Goal: Task Accomplishment & Management: Complete application form

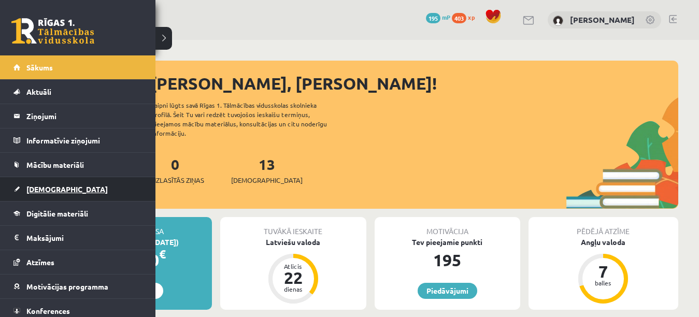
click at [56, 187] on span "[DEMOGRAPHIC_DATA]" at bounding box center [66, 188] width 81 height 9
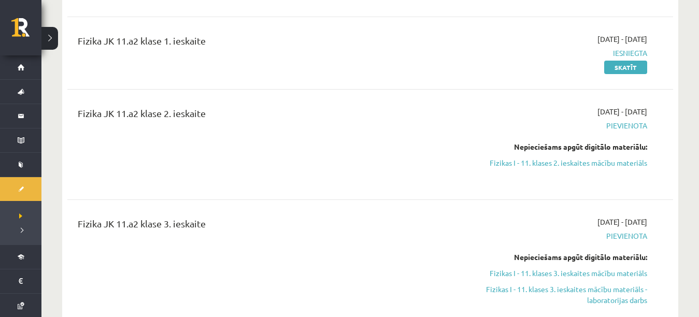
scroll to position [252, 0]
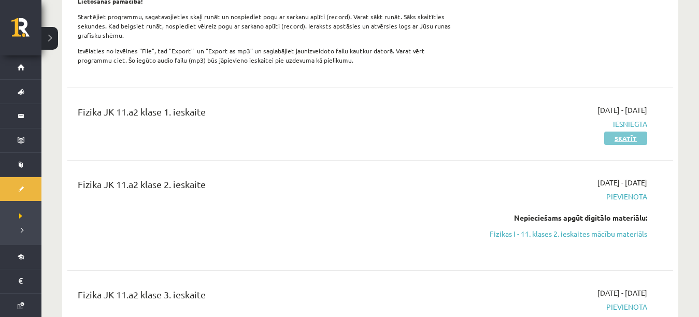
click at [632, 135] on link "Skatīt" at bounding box center [625, 138] width 43 height 13
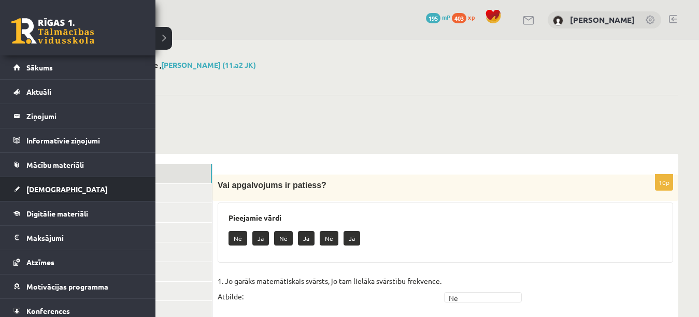
click at [37, 196] on link "[DEMOGRAPHIC_DATA]" at bounding box center [77, 189] width 129 height 24
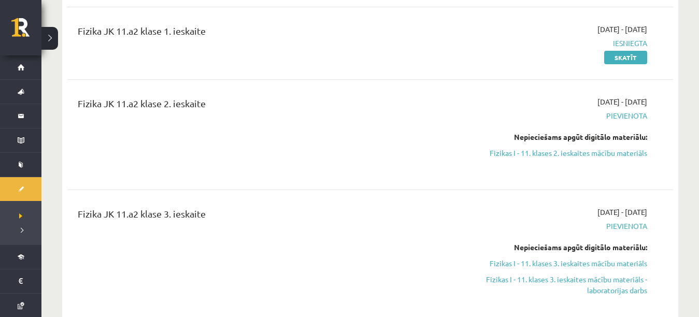
scroll to position [323, 0]
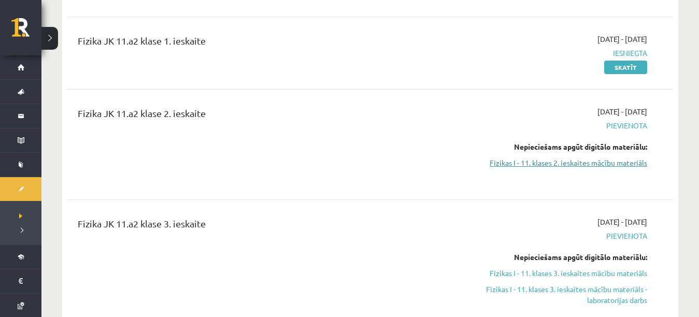
click at [599, 164] on link "Fizikas I - 11. klases 2. ieskaites mācību materiāls" at bounding box center [557, 163] width 179 height 11
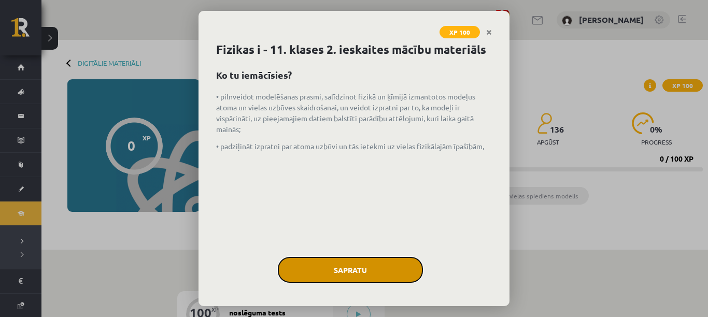
click at [354, 282] on button "Sapratu" at bounding box center [350, 270] width 145 height 26
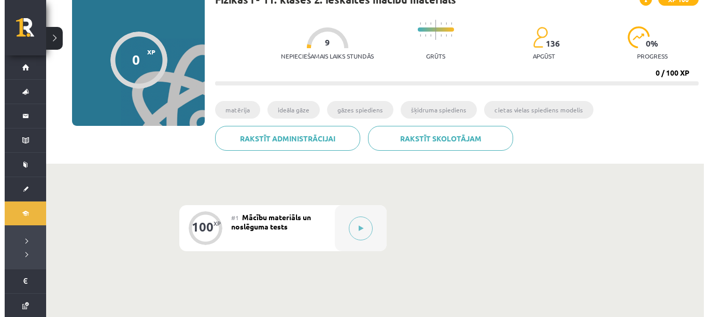
scroll to position [65, 0]
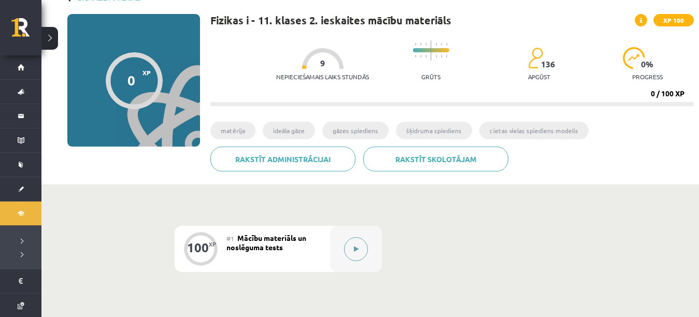
click at [362, 245] on button at bounding box center [356, 249] width 24 height 24
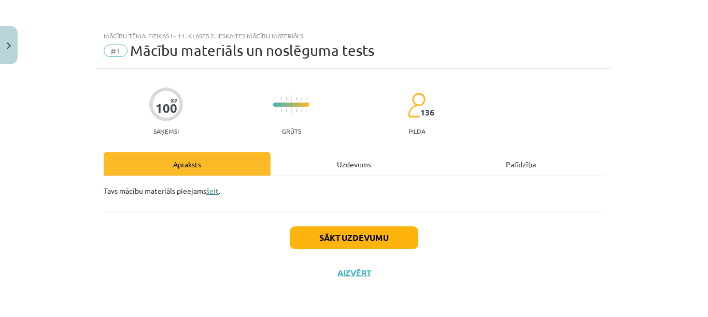
click at [215, 189] on link "šeit" at bounding box center [212, 190] width 12 height 9
click at [304, 245] on button "Sākt uzdevumu" at bounding box center [354, 237] width 129 height 23
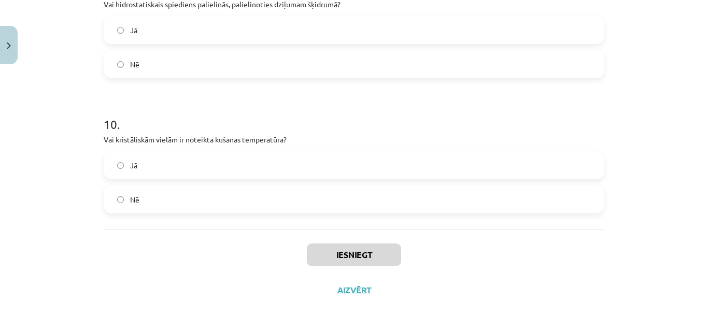
scroll to position [1636, 0]
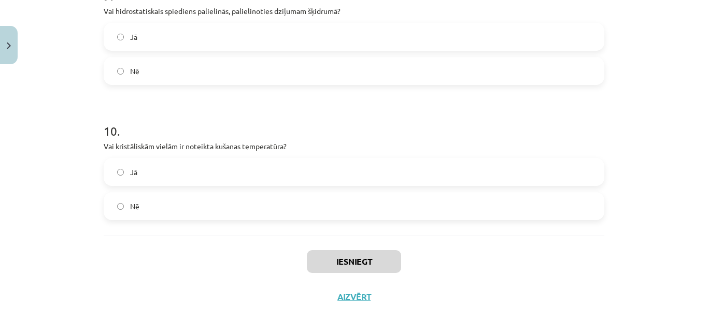
click at [551, 48] on label "Jā" at bounding box center [354, 37] width 498 height 26
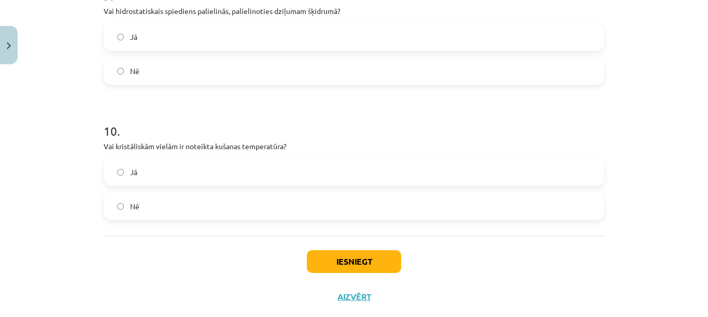
click at [563, 170] on label "Jā" at bounding box center [354, 172] width 498 height 26
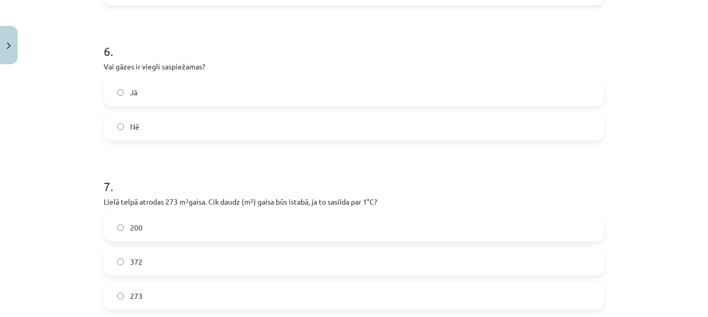
scroll to position [1048, 0]
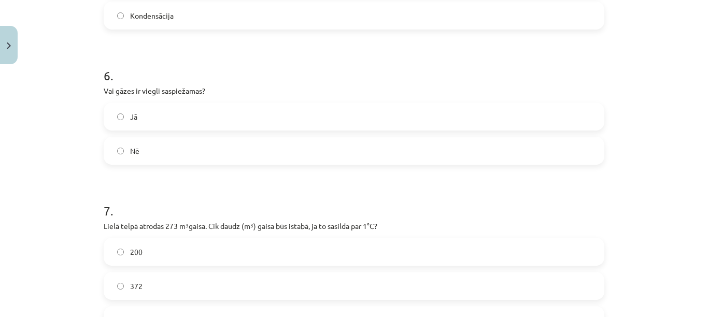
click at [579, 126] on label "Jā" at bounding box center [354, 117] width 498 height 26
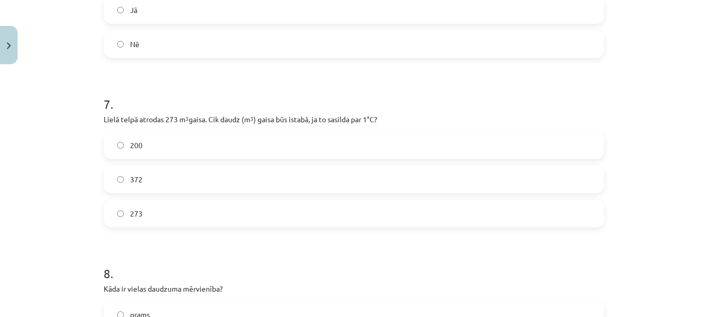
scroll to position [1159, 0]
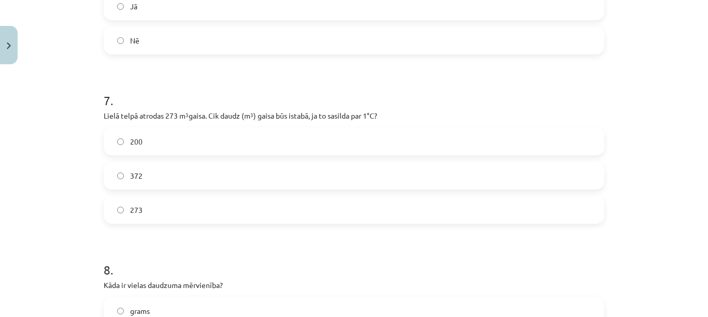
click at [552, 149] on label "200" at bounding box center [354, 142] width 498 height 26
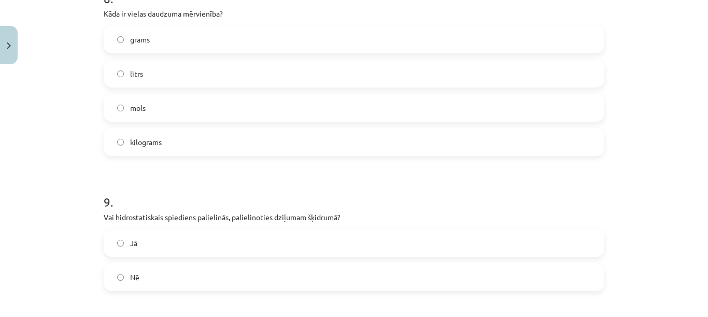
scroll to position [1437, 0]
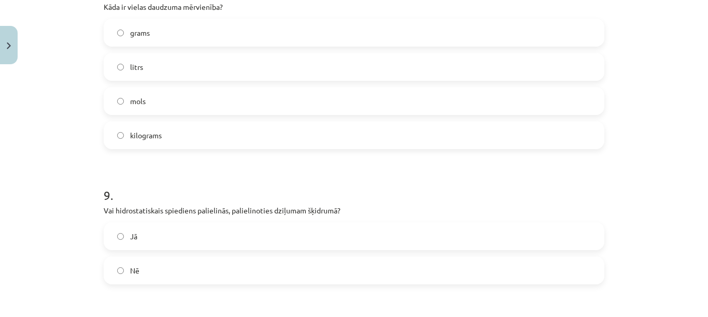
click at [587, 107] on label "mols" at bounding box center [354, 101] width 498 height 26
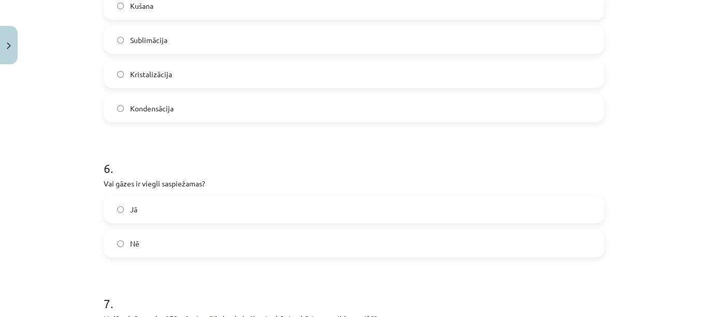
scroll to position [945, 0]
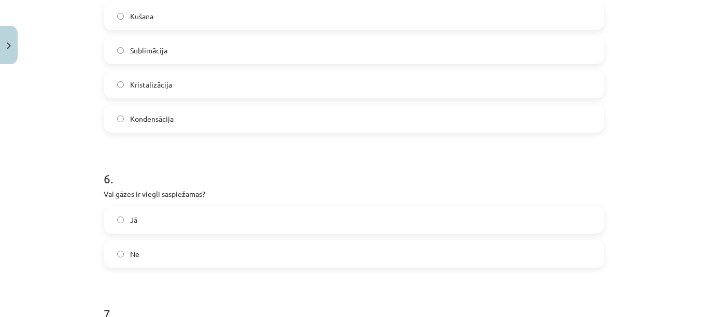
click at [585, 261] on label "Nē" at bounding box center [354, 254] width 498 height 26
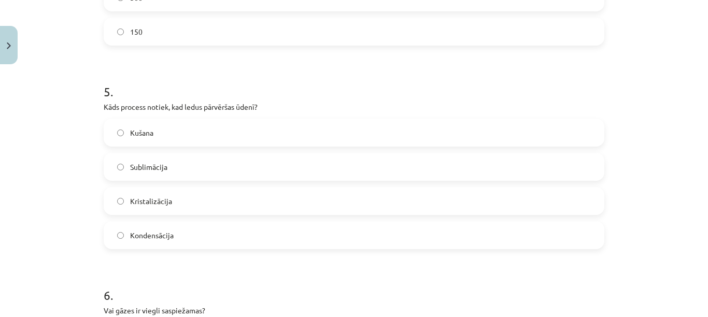
scroll to position [825, 0]
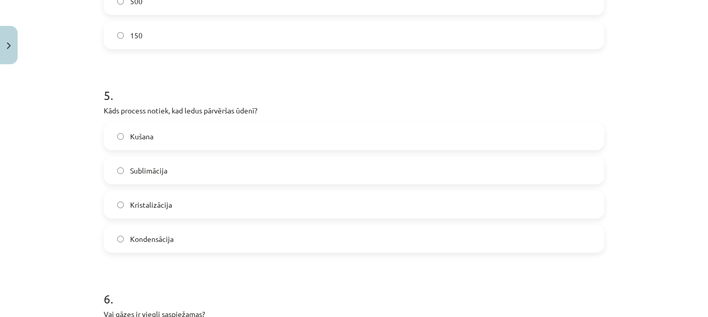
click at [575, 146] on label "Kušana" at bounding box center [354, 136] width 498 height 26
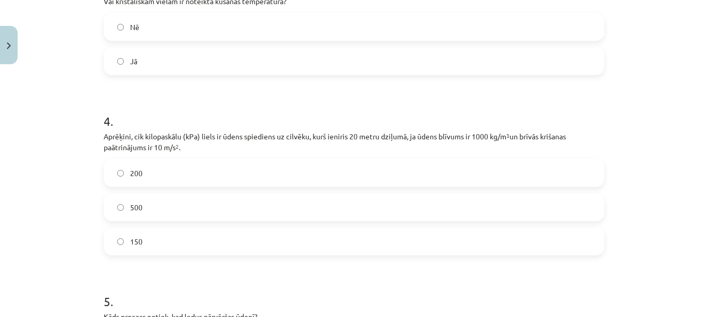
scroll to position [622, 0]
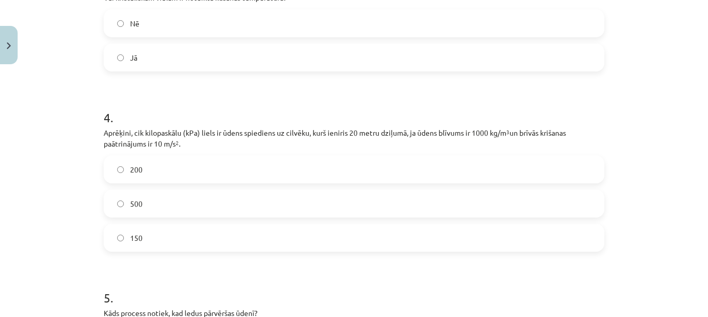
click at [566, 182] on label "200" at bounding box center [354, 169] width 498 height 26
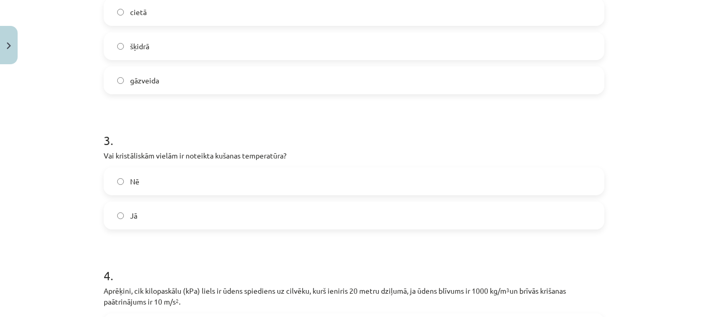
scroll to position [461, 0]
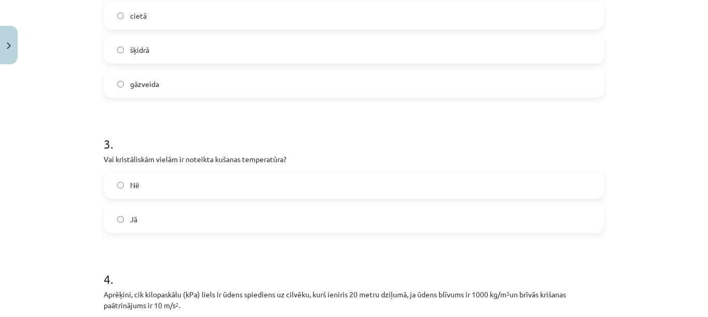
click at [560, 232] on label "Jā" at bounding box center [354, 219] width 498 height 26
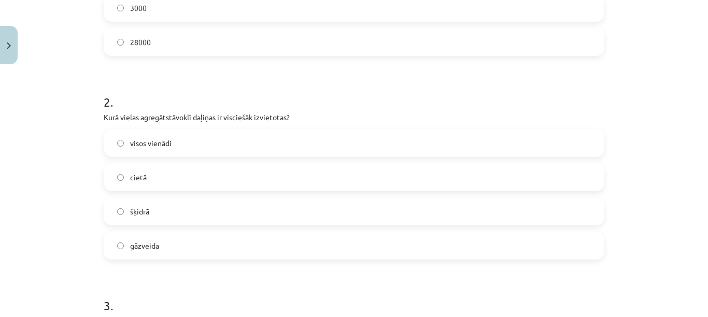
scroll to position [309, 0]
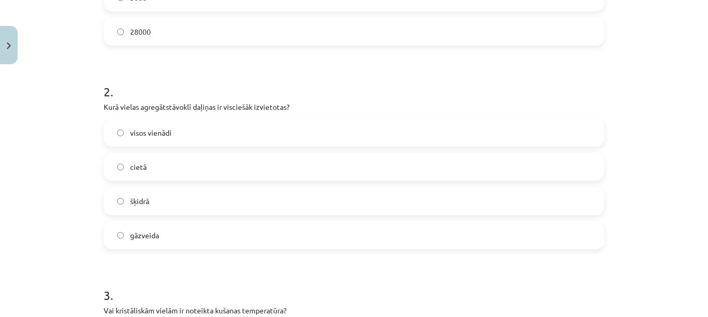
click at [525, 173] on label "cietā" at bounding box center [354, 167] width 498 height 26
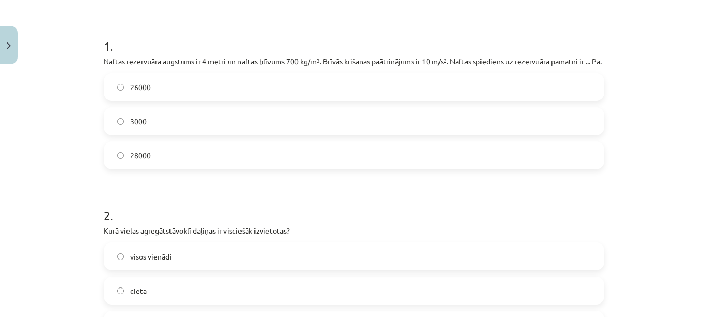
scroll to position [113, 0]
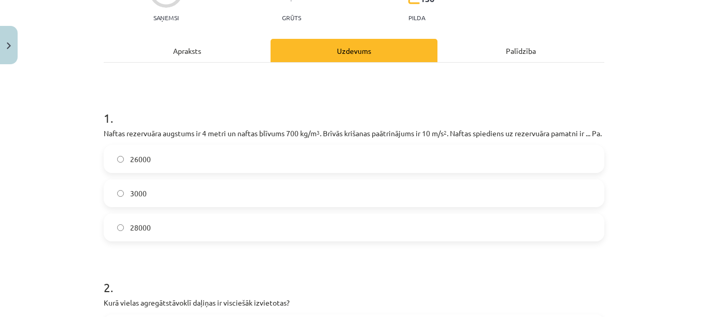
click at [515, 241] on div "28000" at bounding box center [354, 227] width 501 height 28
click at [511, 240] on label "28000" at bounding box center [354, 228] width 498 height 26
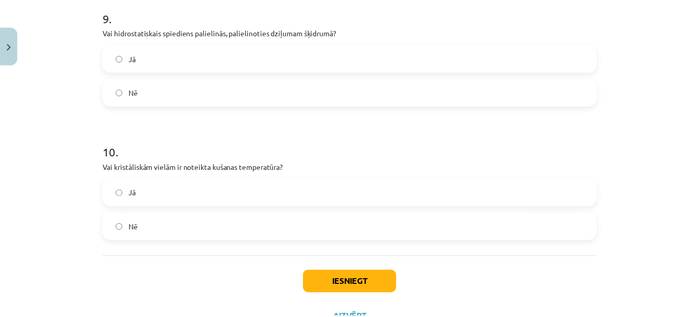
scroll to position [1671, 0]
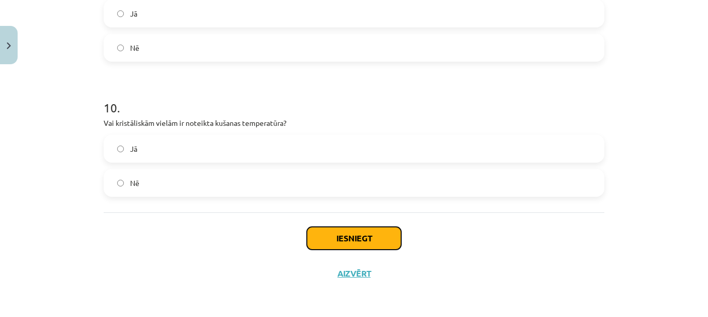
click at [388, 244] on button "Iesniegt" at bounding box center [354, 238] width 94 height 23
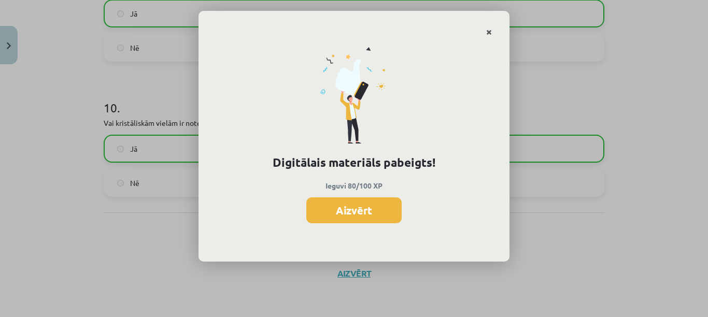
click at [488, 33] on icon "Close" at bounding box center [489, 32] width 6 height 7
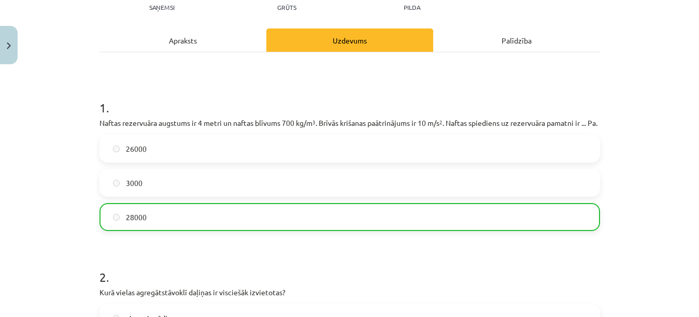
scroll to position [0, 0]
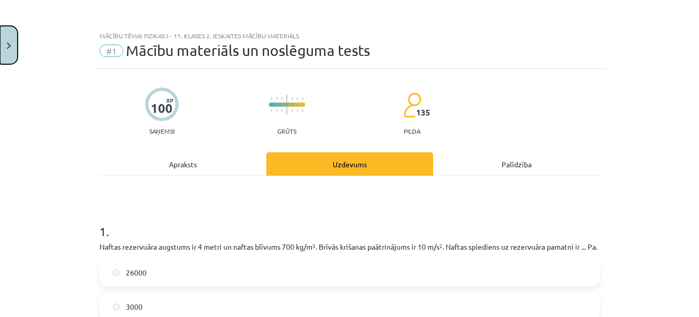
click at [11, 46] on button "Close" at bounding box center [9, 45] width 18 height 38
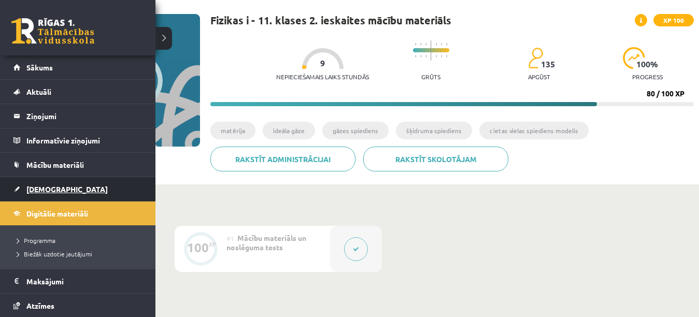
click at [40, 195] on link "[DEMOGRAPHIC_DATA]" at bounding box center [77, 189] width 129 height 24
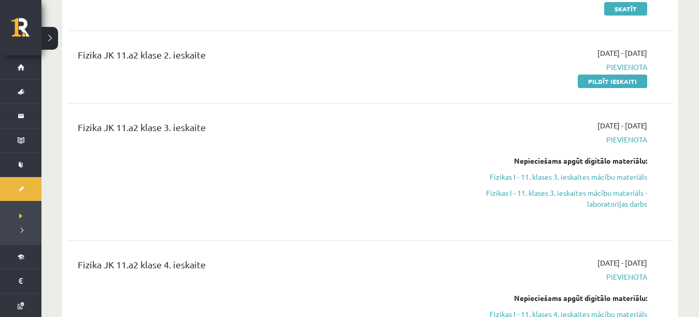
scroll to position [321, 0]
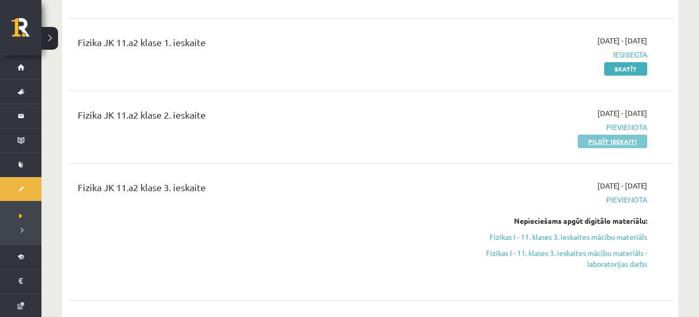
click at [633, 140] on link "Pildīt ieskaiti" at bounding box center [612, 141] width 69 height 13
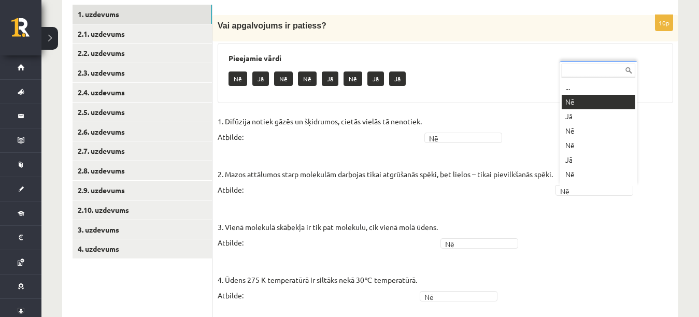
scroll to position [12, 0]
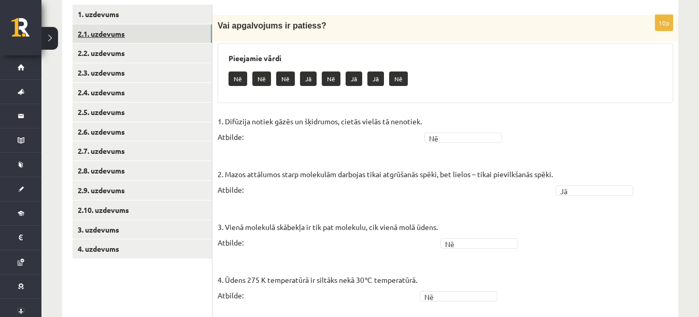
click at [186, 41] on link "2.1. uzdevums" at bounding box center [142, 33] width 139 height 19
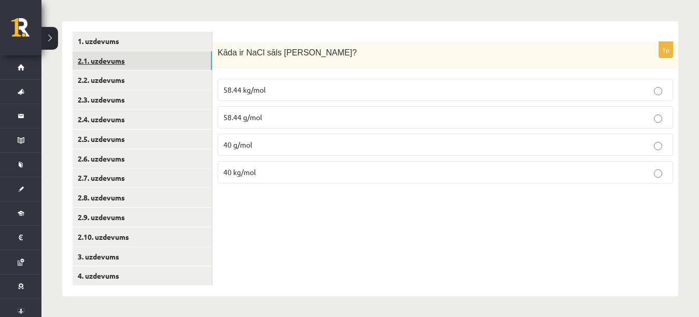
scroll to position [155, 0]
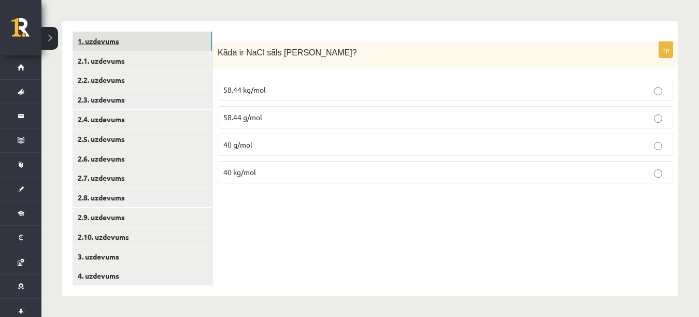
click at [186, 36] on link "1. uzdevums" at bounding box center [142, 41] width 139 height 19
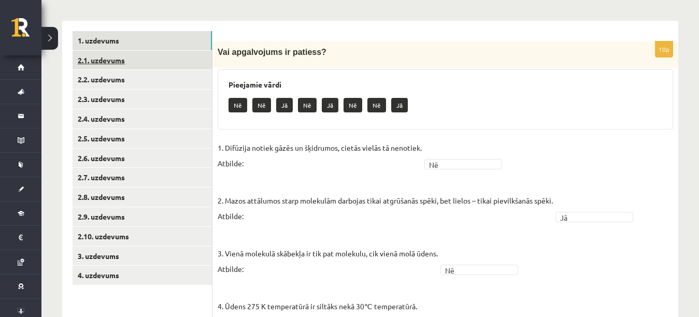
click at [175, 61] on link "2.1. uzdevums" at bounding box center [142, 60] width 139 height 19
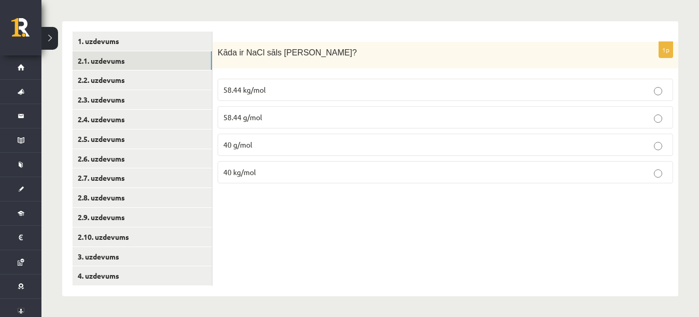
click at [254, 116] on span "58.44 g/mol" at bounding box center [242, 116] width 39 height 9
click at [192, 81] on link "2.2. uzdevums" at bounding box center [142, 79] width 139 height 19
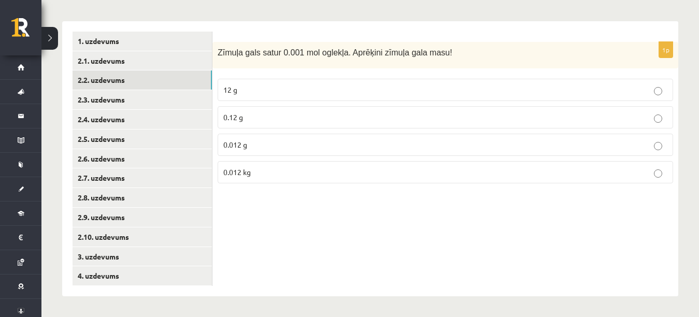
click at [238, 145] on span "0.012 g" at bounding box center [235, 144] width 24 height 9
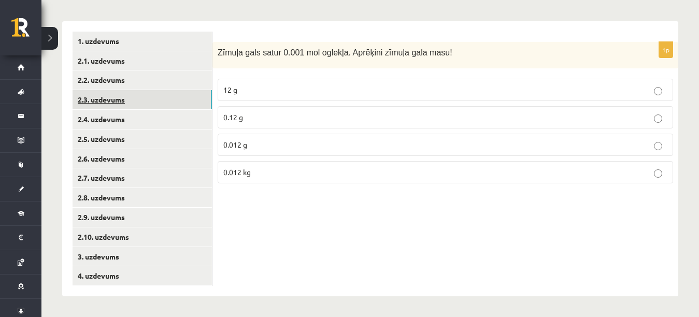
click at [163, 99] on link "2.3. uzdevums" at bounding box center [142, 99] width 139 height 19
click at [326, 89] on p "samazinās" at bounding box center [445, 89] width 444 height 11
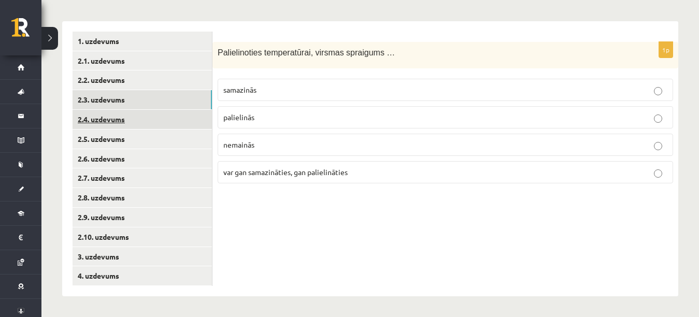
click at [192, 120] on link "2.4. uzdevums" at bounding box center [142, 119] width 139 height 19
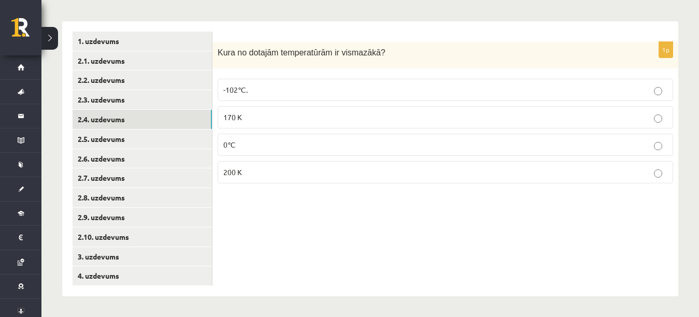
click at [295, 152] on label "0℃" at bounding box center [445, 145] width 455 height 22
click at [308, 91] on p "-102℃." at bounding box center [445, 89] width 444 height 11
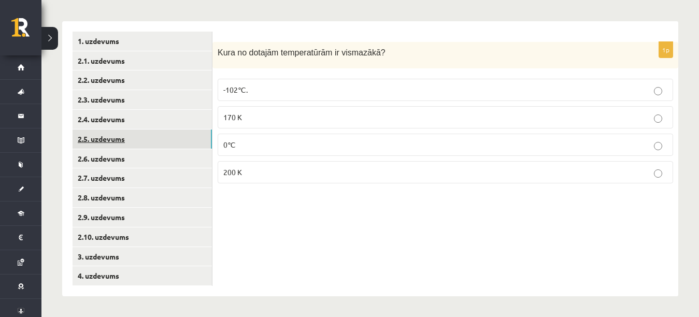
click at [199, 139] on link "2.5. uzdevums" at bounding box center [142, 139] width 139 height 19
click at [251, 89] on p "78 ℃." at bounding box center [445, 89] width 444 height 11
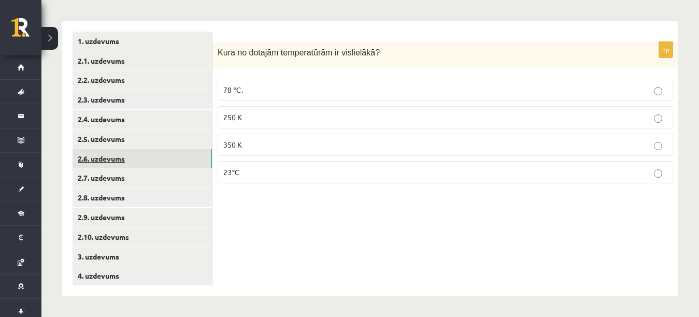
click at [180, 153] on link "2.6. uzdevums" at bounding box center [142, 158] width 139 height 19
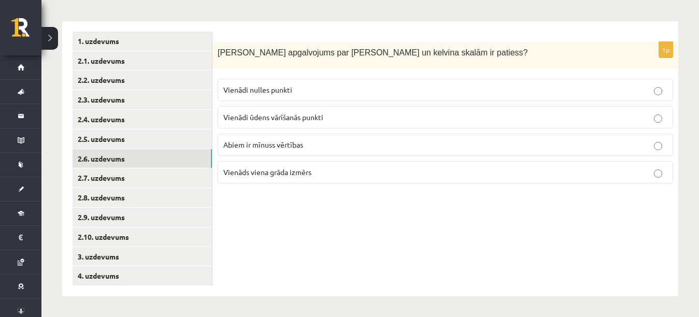
click at [311, 170] on span "Vienāds viena grāda izmērs" at bounding box center [267, 171] width 88 height 9
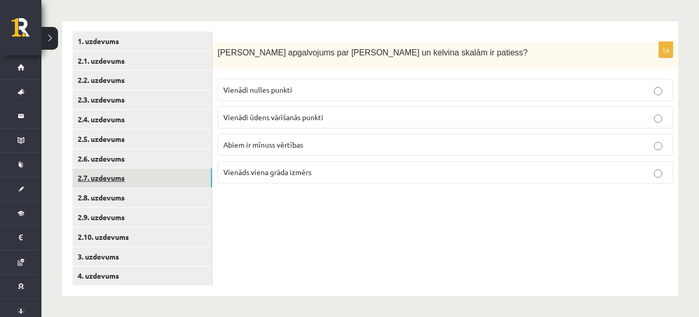
click at [190, 176] on link "2.7. uzdevums" at bounding box center [142, 177] width 139 height 19
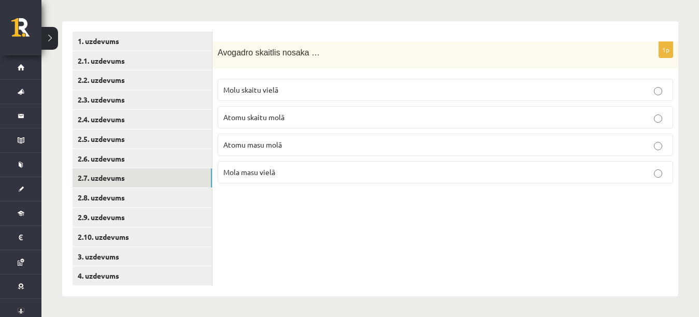
click at [314, 121] on p "Atomu skaitu molā" at bounding box center [445, 117] width 444 height 11
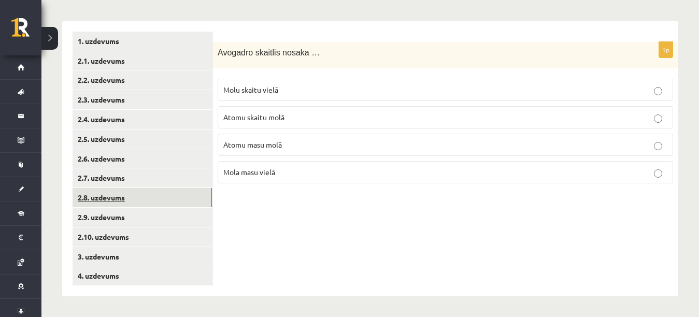
click at [197, 195] on link "2.8. uzdevums" at bounding box center [142, 197] width 139 height 19
click at [303, 137] on label "Gāzes daļiņu triecieni pret telpas sienām" at bounding box center [445, 145] width 455 height 22
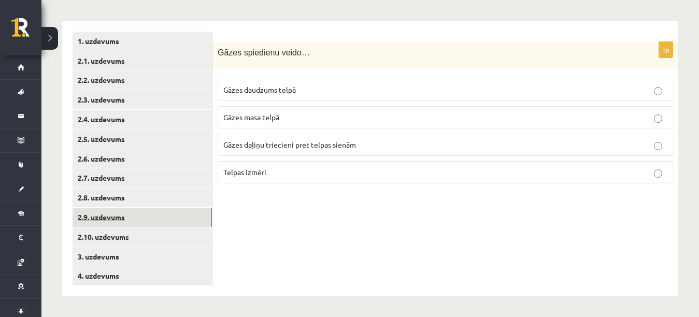
click at [204, 208] on link "2.9. uzdevums" at bounding box center [142, 217] width 139 height 19
click at [323, 111] on label "vielas daļiņu kinētiskās enerģijas mērs" at bounding box center [445, 117] width 455 height 22
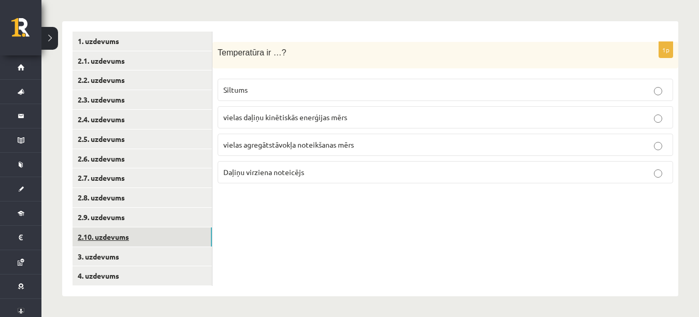
click at [154, 236] on link "2.10. uzdevums" at bounding box center [142, 236] width 139 height 19
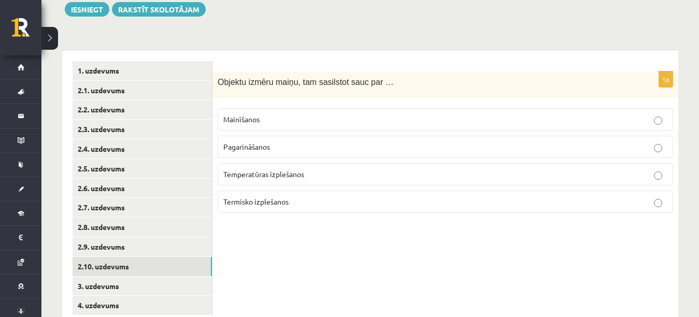
click at [657, 184] on label "Temperatūras izplešanos" at bounding box center [445, 174] width 455 height 22
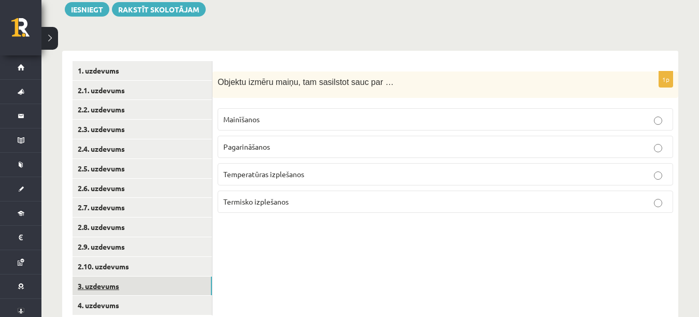
click at [184, 278] on link "3. uzdevums" at bounding box center [142, 286] width 139 height 19
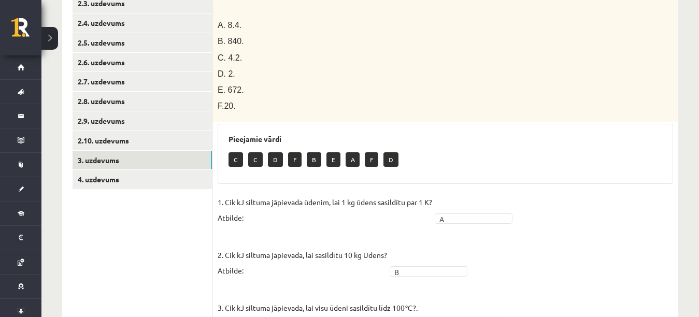
scroll to position [361, 0]
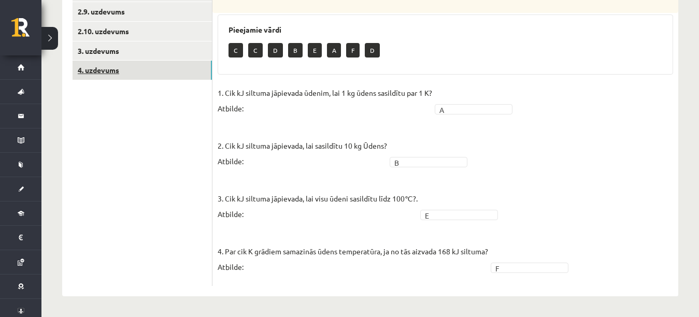
click at [172, 76] on link "4. uzdevums" at bounding box center [142, 70] width 139 height 19
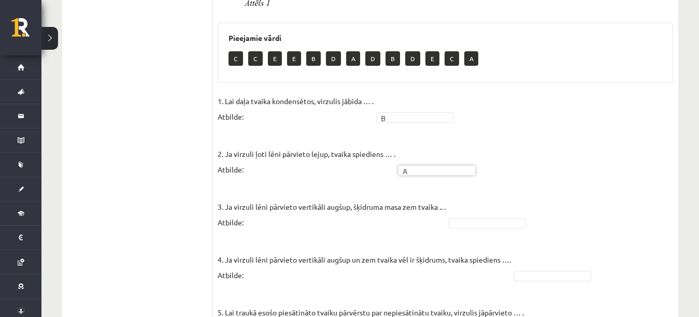
scroll to position [556, 0]
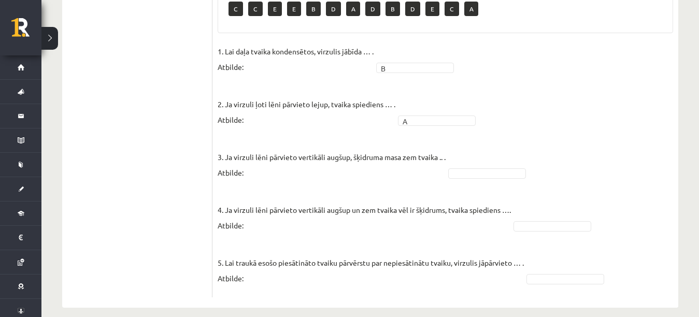
click at [504, 168] on fieldset "1. Lai daļa tvaika kondensētos, virzulis jābīda … . Atbilde: B * 2. Ja virzuli …" at bounding box center [445, 168] width 455 height 249
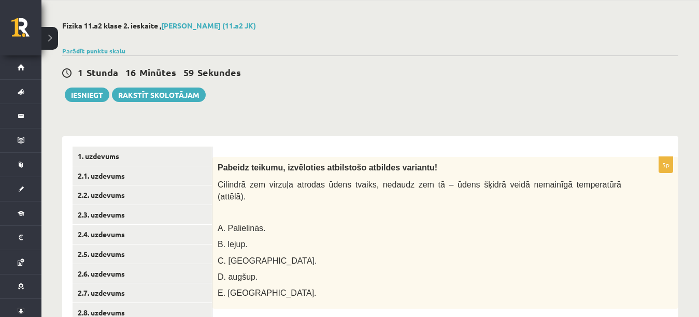
scroll to position [0, 0]
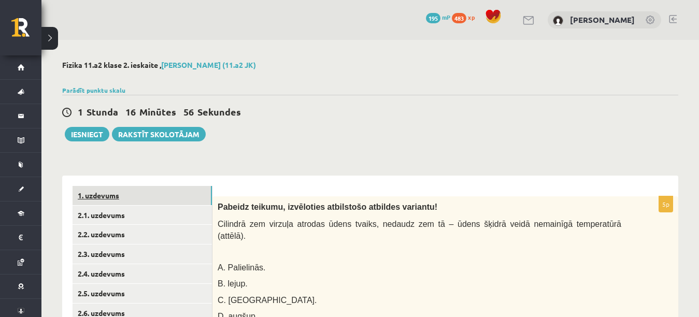
click at [183, 191] on link "1. uzdevums" at bounding box center [142, 195] width 139 height 19
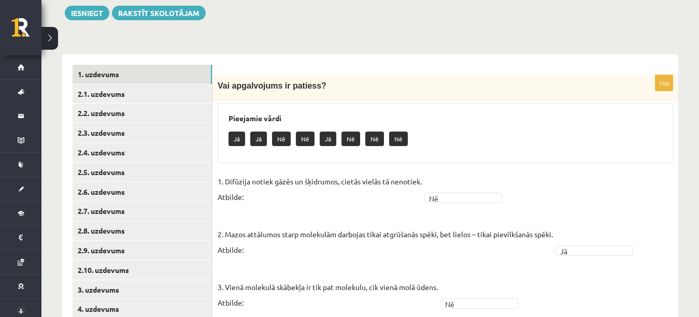
scroll to position [120, 0]
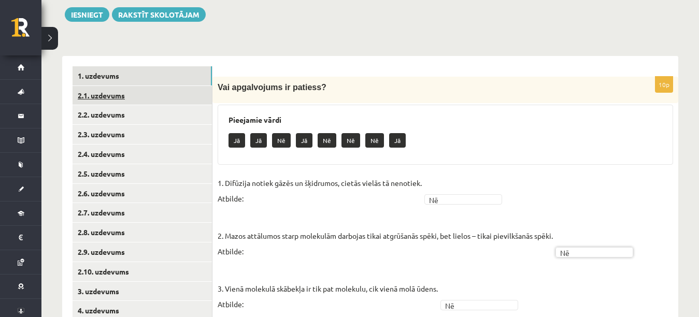
click at [188, 102] on link "2.1. uzdevums" at bounding box center [142, 95] width 139 height 19
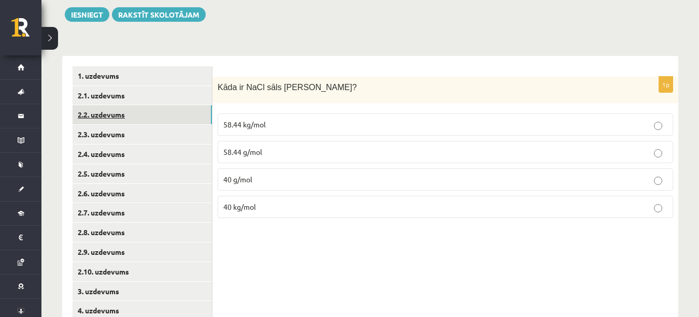
click at [182, 110] on link "2.2. uzdevums" at bounding box center [142, 114] width 139 height 19
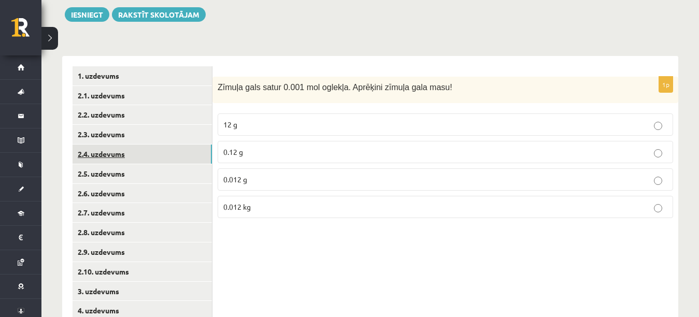
click at [178, 156] on link "2.4. uzdevums" at bounding box center [142, 154] width 139 height 19
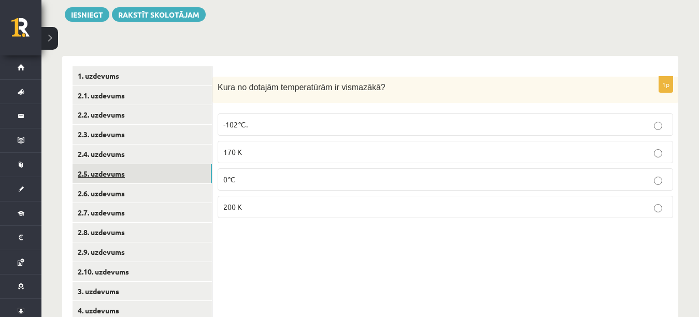
click at [178, 170] on link "2.5. uzdevums" at bounding box center [142, 173] width 139 height 19
click at [177, 191] on link "2.6. uzdevums" at bounding box center [142, 193] width 139 height 19
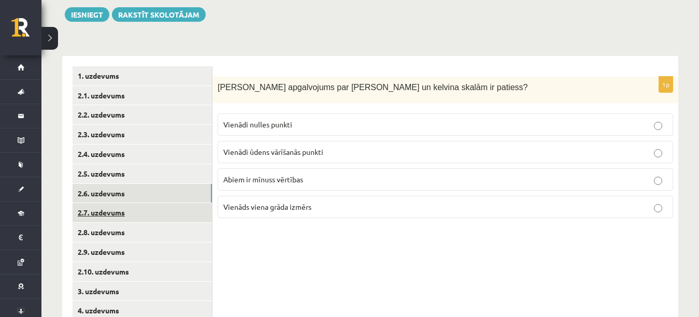
click at [174, 209] on link "2.7. uzdevums" at bounding box center [142, 212] width 139 height 19
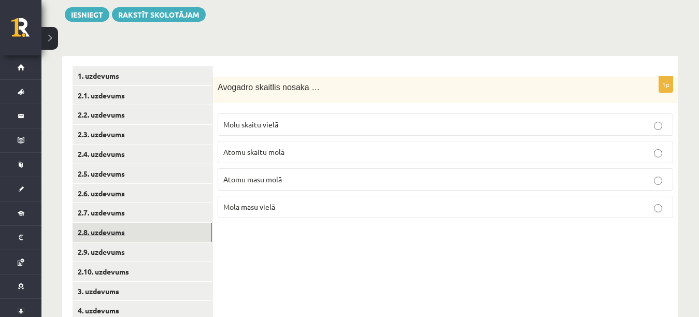
click at [168, 235] on link "2.8. uzdevums" at bounding box center [142, 232] width 139 height 19
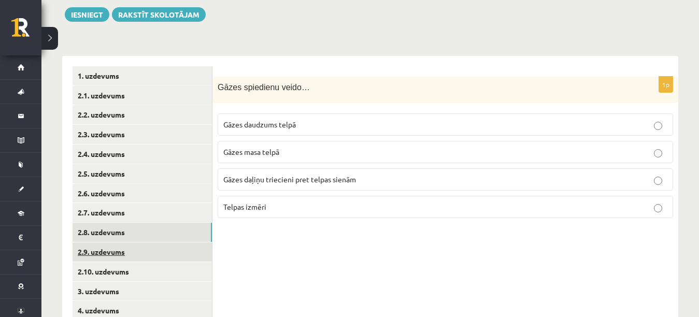
click at [164, 253] on link "2.9. uzdevums" at bounding box center [142, 252] width 139 height 19
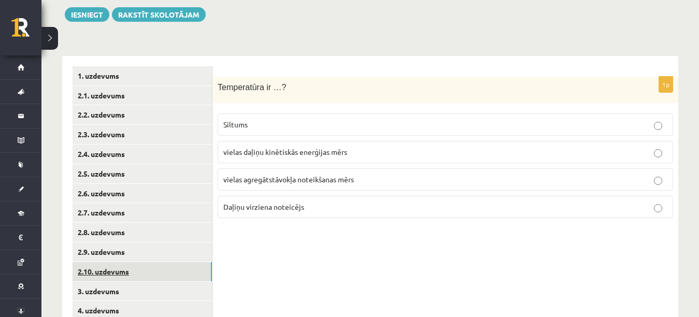
click at [159, 276] on link "2.10. uzdevums" at bounding box center [142, 271] width 139 height 19
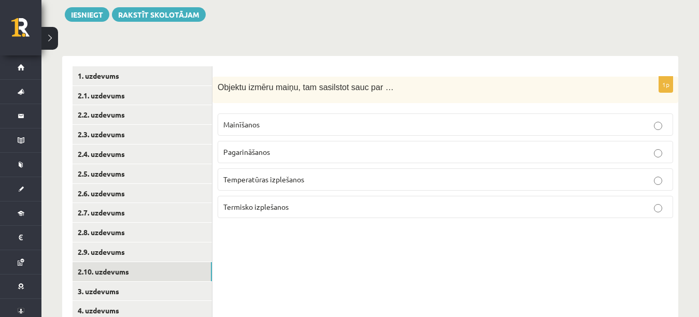
scroll to position [155, 0]
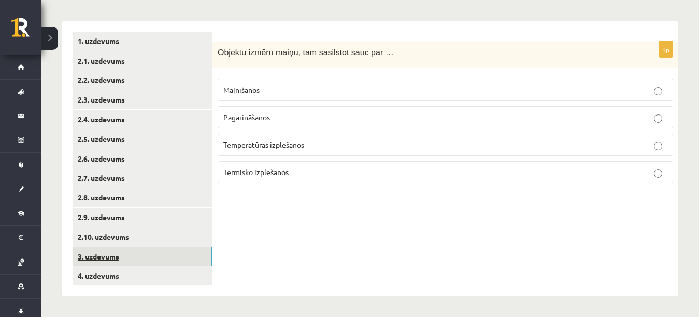
click at [197, 252] on link "3. uzdevums" at bounding box center [142, 256] width 139 height 19
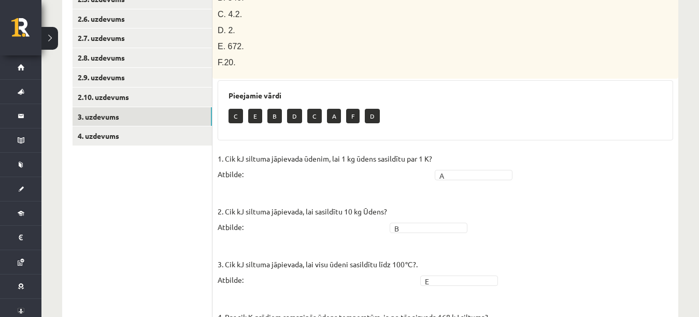
scroll to position [293, 0]
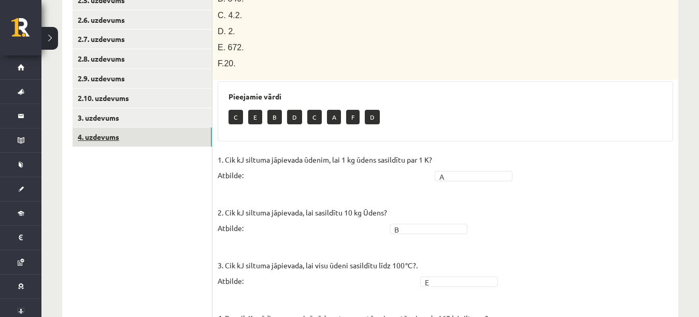
click at [202, 140] on link "4. uzdevums" at bounding box center [142, 136] width 139 height 19
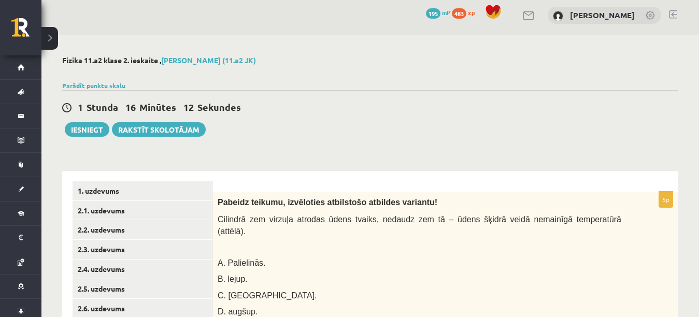
scroll to position [8, 0]
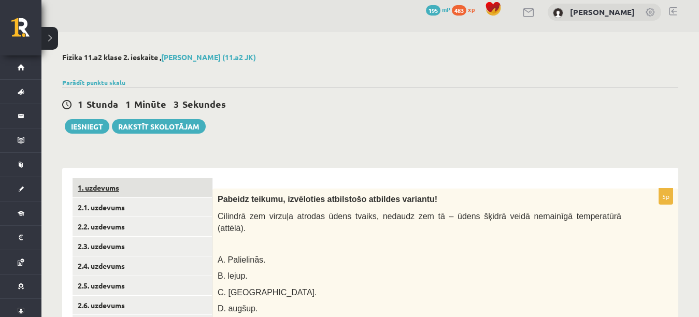
click at [177, 193] on link "1. uzdevums" at bounding box center [142, 187] width 139 height 19
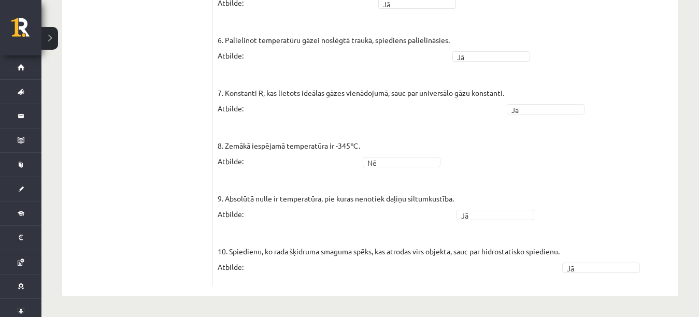
scroll to position [119, 0]
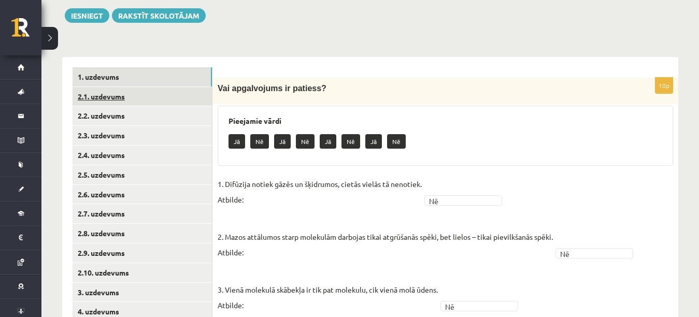
click at [207, 96] on link "2.1. uzdevums" at bounding box center [142, 96] width 139 height 19
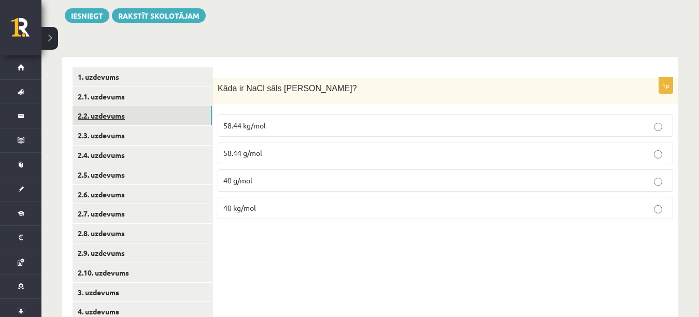
click at [188, 118] on link "2.2. uzdevums" at bounding box center [142, 115] width 139 height 19
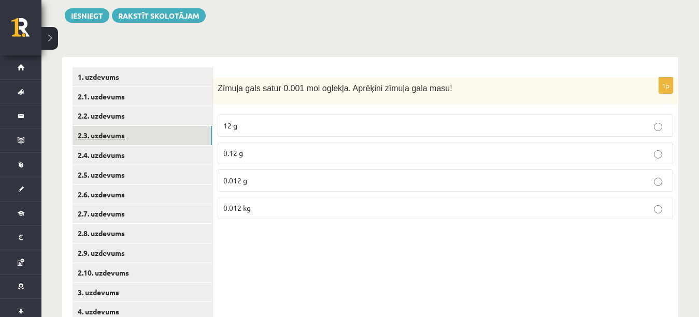
click at [176, 144] on link "2.3. uzdevums" at bounding box center [142, 135] width 139 height 19
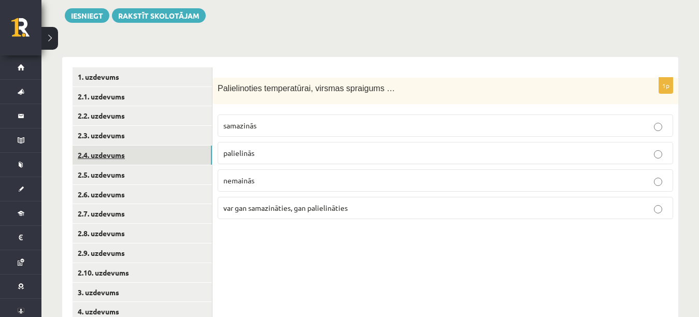
click at [173, 161] on link "2.4. uzdevums" at bounding box center [142, 155] width 139 height 19
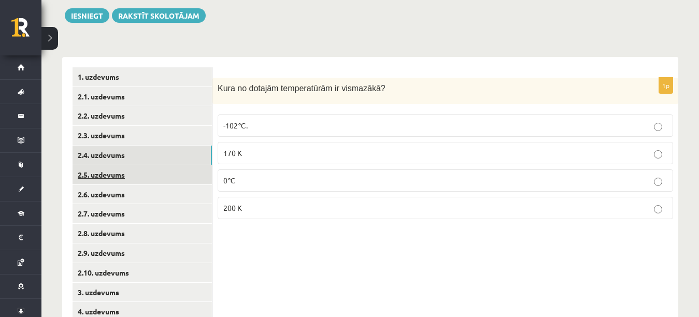
click at [166, 177] on link "2.5. uzdevums" at bounding box center [142, 174] width 139 height 19
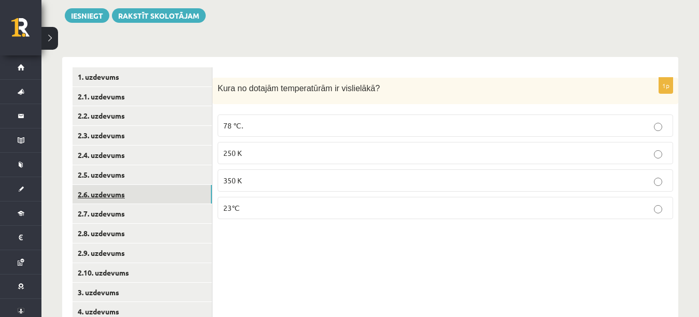
click at [158, 197] on link "2.6. uzdevums" at bounding box center [142, 194] width 139 height 19
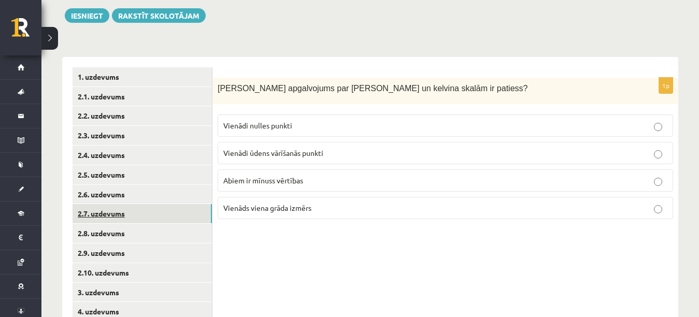
click at [151, 210] on link "2.7. uzdevums" at bounding box center [142, 213] width 139 height 19
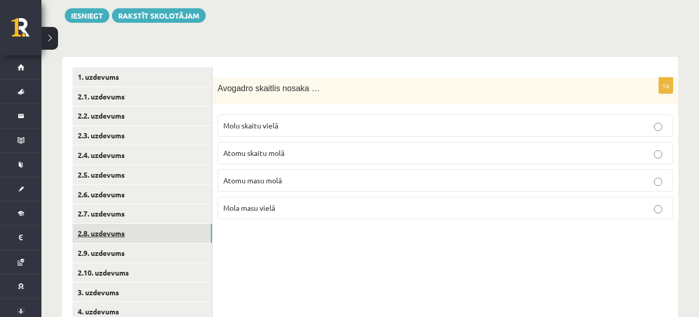
click at [146, 232] on link "2.8. uzdevums" at bounding box center [142, 233] width 139 height 19
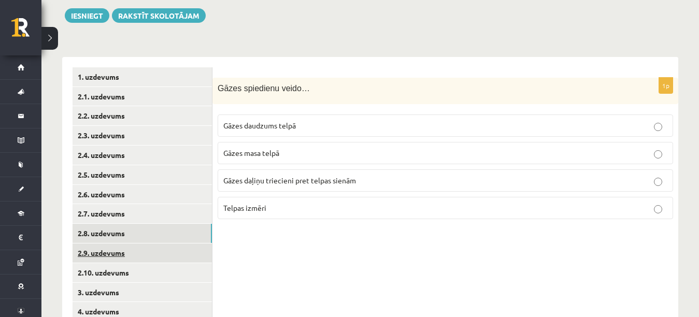
click at [141, 255] on link "2.9. uzdevums" at bounding box center [142, 253] width 139 height 19
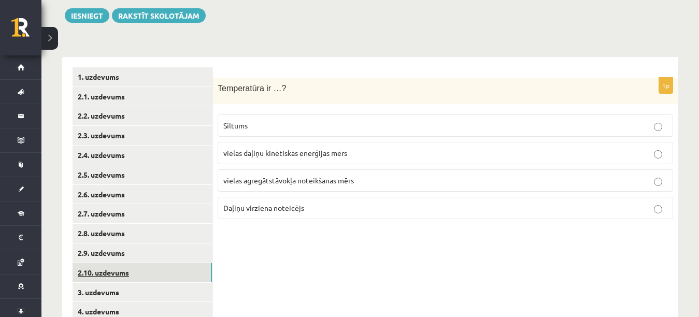
click at [141, 276] on link "2.10. uzdevums" at bounding box center [142, 272] width 139 height 19
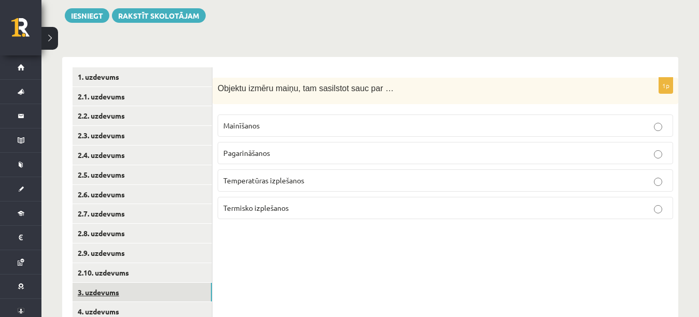
click at [138, 296] on link "3. uzdevums" at bounding box center [142, 292] width 139 height 19
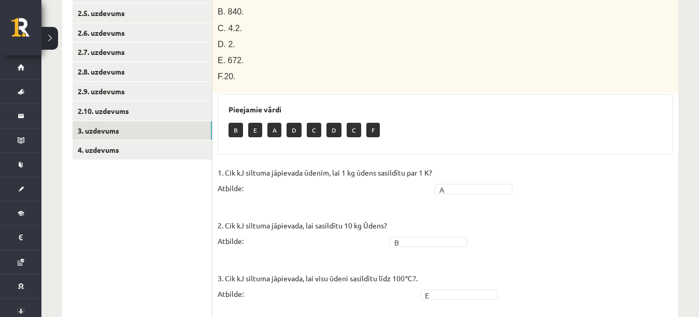
scroll to position [361, 0]
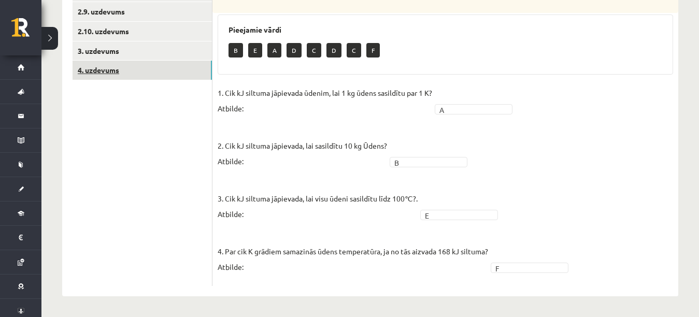
click at [154, 74] on link "4. uzdevums" at bounding box center [142, 70] width 139 height 19
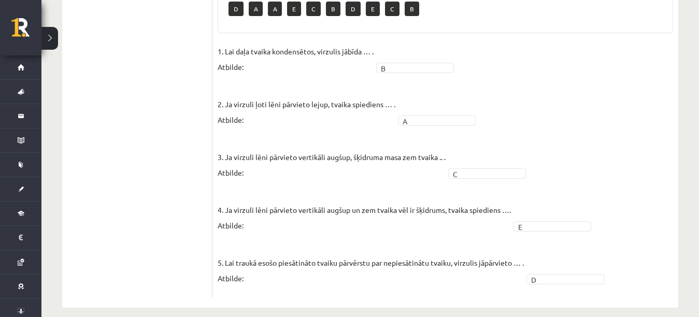
scroll to position [34, 0]
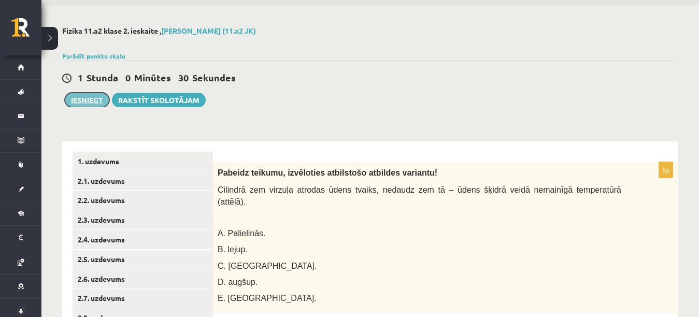
click at [88, 101] on button "Iesniegt" at bounding box center [87, 100] width 45 height 15
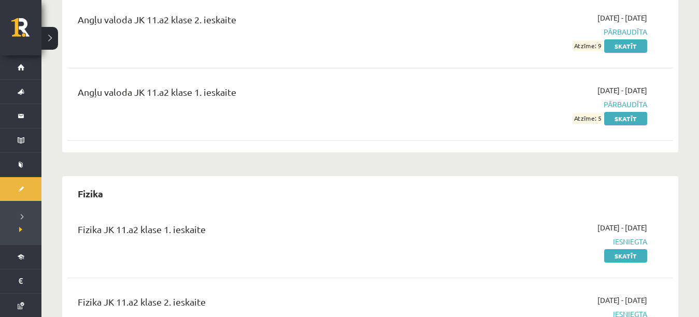
scroll to position [291, 0]
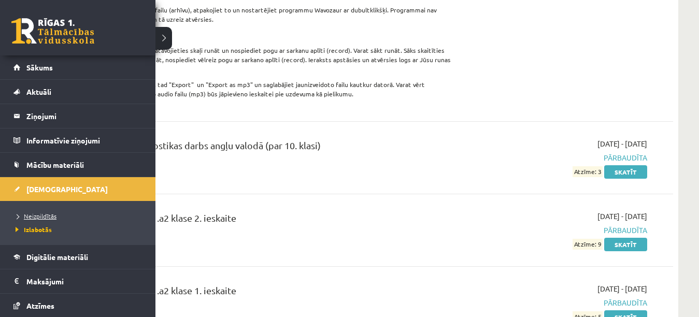
click at [39, 215] on span "Neizpildītās" at bounding box center [35, 216] width 44 height 8
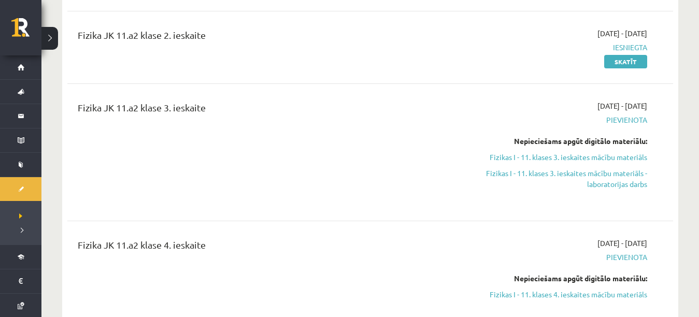
scroll to position [421, 0]
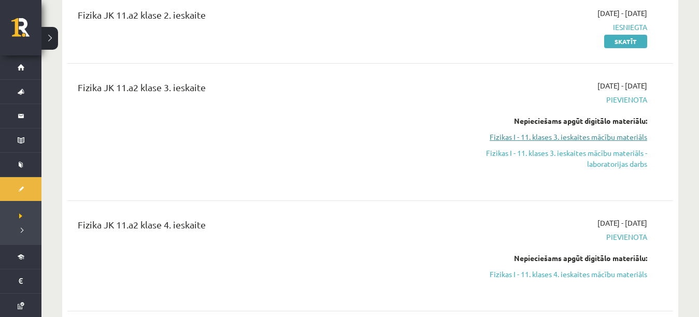
click at [607, 135] on link "Fizikas I - 11. klases 3. ieskaites mācību materiāls" at bounding box center [557, 137] width 179 height 11
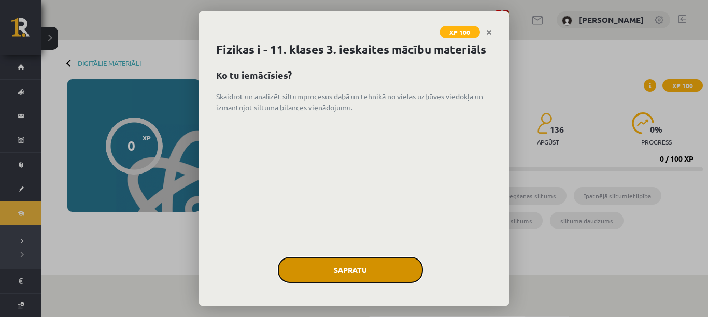
click at [329, 283] on button "Sapratu" at bounding box center [350, 270] width 145 height 26
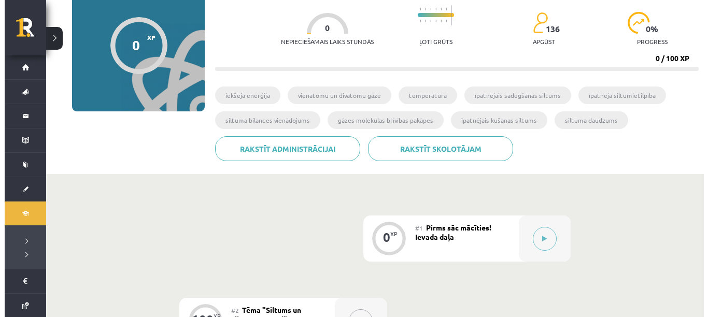
scroll to position [97, 0]
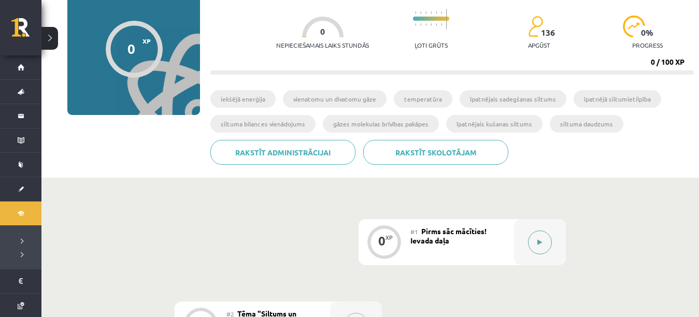
click at [546, 251] on button at bounding box center [540, 243] width 24 height 24
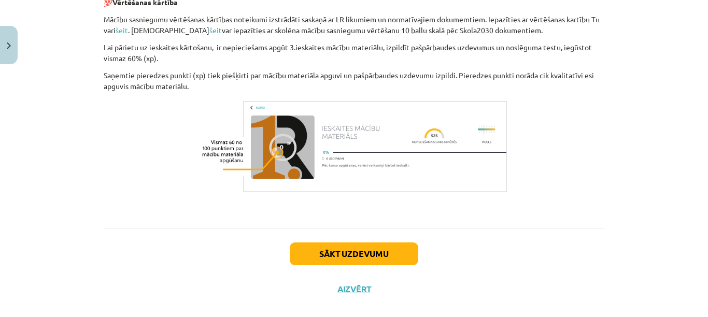
scroll to position [571, 0]
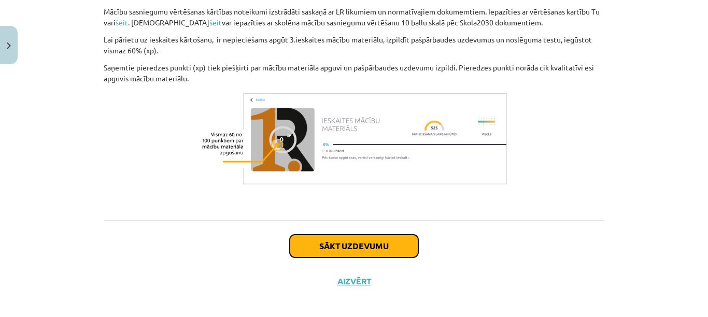
click at [390, 250] on button "Sākt uzdevumu" at bounding box center [354, 246] width 129 height 23
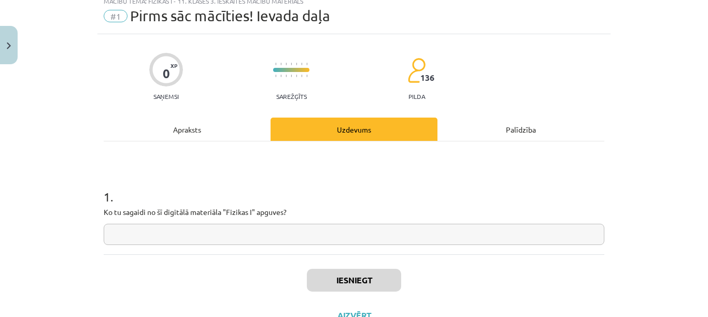
scroll to position [26, 0]
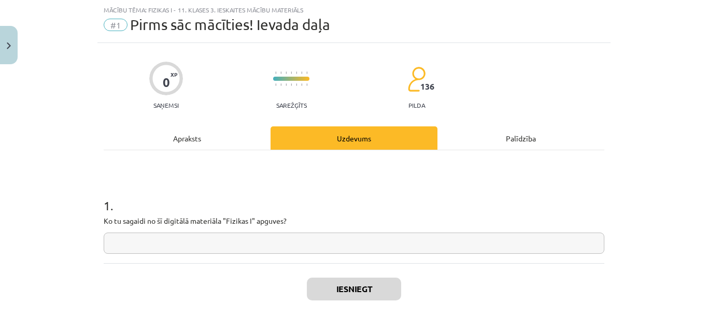
click at [389, 248] on input "text" at bounding box center [354, 243] width 501 height 21
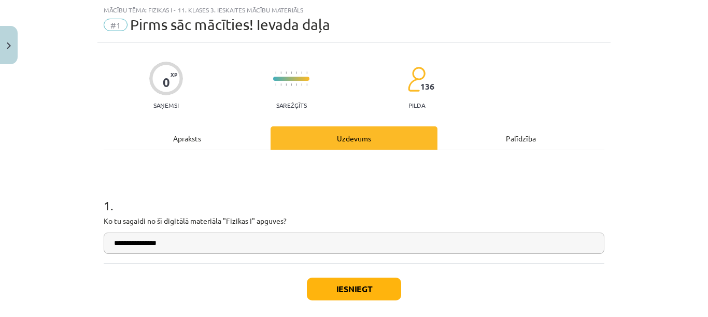
type input "**********"
click at [386, 286] on button "Iesniegt" at bounding box center [354, 289] width 94 height 23
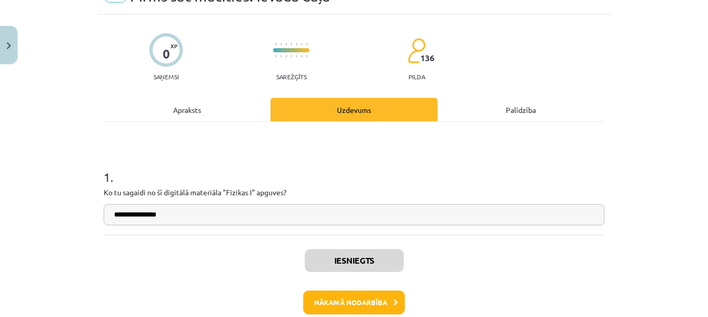
scroll to position [110, 0]
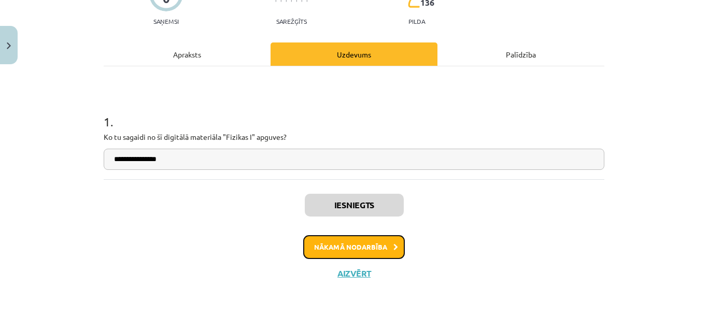
click at [376, 240] on button "Nākamā nodarbība" at bounding box center [354, 247] width 102 height 24
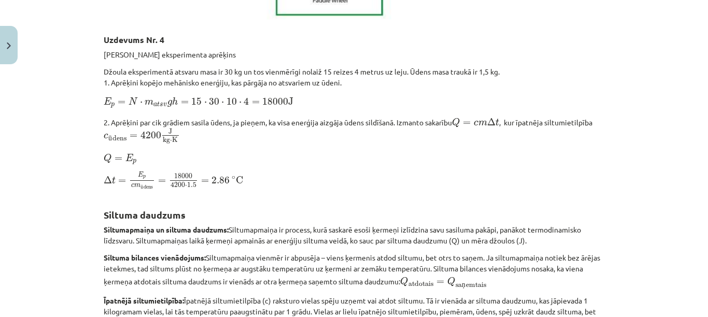
scroll to position [0, 0]
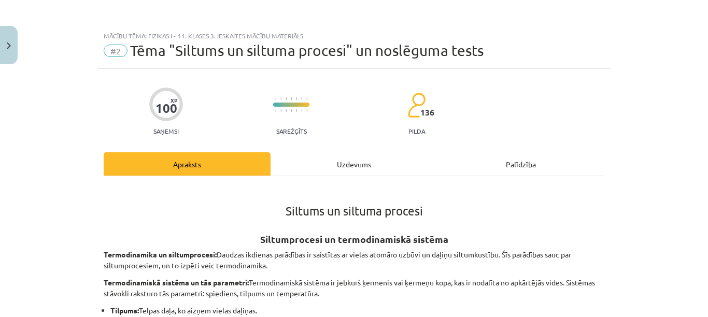
click at [364, 157] on div "Uzdevums" at bounding box center [353, 163] width 167 height 23
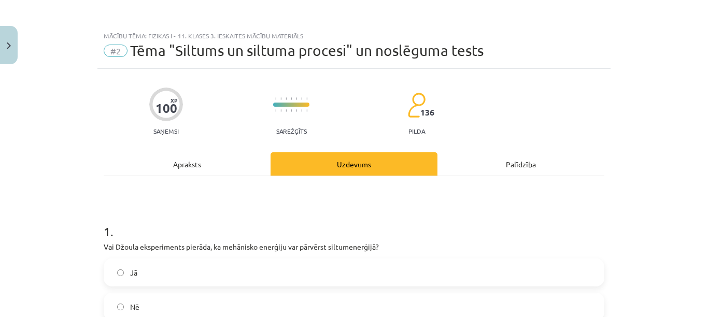
scroll to position [26, 0]
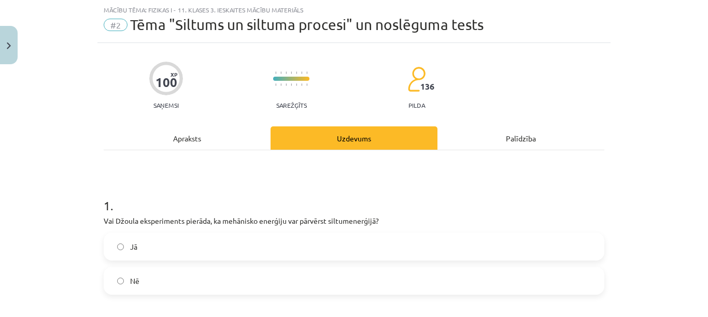
click at [234, 141] on div "Apraksts" at bounding box center [187, 137] width 167 height 23
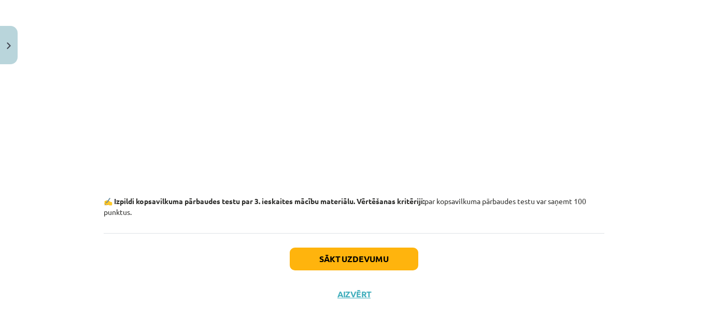
scroll to position [7291, 0]
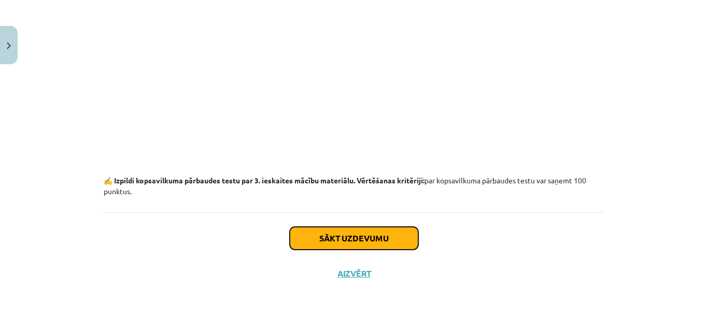
click at [384, 247] on button "Sākt uzdevumu" at bounding box center [354, 238] width 129 height 23
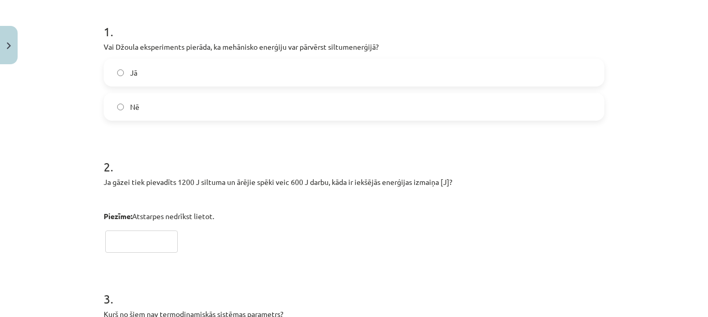
scroll to position [194, 0]
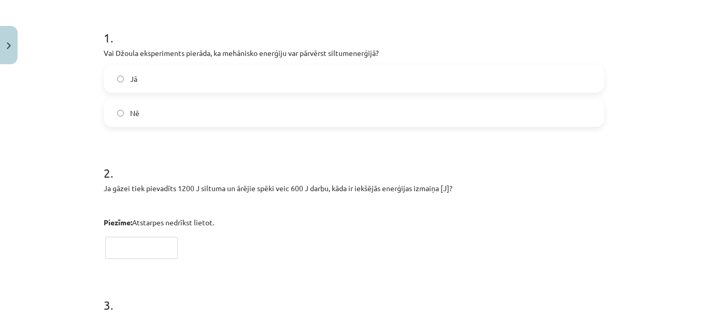
click at [553, 72] on label "Jā" at bounding box center [354, 79] width 498 height 26
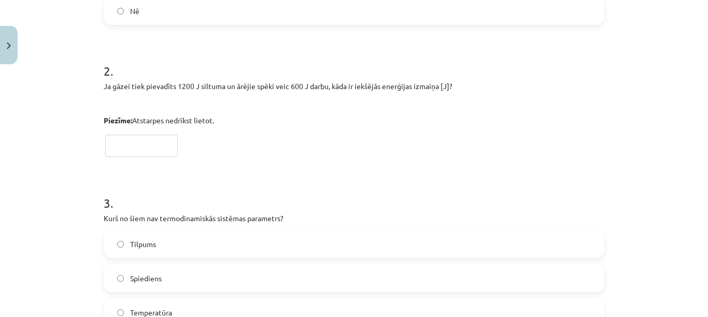
scroll to position [290, 0]
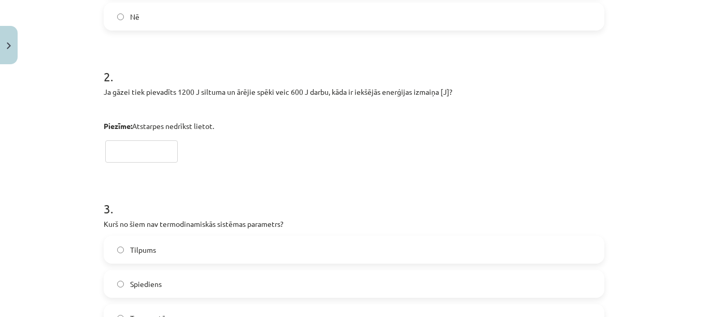
click at [154, 151] on input "text" at bounding box center [141, 151] width 73 height 22
type input "***"
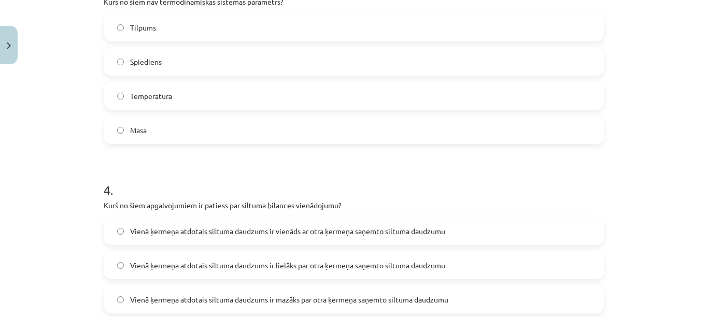
scroll to position [506, 0]
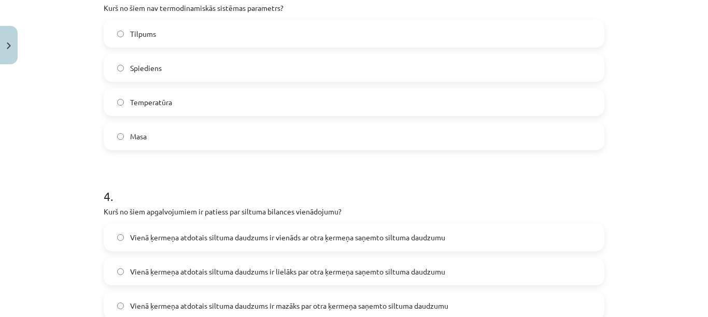
click at [582, 135] on label "Masa" at bounding box center [354, 136] width 498 height 26
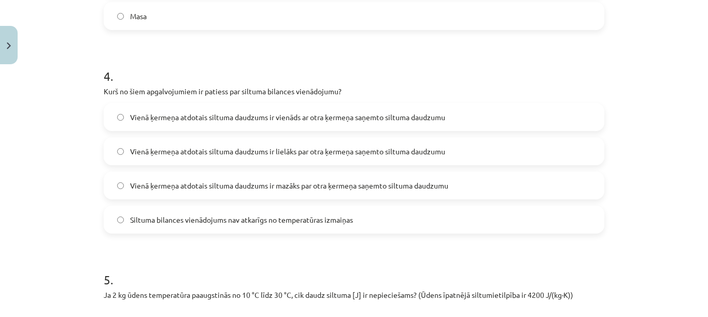
scroll to position [632, 0]
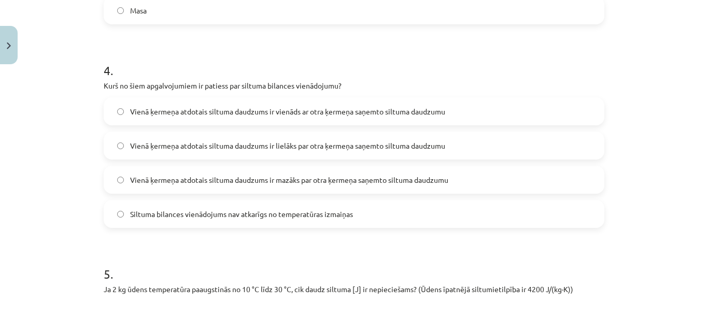
click at [532, 121] on label "Vienā ķermeņa atdotais siltuma daudzums ir vienāds ar otra ķermeņa saņemto silt…" at bounding box center [354, 111] width 498 height 26
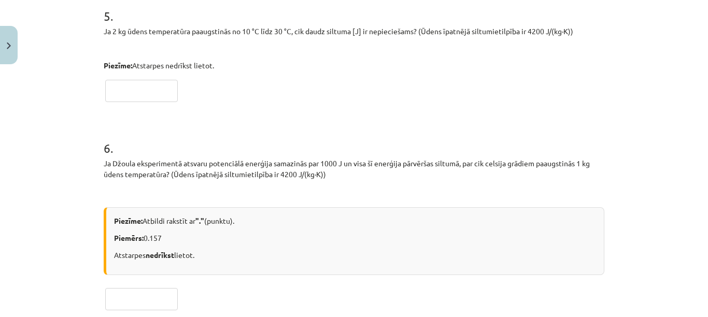
scroll to position [885, 0]
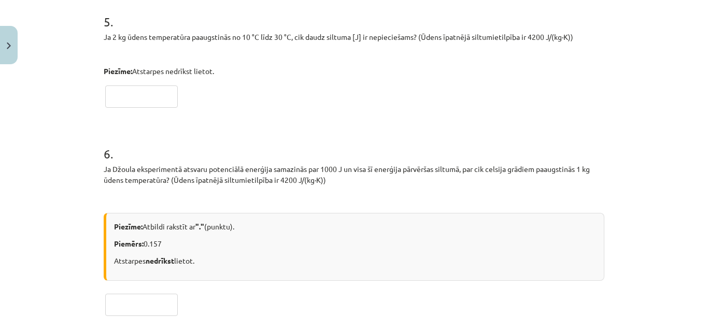
click at [136, 97] on input "text" at bounding box center [141, 97] width 73 height 22
type input "*****"
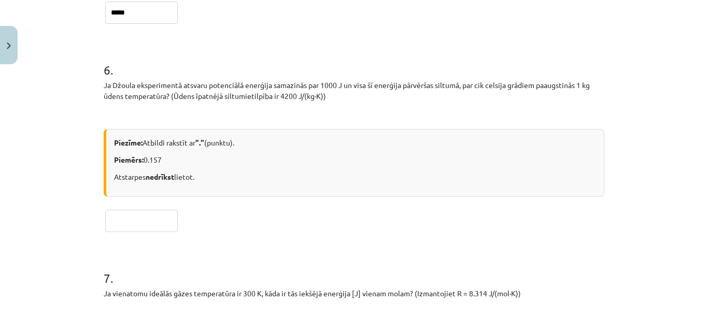
scroll to position [975, 0]
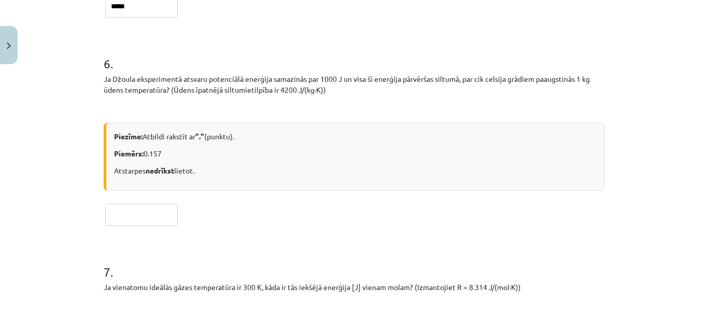
click at [148, 212] on input "text" at bounding box center [141, 215] width 73 height 22
type input "*****"
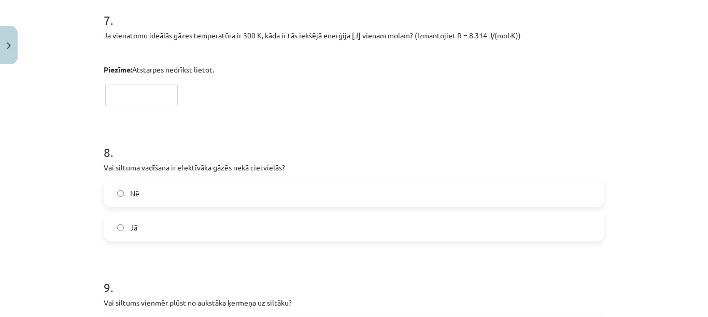
scroll to position [1215, 0]
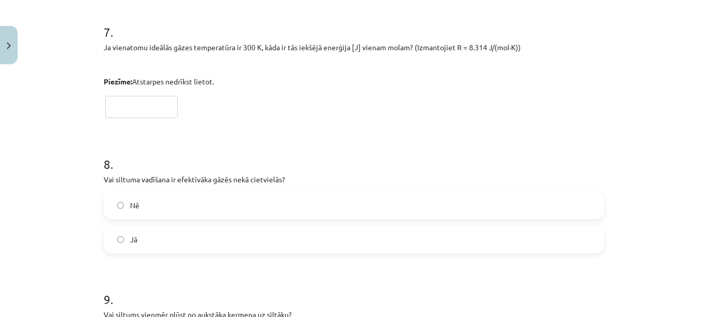
click at [144, 109] on input "text" at bounding box center [141, 107] width 73 height 22
type input "******"
click at [145, 197] on label "Nē" at bounding box center [354, 205] width 498 height 26
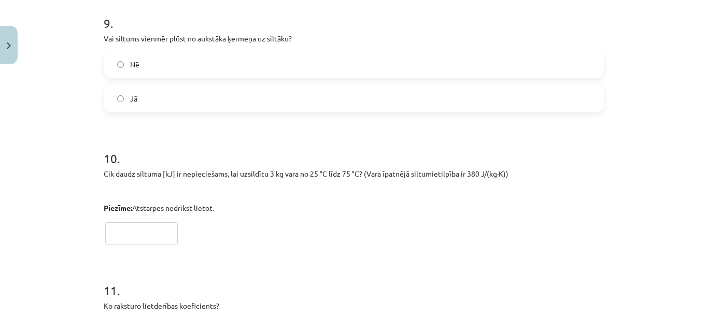
scroll to position [1485, 0]
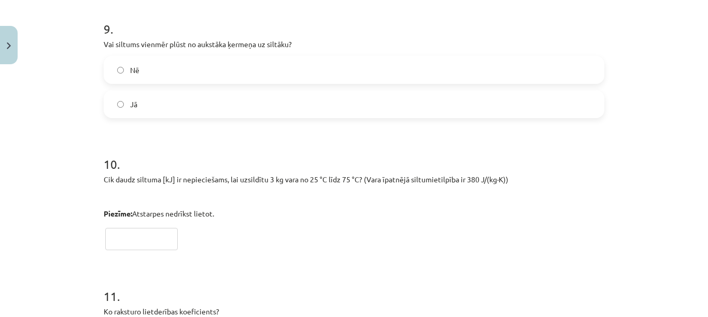
click at [570, 70] on label "Nē" at bounding box center [354, 70] width 498 height 26
click at [169, 240] on input "text" at bounding box center [141, 239] width 73 height 22
type input "**"
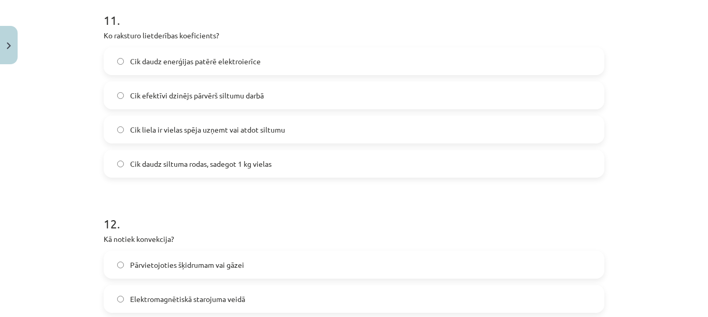
scroll to position [1749, 0]
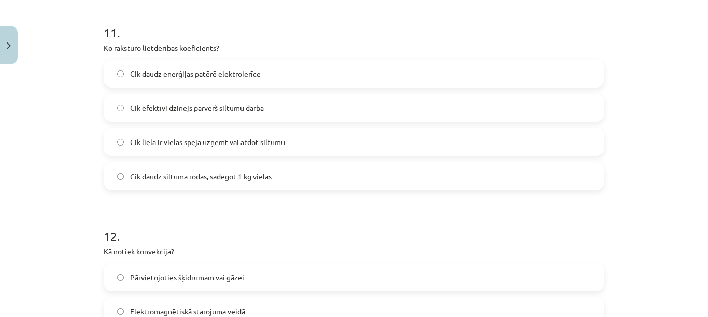
click at [580, 105] on label "Cik efektīvi dzinējs pārvērš siltumu darbā" at bounding box center [354, 108] width 498 height 26
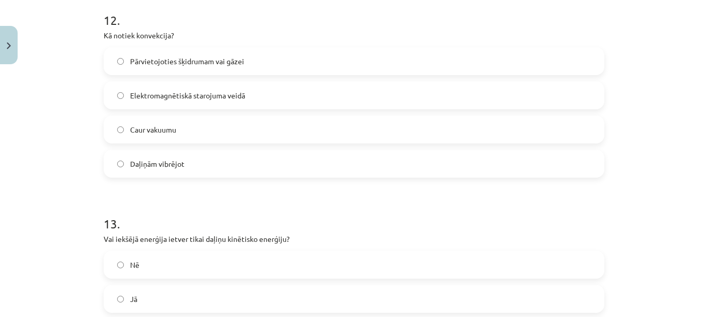
scroll to position [1971, 0]
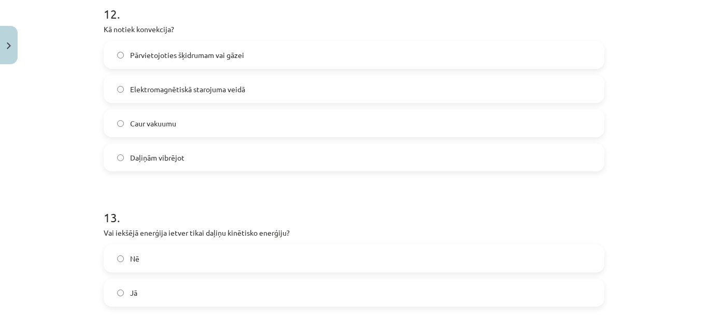
click at [562, 54] on label "Pārvietojoties šķidrumam vai gāzei" at bounding box center [354, 55] width 498 height 26
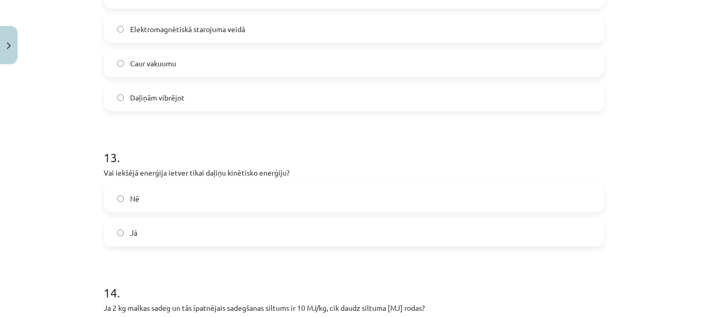
scroll to position [2061, 0]
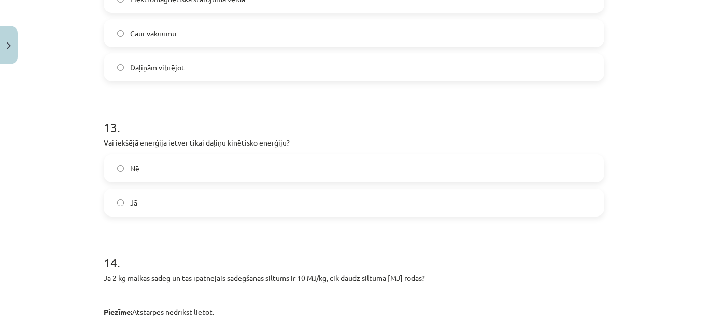
click at [596, 157] on label "Nē" at bounding box center [354, 168] width 498 height 26
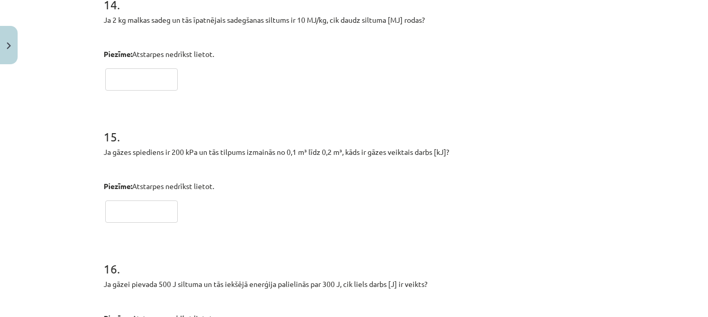
scroll to position [2314, 0]
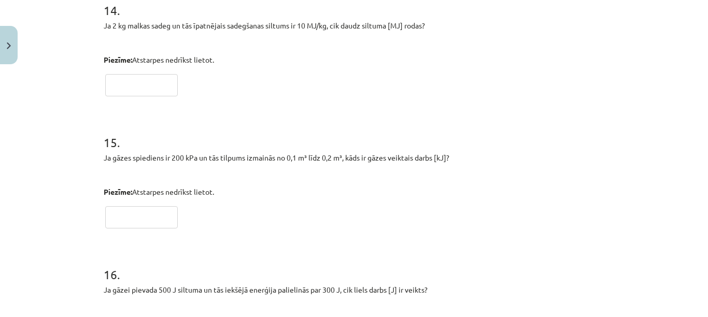
click at [139, 85] on input "text" at bounding box center [141, 85] width 73 height 22
type input "**"
click at [130, 215] on input "text" at bounding box center [141, 217] width 73 height 22
type input "**"
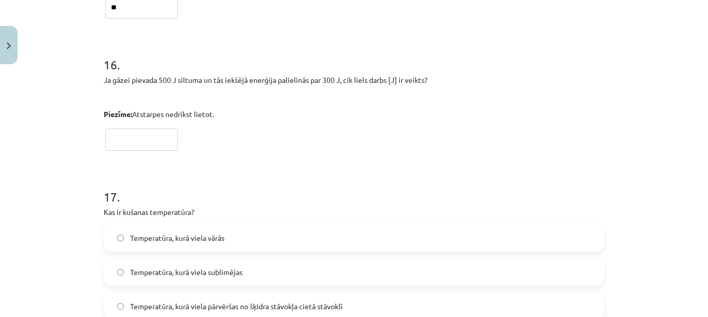
scroll to position [2530, 0]
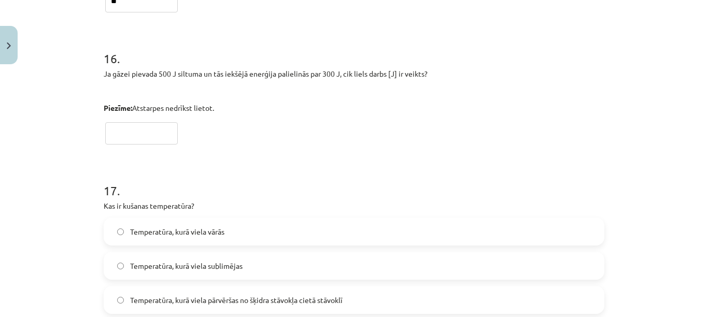
click at [157, 127] on input "text" at bounding box center [141, 133] width 73 height 22
type input "***"
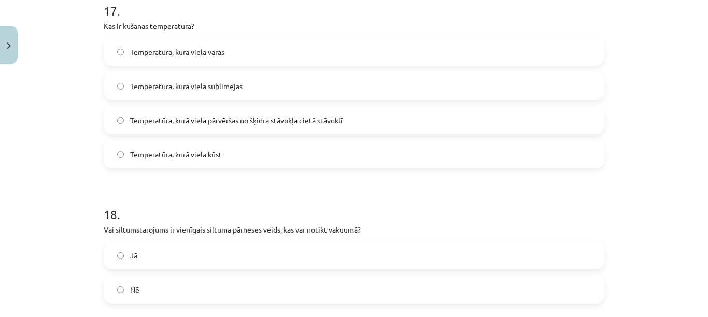
scroll to position [2691, 0]
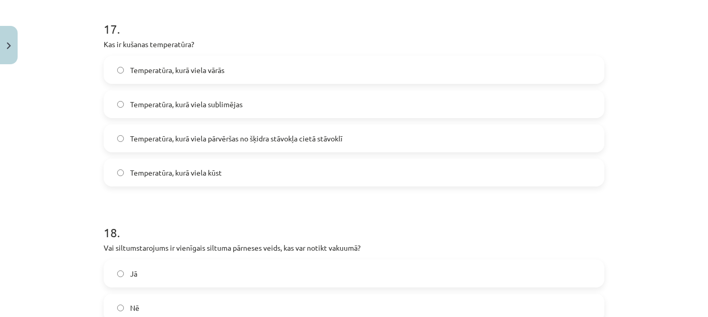
click at [548, 145] on label "Temperatūra, kurā viela pārvēršas no šķidra stāvokļa cietā stāvoklī" at bounding box center [354, 138] width 498 height 26
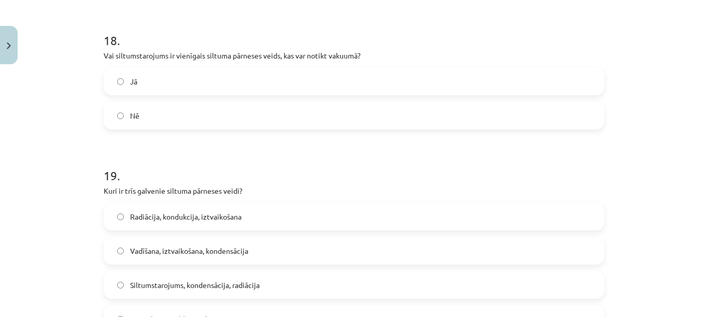
scroll to position [2890, 0]
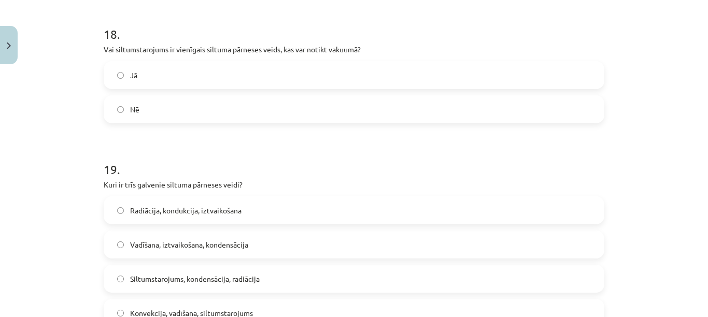
click at [555, 68] on label "Jā" at bounding box center [354, 75] width 498 height 26
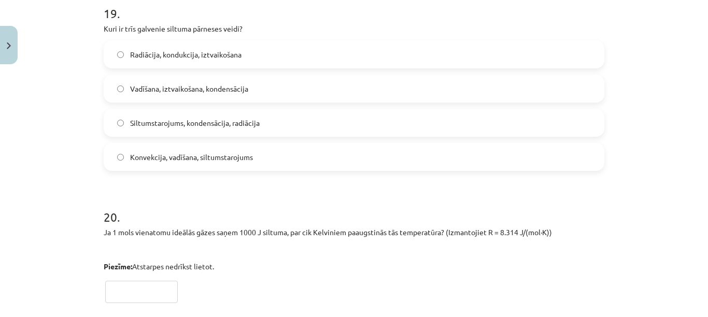
scroll to position [3052, 0]
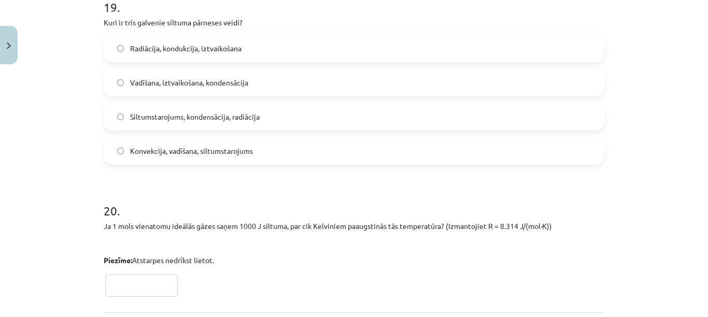
click at [558, 148] on label "Konvekcija, vadīšana, siltumstarojums" at bounding box center [354, 151] width 498 height 26
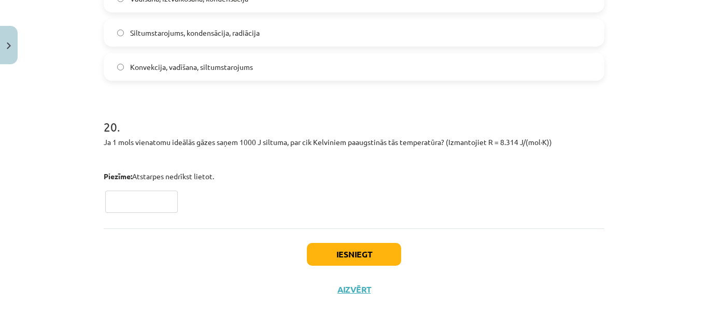
click at [131, 197] on input "text" at bounding box center [141, 202] width 73 height 22
type input "*****"
click at [334, 264] on button "Iesniegt" at bounding box center [354, 254] width 94 height 23
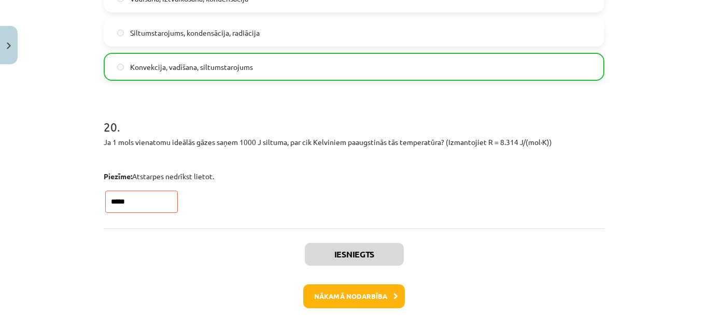
click at [154, 195] on input "*****" at bounding box center [141, 202] width 73 height 22
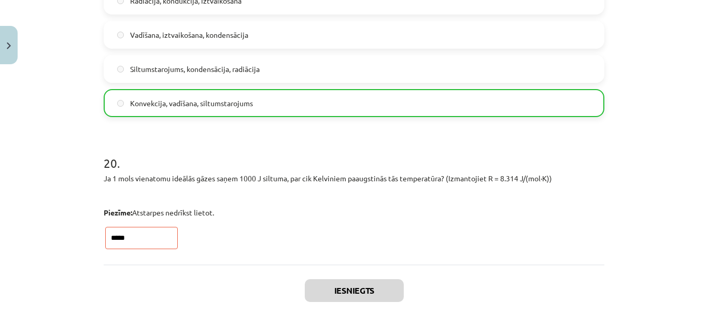
scroll to position [3185, 0]
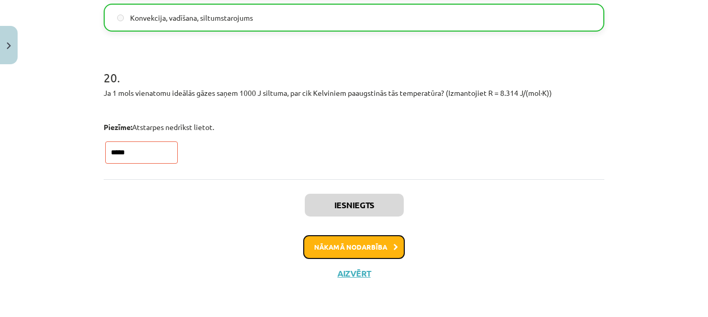
click at [382, 245] on button "Nākamā nodarbība" at bounding box center [354, 247] width 102 height 24
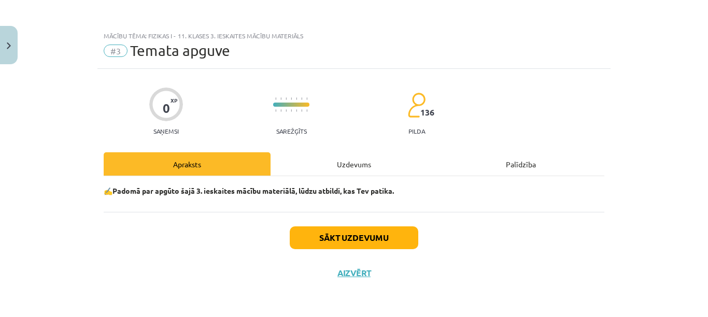
scroll to position [0, 0]
click at [382, 245] on button "Sākt uzdevumu" at bounding box center [354, 237] width 129 height 23
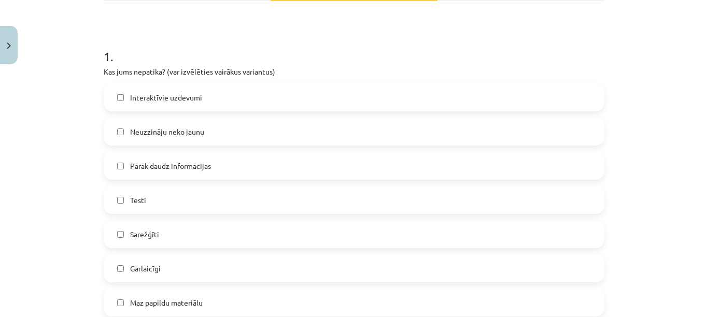
scroll to position [205, 0]
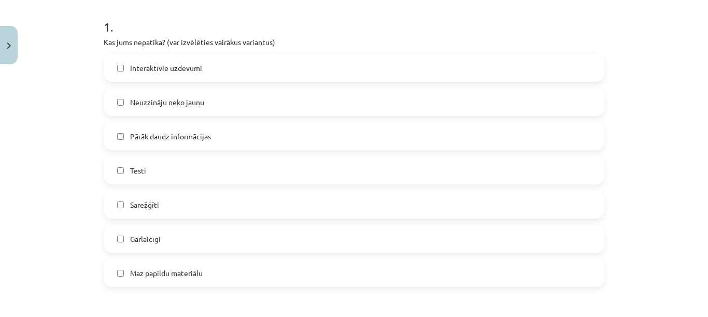
click at [530, 67] on label "Interaktīvie uzdevumi" at bounding box center [354, 68] width 498 height 26
click at [502, 139] on label "Pārāk daudz informācijas" at bounding box center [354, 136] width 498 height 26
click at [507, 69] on label "Interaktīvie uzdevumi" at bounding box center [354, 68] width 498 height 26
click at [465, 196] on label "Sarežģīti" at bounding box center [354, 205] width 498 height 26
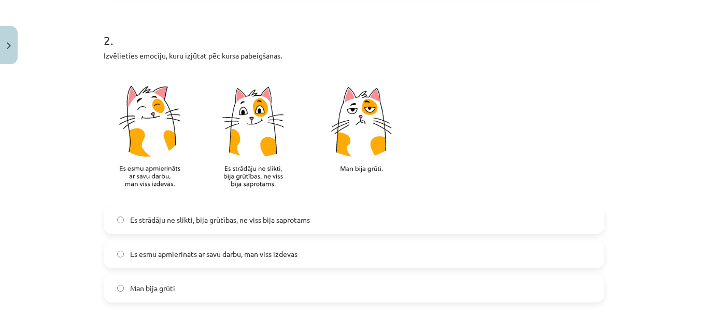
scroll to position [552, 0]
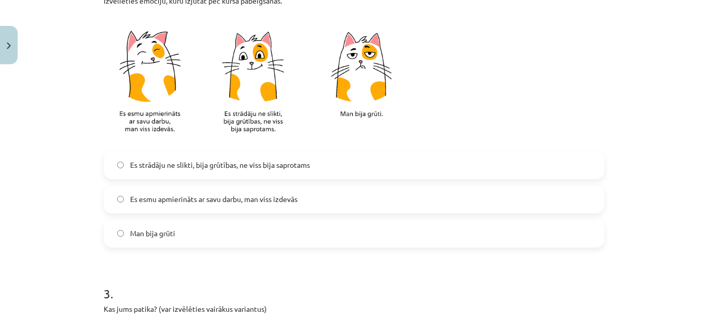
click at [597, 163] on label "Es strādāju ne slikti, bija grūtības, ne viss bija saprotams" at bounding box center [354, 165] width 498 height 26
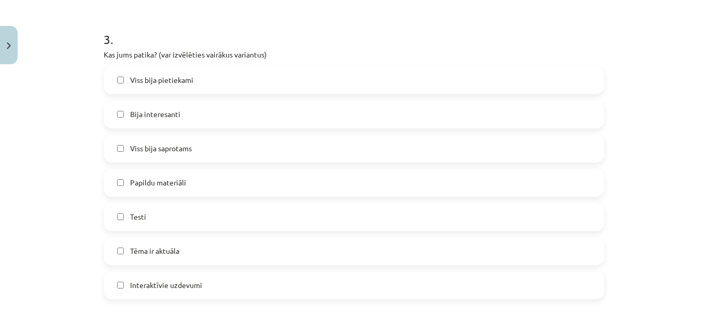
scroll to position [841, 0]
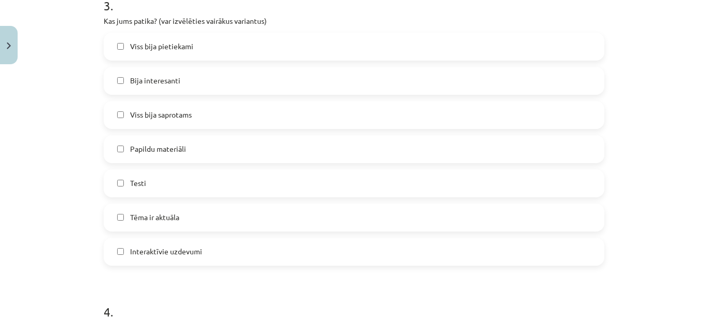
click at [480, 179] on label "Testi" at bounding box center [354, 183] width 498 height 26
click at [481, 93] on label "Bija interesanti" at bounding box center [354, 81] width 498 height 26
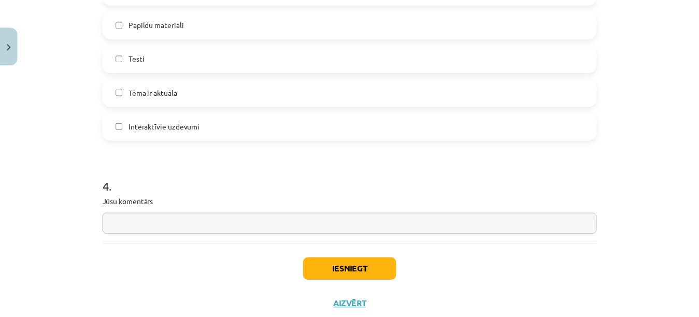
scroll to position [998, 0]
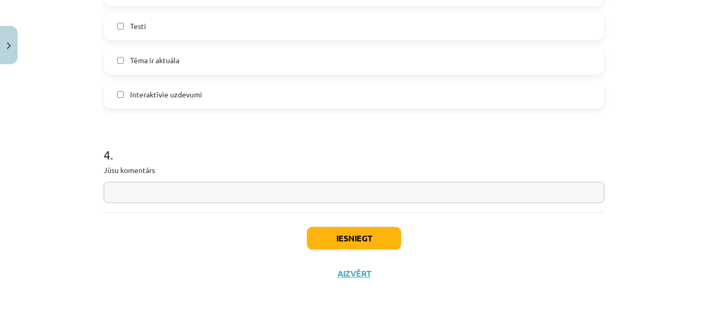
click at [576, 190] on input "text" at bounding box center [354, 192] width 501 height 21
type input "**********"
click at [368, 240] on button "Iesniegt" at bounding box center [354, 238] width 94 height 23
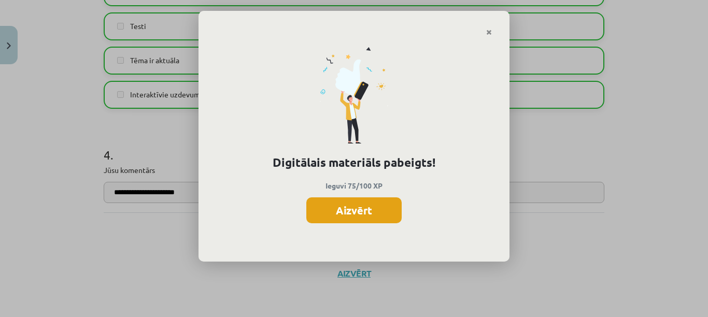
click at [367, 218] on button "Aizvērt" at bounding box center [353, 210] width 95 height 26
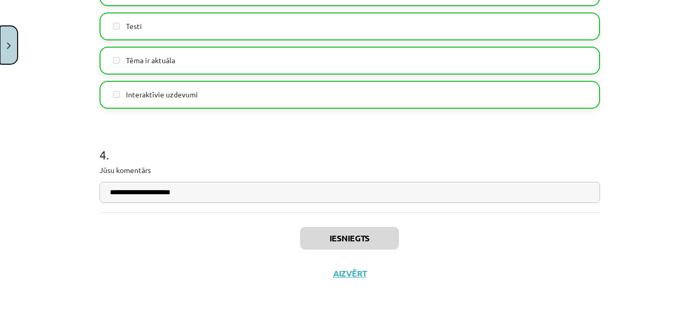
click at [13, 47] on button "Close" at bounding box center [9, 45] width 18 height 38
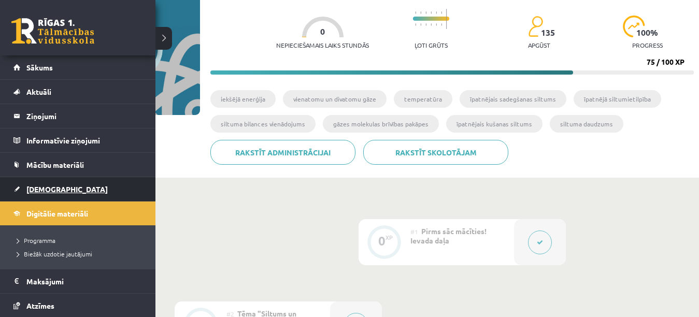
click at [68, 192] on link "[DEMOGRAPHIC_DATA]" at bounding box center [77, 189] width 129 height 24
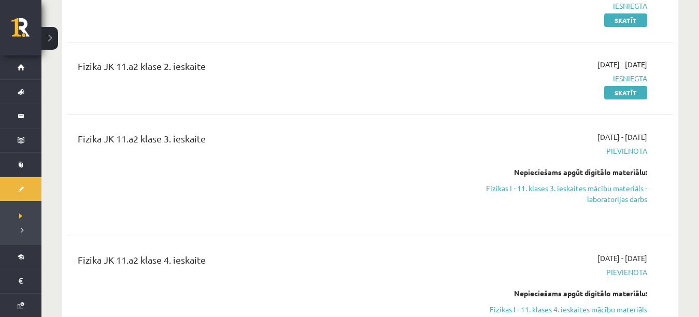
scroll to position [380, 0]
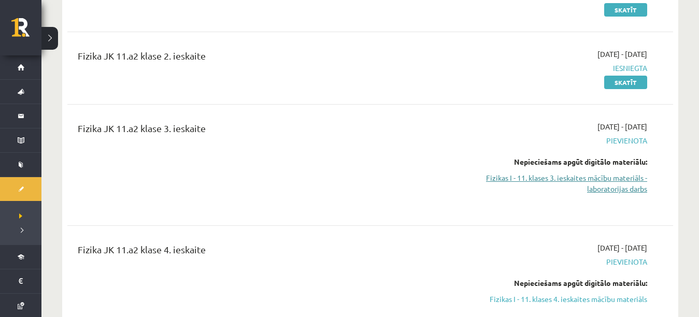
click at [624, 176] on link "Fizikas I - 11. klases 3. ieskaites mācību materiāls - laboratorijas darbs" at bounding box center [557, 184] width 179 height 22
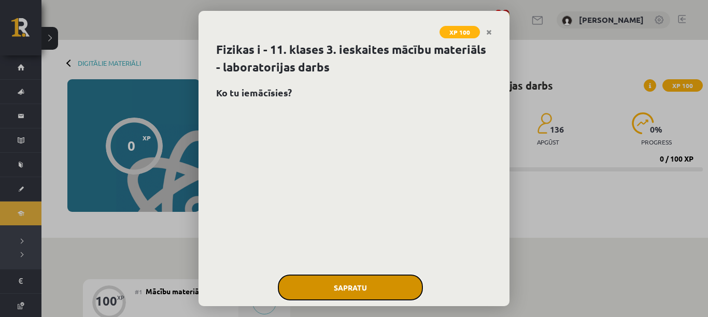
click at [349, 283] on button "Sapratu" at bounding box center [350, 288] width 145 height 26
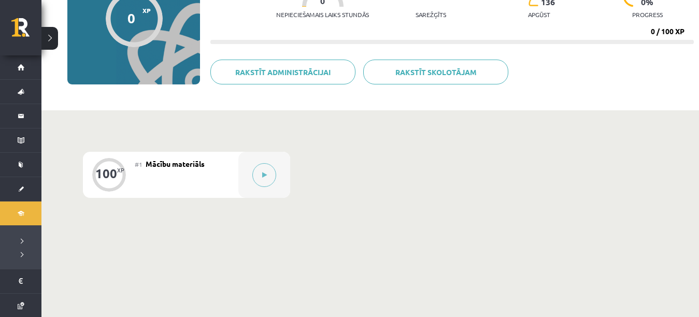
scroll to position [131, 0]
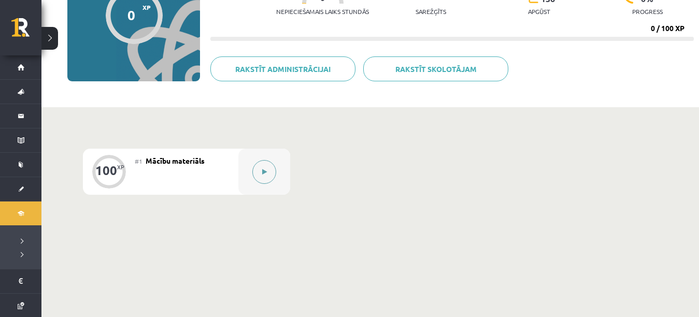
click at [264, 177] on button at bounding box center [264, 172] width 24 height 24
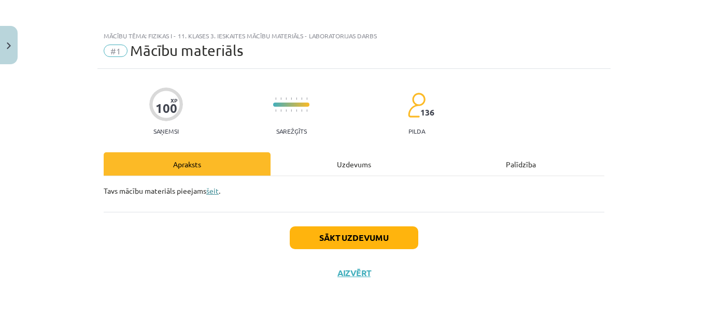
click at [216, 193] on link "šeit" at bounding box center [212, 190] width 12 height 9
click at [212, 189] on link "šeit" at bounding box center [212, 190] width 12 height 9
click at [308, 242] on button "Sākt uzdevumu" at bounding box center [354, 237] width 129 height 23
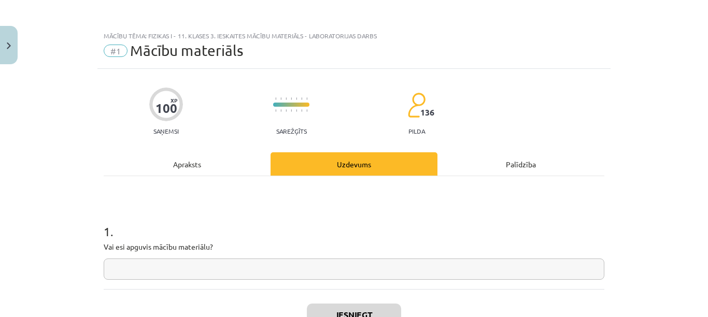
click at [302, 264] on input "text" at bounding box center [354, 269] width 501 height 21
type input "*******"
click at [357, 312] on button "Iesniegt" at bounding box center [354, 315] width 94 height 23
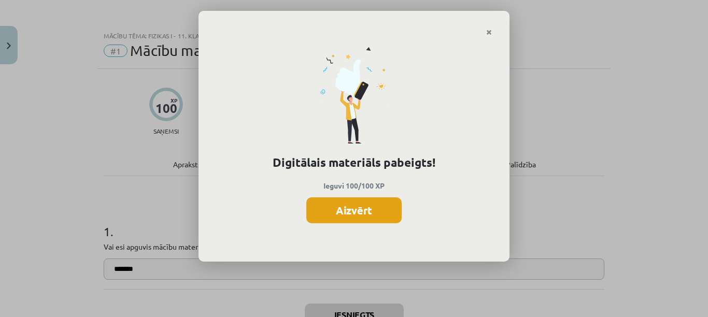
click at [371, 202] on button "Aizvērt" at bounding box center [353, 210] width 95 height 26
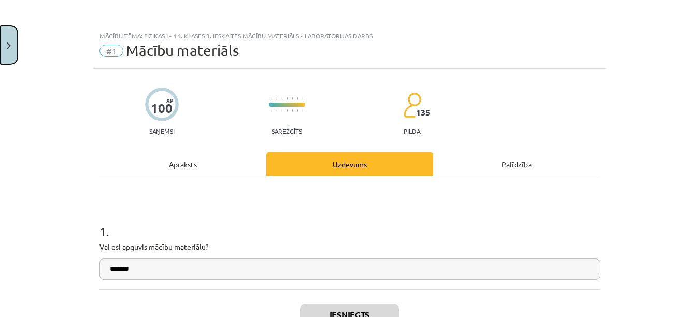
click at [8, 38] on button "Close" at bounding box center [9, 45] width 18 height 38
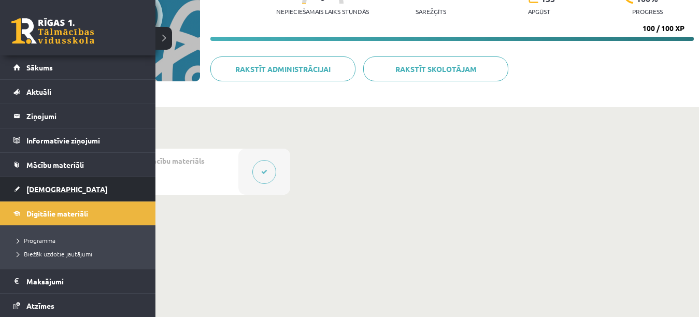
click at [48, 197] on link "[DEMOGRAPHIC_DATA]" at bounding box center [77, 189] width 129 height 24
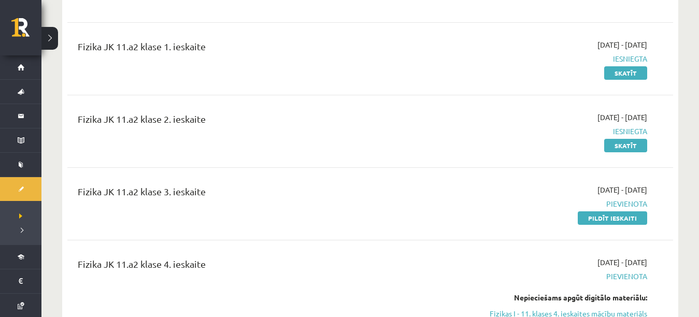
scroll to position [337, 0]
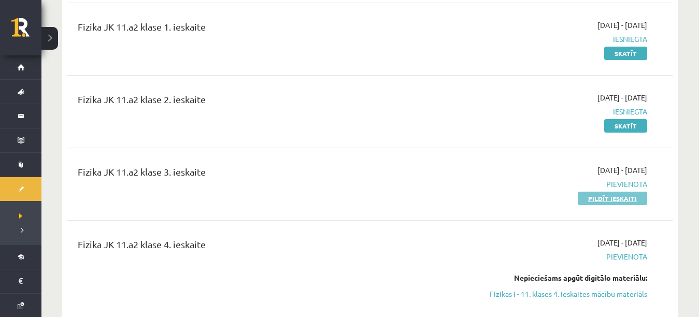
click at [595, 201] on link "Pildīt ieskaiti" at bounding box center [612, 198] width 69 height 13
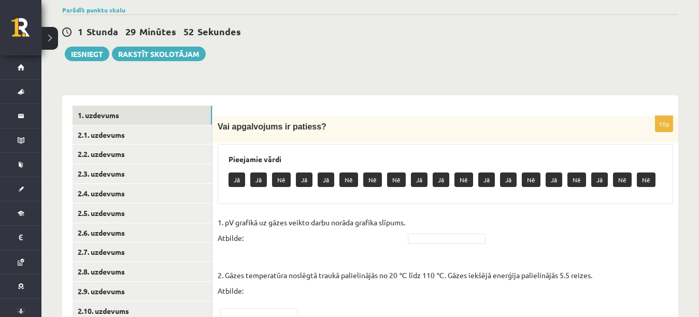
scroll to position [37, 0]
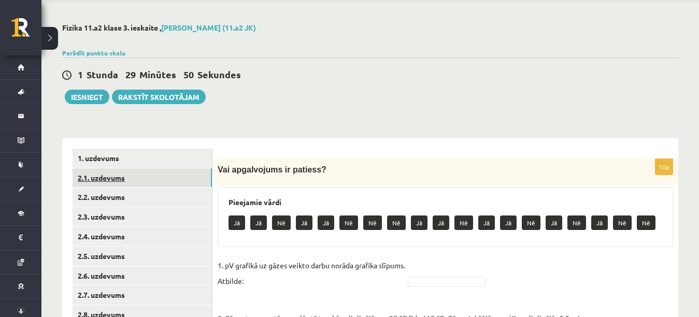
click at [167, 176] on link "2.1. uzdevums" at bounding box center [142, 177] width 139 height 19
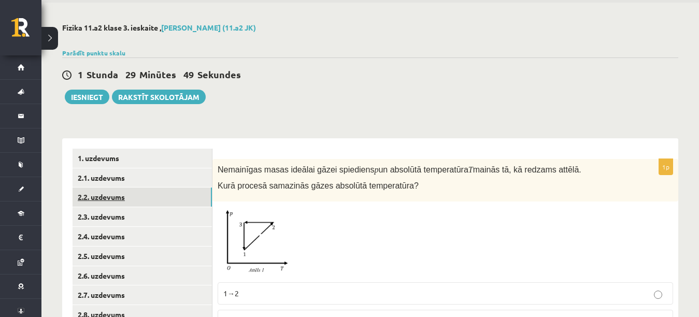
click at [162, 195] on link "2.2. uzdevums" at bounding box center [142, 197] width 139 height 19
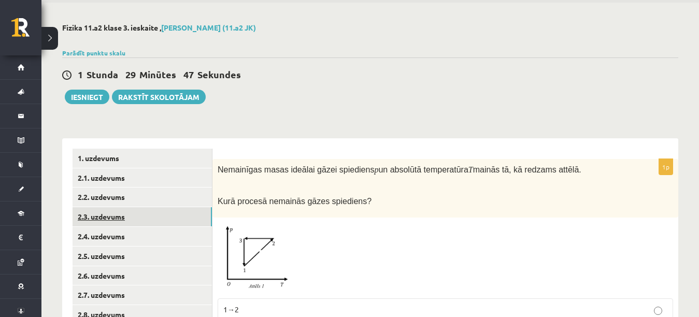
click at [158, 218] on link "2.3. uzdevums" at bounding box center [142, 216] width 139 height 19
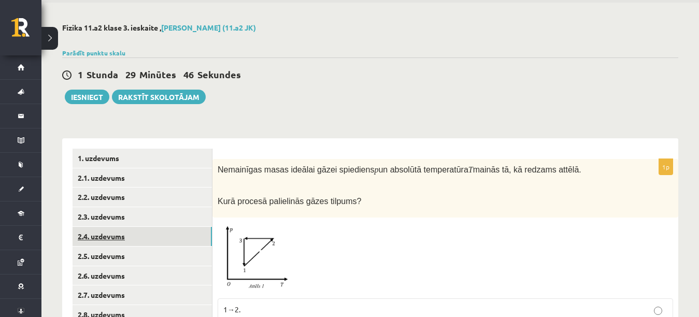
click at [153, 245] on link "2.4. uzdevums" at bounding box center [142, 236] width 139 height 19
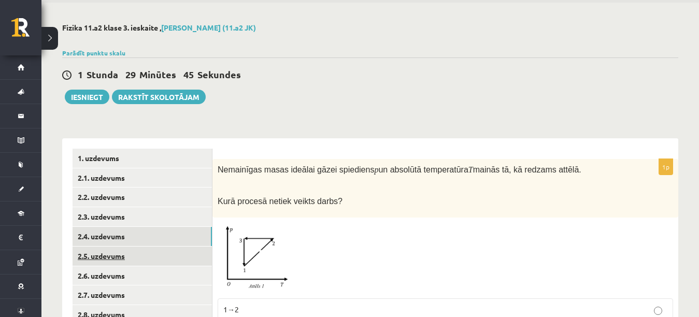
click at [151, 264] on link "2.5. uzdevums" at bounding box center [142, 256] width 139 height 19
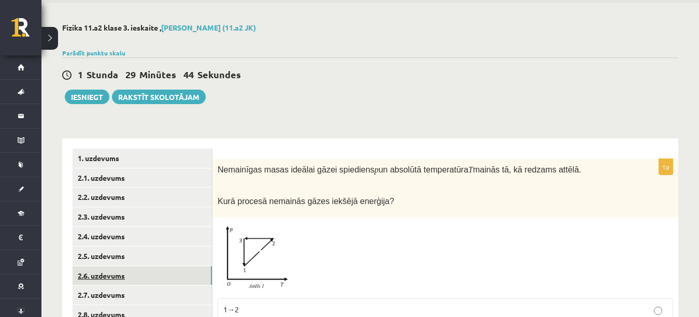
click at [148, 282] on link "2.6. uzdevums" at bounding box center [142, 275] width 139 height 19
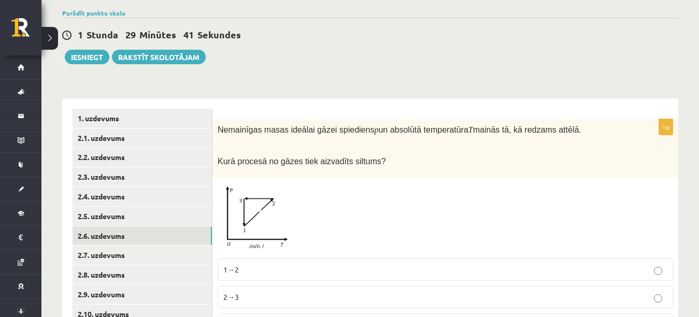
scroll to position [84, 0]
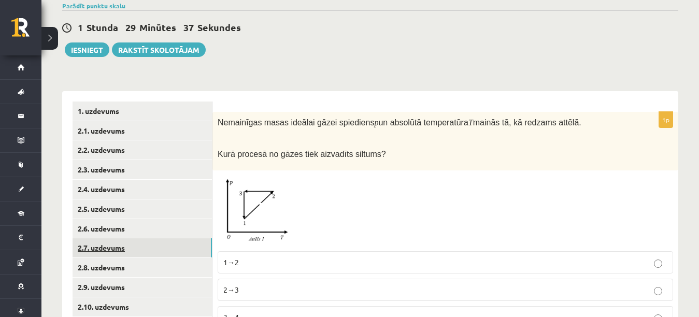
click at [158, 245] on link "2.7. uzdevums" at bounding box center [142, 247] width 139 height 19
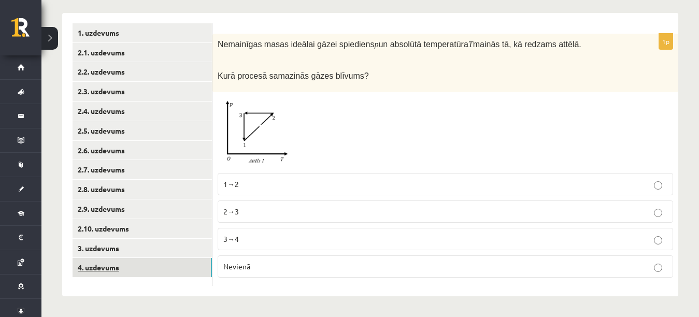
click at [176, 262] on link "4. uzdevums" at bounding box center [142, 267] width 139 height 19
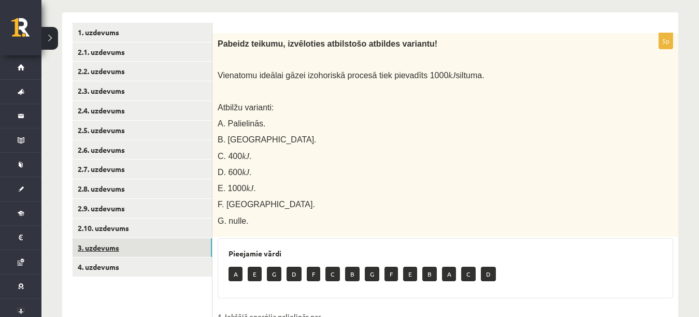
click at [176, 246] on link "3. uzdevums" at bounding box center [142, 247] width 139 height 19
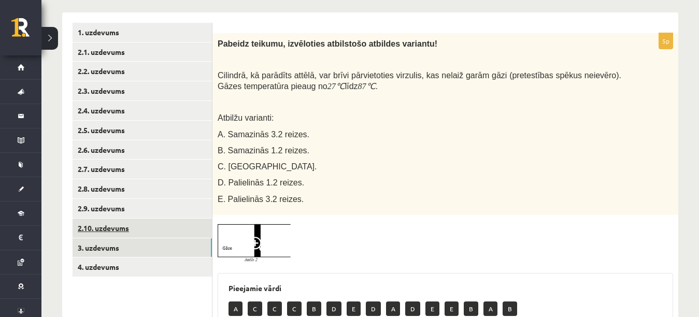
click at [171, 225] on link "2.10. uzdevums" at bounding box center [142, 228] width 139 height 19
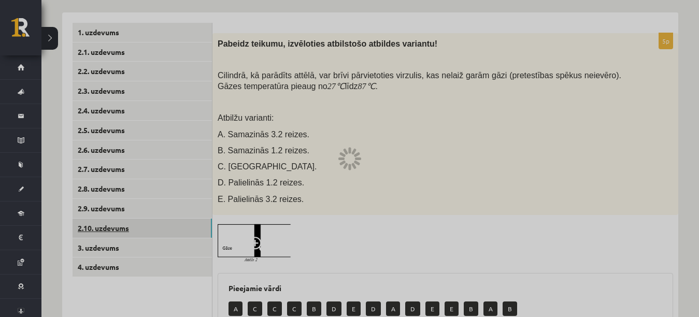
scroll to position [155, 0]
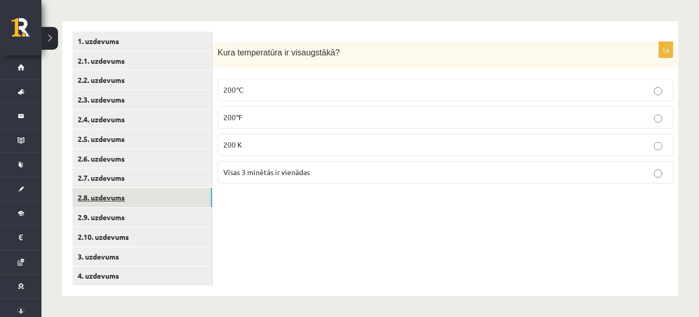
click at [170, 195] on link "2.8. uzdevums" at bounding box center [142, 197] width 139 height 19
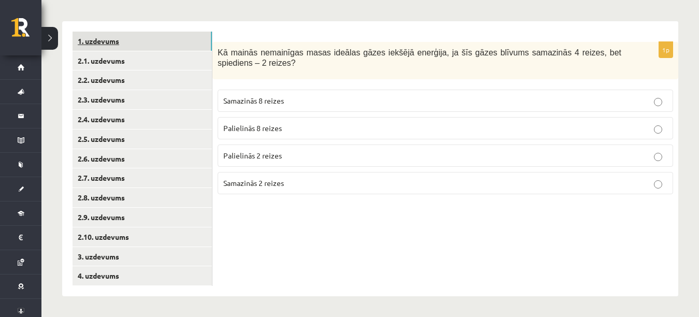
click at [171, 44] on link "1. uzdevums" at bounding box center [142, 41] width 139 height 19
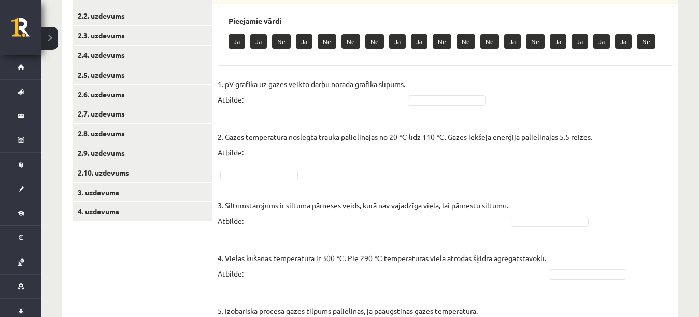
scroll to position [215, 0]
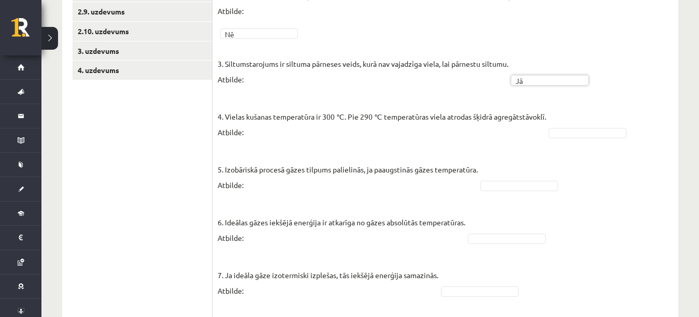
scroll to position [374, 0]
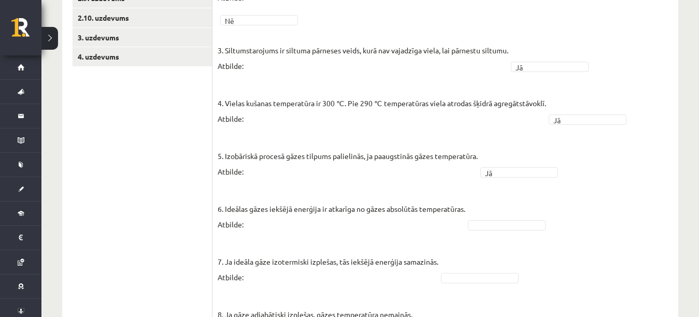
click at [503, 218] on fieldset "1. pV grafikā uz gāzes veikto darbu norāda grafika slīpums. Atbilde: Nē ** 2. G…" at bounding box center [445, 185] width 455 height 529
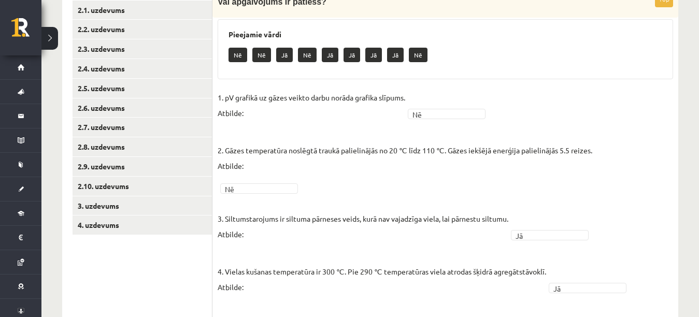
scroll to position [201, 0]
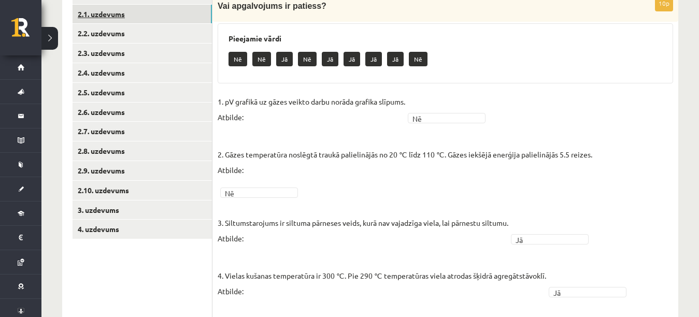
click at [194, 15] on link "2.1. uzdevums" at bounding box center [142, 14] width 139 height 19
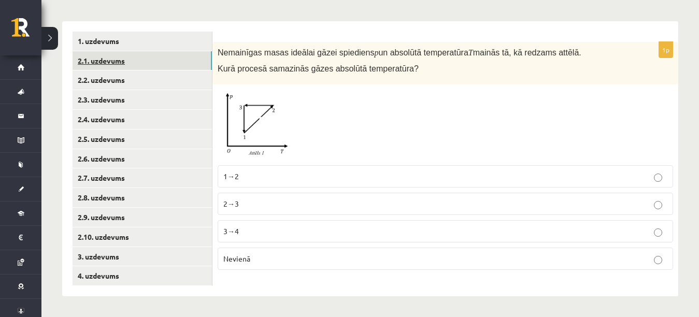
scroll to position [155, 0]
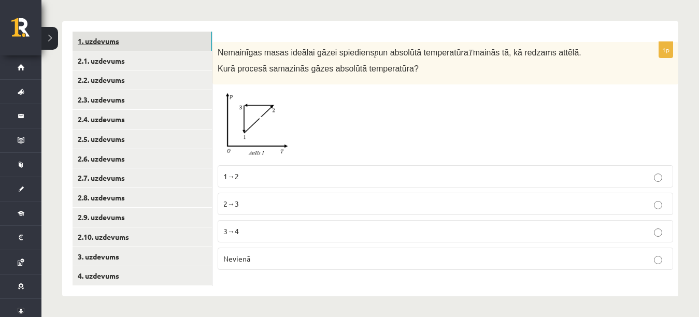
click at [187, 38] on link "1. uzdevums" at bounding box center [142, 41] width 139 height 19
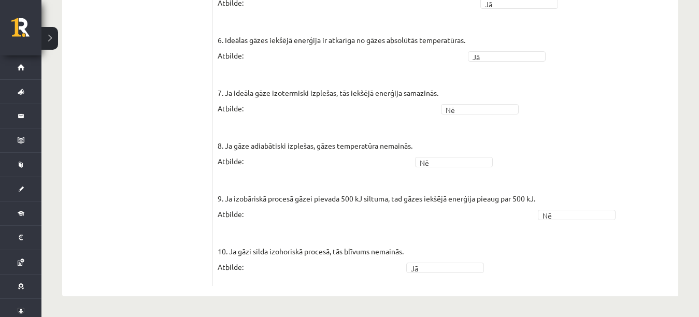
scroll to position [55, 0]
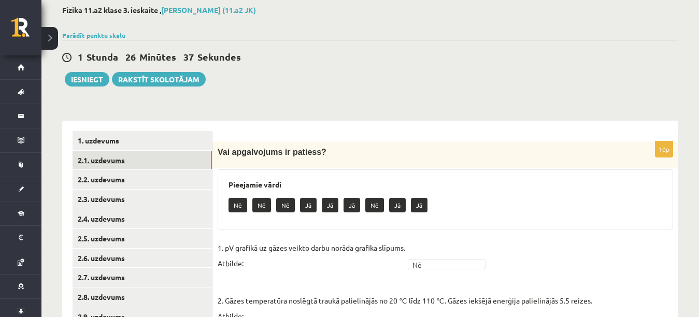
click at [196, 158] on link "2.1. uzdevums" at bounding box center [142, 160] width 139 height 19
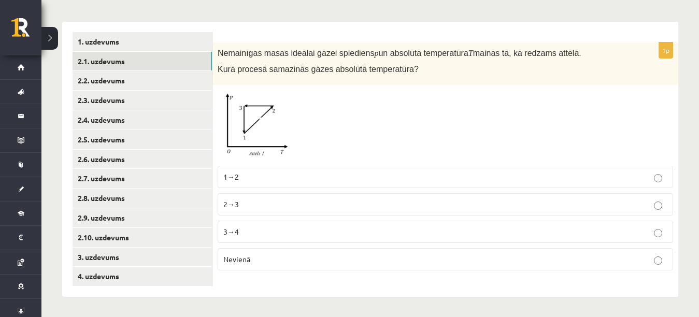
scroll to position [155, 0]
click at [571, 205] on p "2→3" at bounding box center [445, 203] width 444 height 11
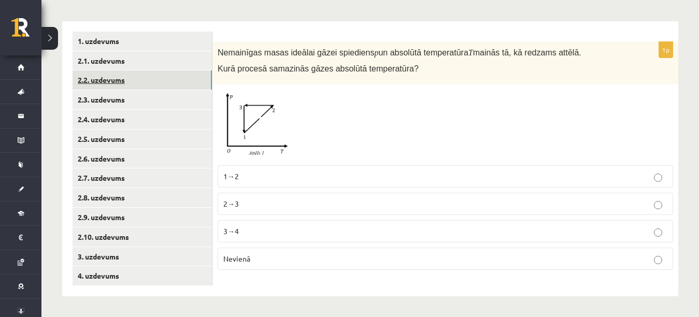
click at [202, 84] on link "2.2. uzdevums" at bounding box center [142, 79] width 139 height 19
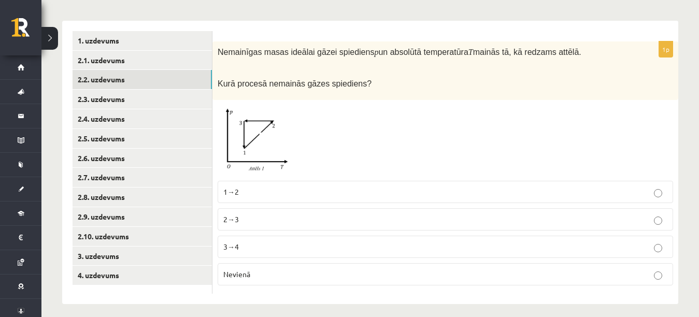
click at [326, 270] on p "Nevienā" at bounding box center [445, 274] width 444 height 11
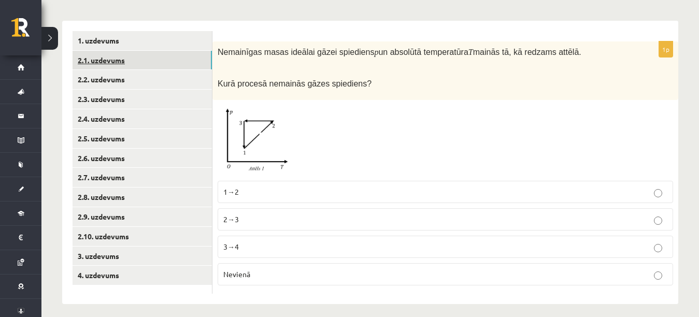
click at [200, 54] on link "2.1. uzdevums" at bounding box center [142, 60] width 139 height 19
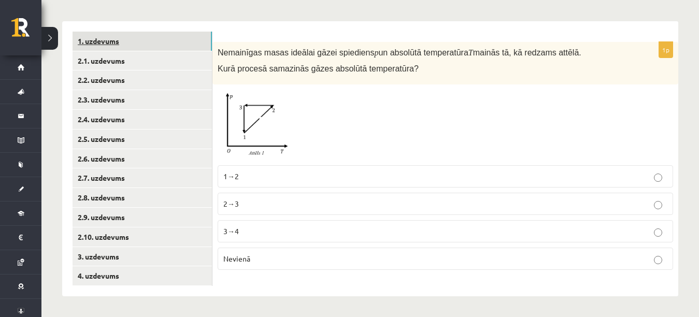
click at [195, 41] on link "1. uzdevums" at bounding box center [142, 41] width 139 height 19
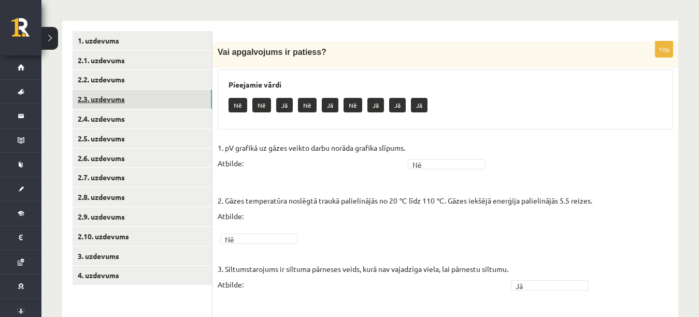
click at [180, 106] on link "2.3. uzdevums" at bounding box center [142, 99] width 139 height 19
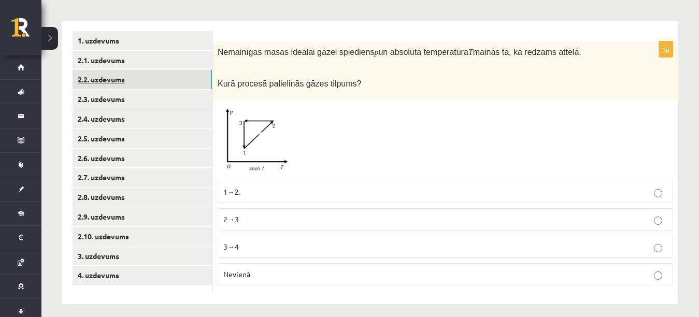
click at [181, 85] on link "2.2. uzdevums" at bounding box center [142, 79] width 139 height 19
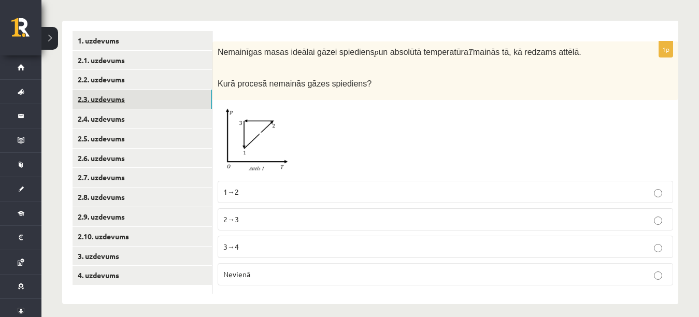
click at [176, 102] on link "2.3. uzdevums" at bounding box center [142, 99] width 139 height 19
click at [309, 225] on label "2→3" at bounding box center [445, 219] width 455 height 22
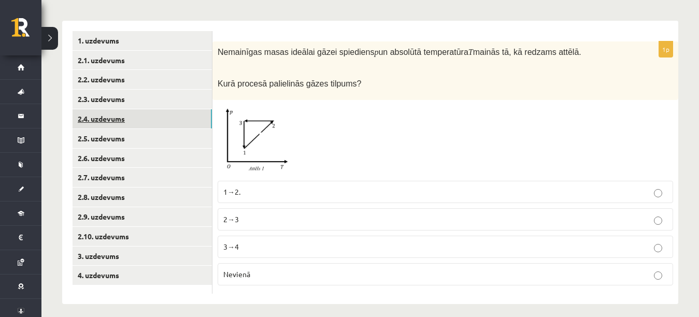
click at [176, 115] on link "2.4. uzdevums" at bounding box center [142, 118] width 139 height 19
click at [251, 271] on p "Nevienā" at bounding box center [445, 274] width 444 height 11
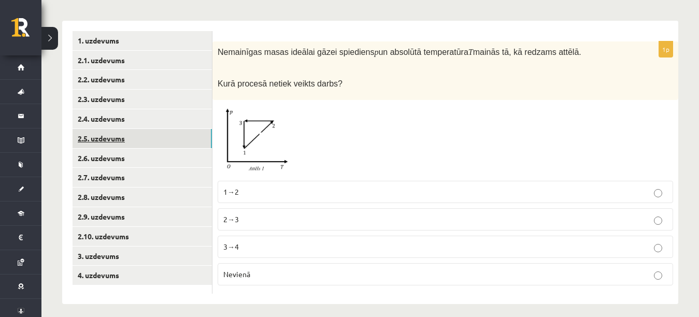
click at [180, 139] on link "2.5. uzdevums" at bounding box center [142, 138] width 139 height 19
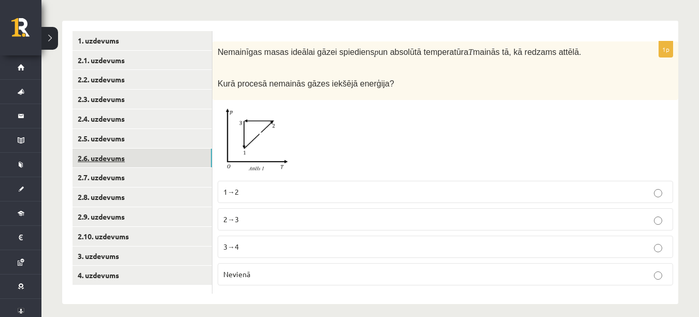
click at [169, 160] on link "2.6. uzdevums" at bounding box center [142, 158] width 139 height 19
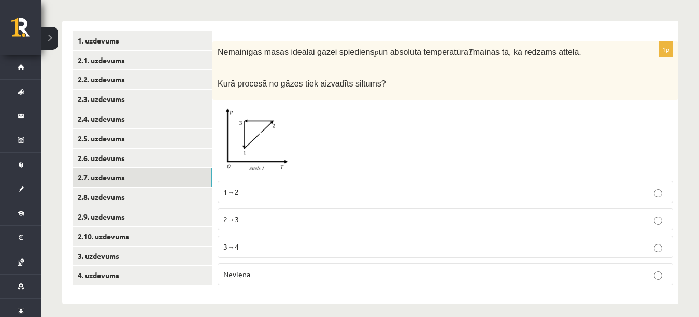
click at [167, 170] on link "2.7. uzdevums" at bounding box center [142, 177] width 139 height 19
click at [161, 195] on link "2.8. uzdevums" at bounding box center [142, 197] width 139 height 19
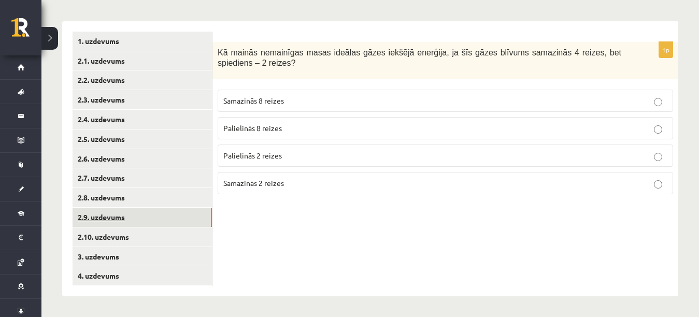
click at [160, 212] on link "2.9. uzdevums" at bounding box center [142, 217] width 139 height 19
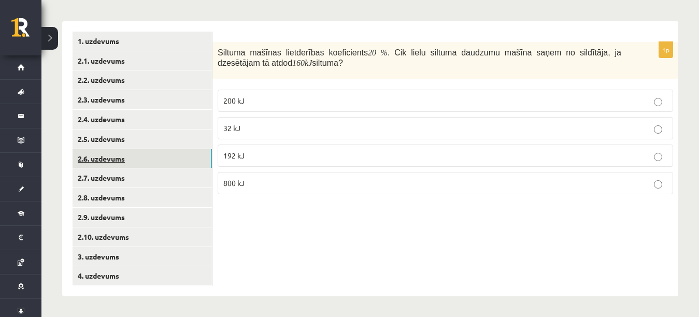
click at [162, 164] on link "2.6. uzdevums" at bounding box center [142, 158] width 139 height 19
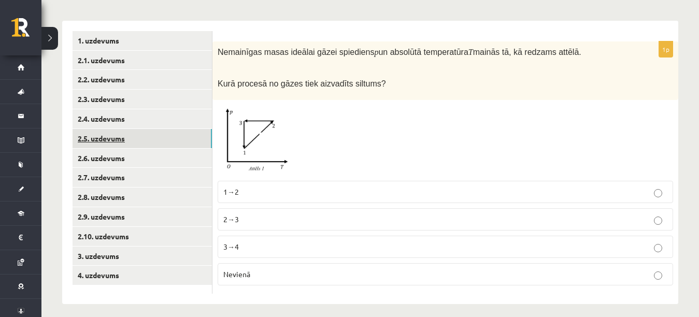
click at [164, 138] on link "2.5. uzdevums" at bounding box center [142, 138] width 139 height 19
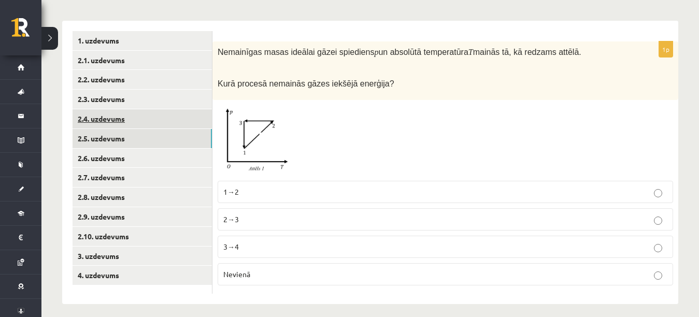
click at [164, 114] on link "2.4. uzdevums" at bounding box center [142, 118] width 139 height 19
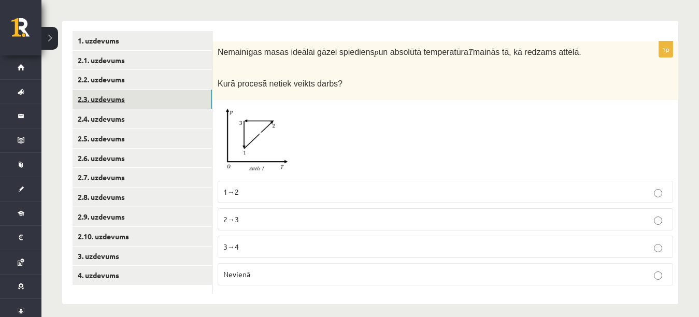
click at [169, 95] on link "2.3. uzdevums" at bounding box center [142, 99] width 139 height 19
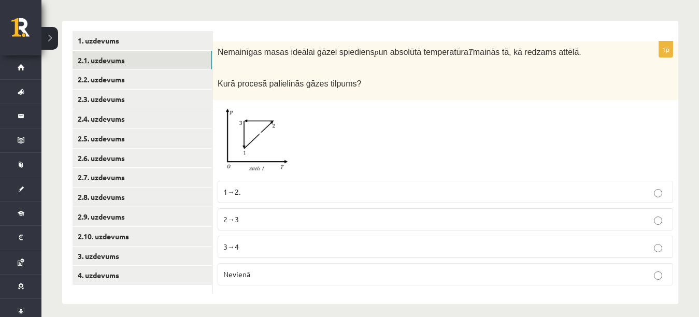
click at [175, 53] on link "2.1. uzdevums" at bounding box center [142, 60] width 139 height 19
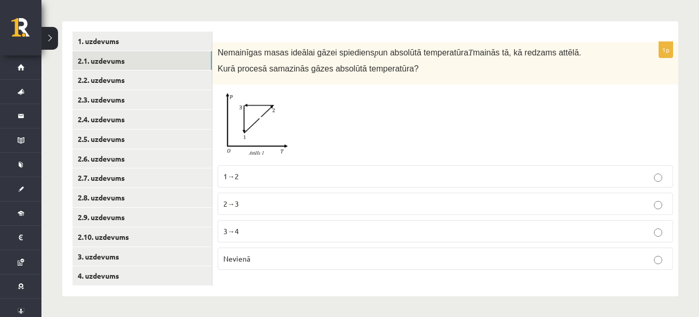
click at [179, 29] on div "1. uzdevums 2.1. uzdevums 2.2. uzdevums 2.3. uzdevums 2.4. uzdevums 2.5. uzdevu…" at bounding box center [137, 158] width 150 height 275
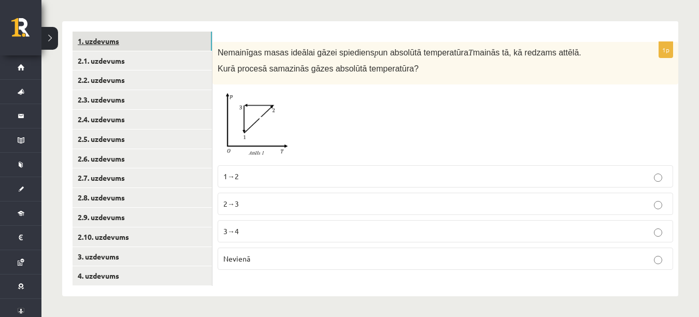
click at [175, 47] on link "1. uzdevums" at bounding box center [142, 41] width 139 height 19
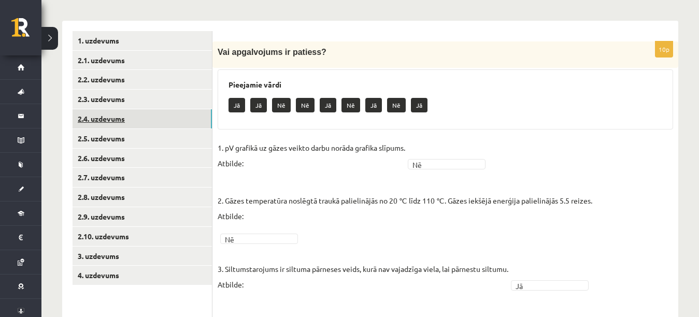
click at [163, 119] on link "2.4. uzdevums" at bounding box center [142, 118] width 139 height 19
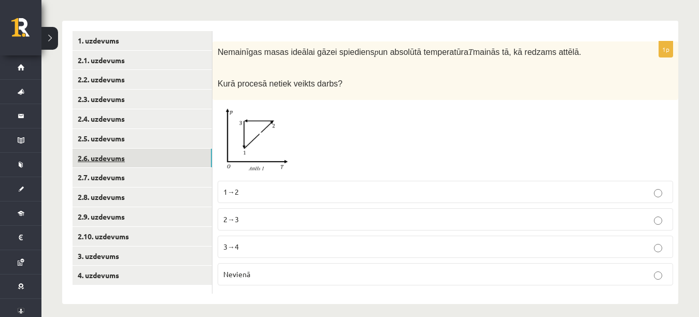
click at [151, 149] on link "2.6. uzdevums" at bounding box center [142, 158] width 139 height 19
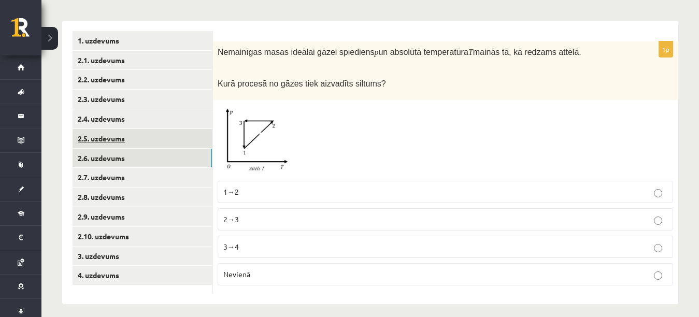
click at [151, 148] on link "2.5. uzdevums" at bounding box center [142, 138] width 139 height 19
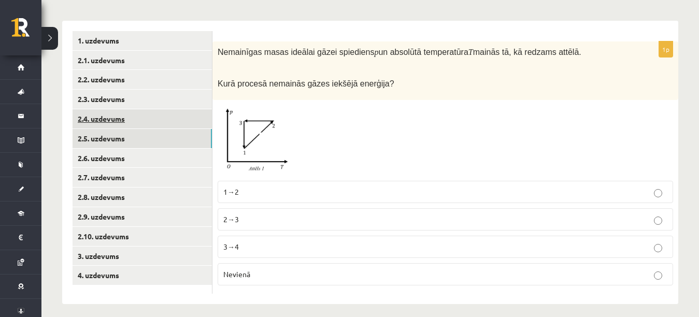
click at [155, 128] on link "2.4. uzdevums" at bounding box center [142, 118] width 139 height 19
click at [153, 145] on link "2.5. uzdevums" at bounding box center [142, 138] width 139 height 19
click at [157, 125] on link "2.4. uzdevums" at bounding box center [142, 118] width 139 height 19
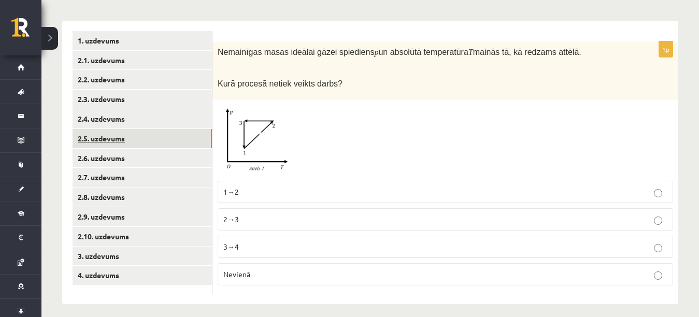
click at [154, 135] on link "2.5. uzdevums" at bounding box center [142, 138] width 139 height 19
click at [272, 272] on p "Nevienā" at bounding box center [445, 274] width 444 height 11
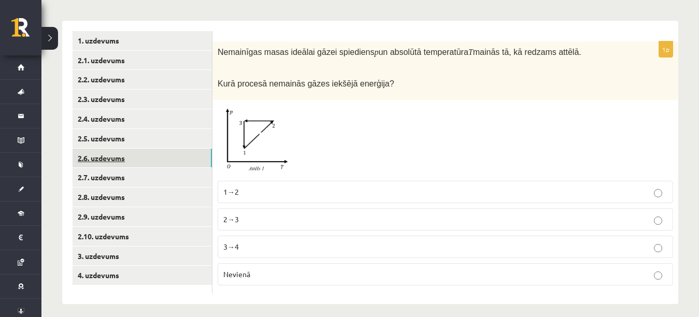
click at [193, 158] on link "2.6. uzdevums" at bounding box center [142, 158] width 139 height 19
click at [322, 200] on label "1→2" at bounding box center [445, 192] width 455 height 22
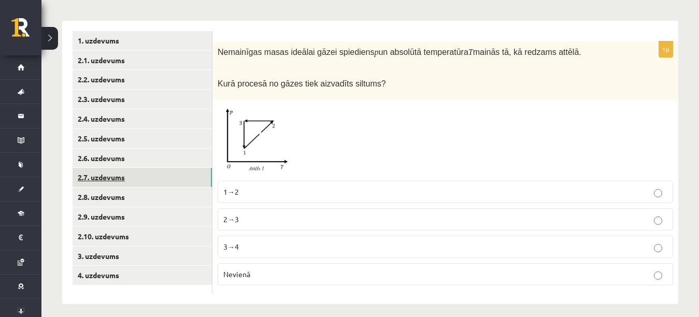
click at [157, 182] on link "2.7. uzdevums" at bounding box center [142, 177] width 139 height 19
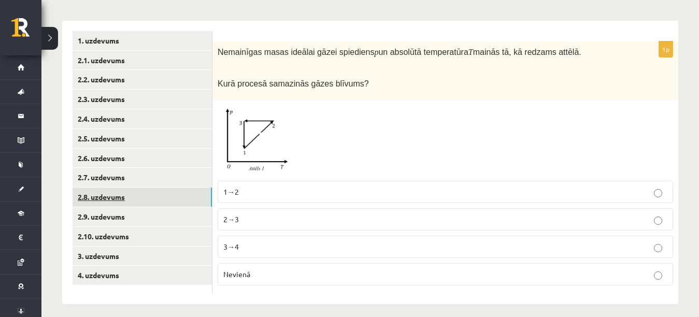
click at [147, 201] on link "2.8. uzdevums" at bounding box center [142, 197] width 139 height 19
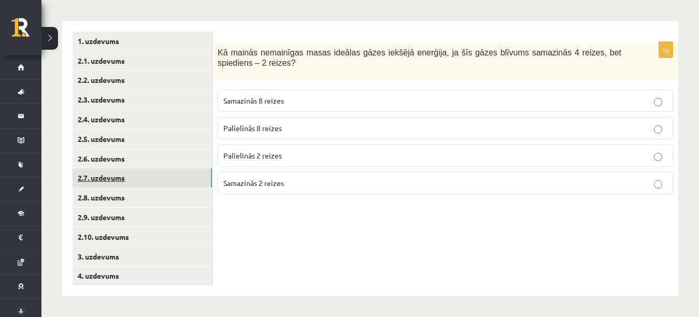
click at [151, 176] on link "2.7. uzdevums" at bounding box center [142, 177] width 139 height 19
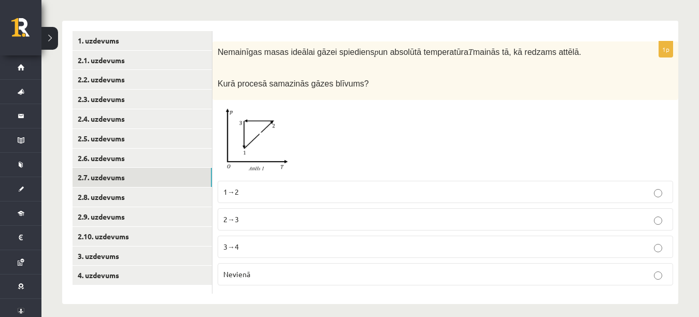
click at [248, 216] on p "2→3" at bounding box center [445, 219] width 444 height 11
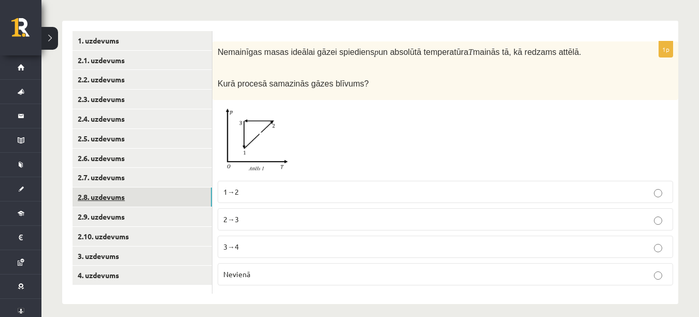
click at [152, 196] on link "2.8. uzdevums" at bounding box center [142, 197] width 139 height 19
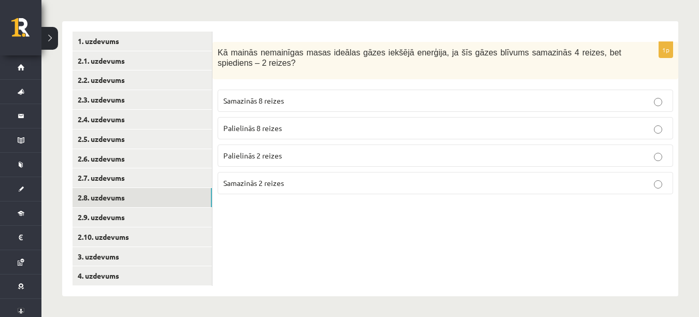
click at [594, 154] on p "Palielinās 2 reizes" at bounding box center [445, 155] width 444 height 11
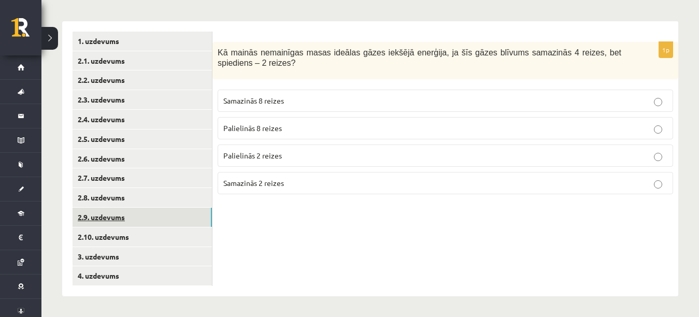
click at [203, 212] on link "2.9. uzdevums" at bounding box center [142, 217] width 139 height 19
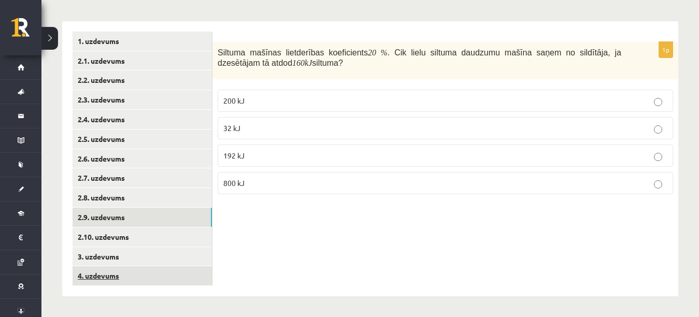
click at [172, 276] on link "4. uzdevums" at bounding box center [142, 275] width 139 height 19
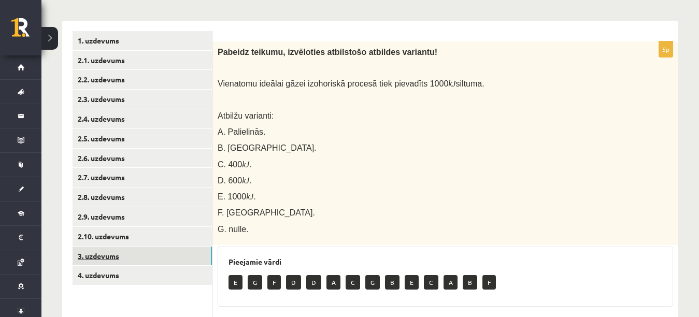
click at [173, 262] on link "3. uzdevums" at bounding box center [142, 256] width 139 height 19
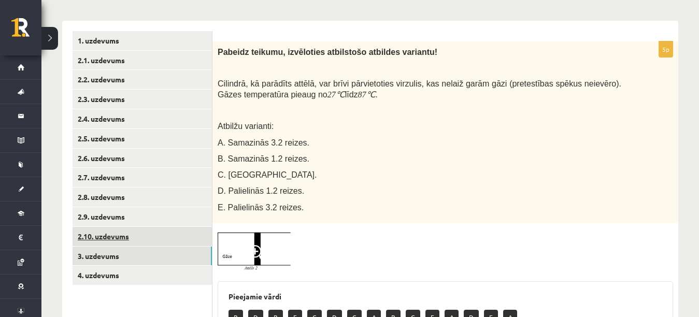
click at [175, 238] on link "2.10. uzdevums" at bounding box center [142, 236] width 139 height 19
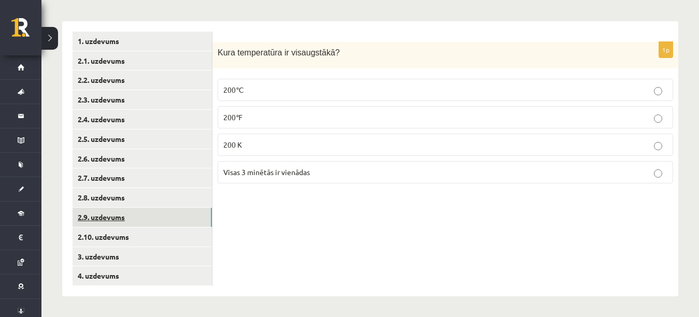
click at [178, 212] on link "2.9. uzdevums" at bounding box center [142, 217] width 139 height 19
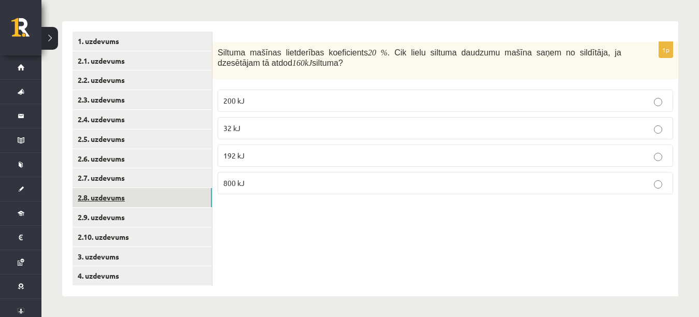
click at [179, 195] on link "2.8. uzdevums" at bounding box center [142, 197] width 139 height 19
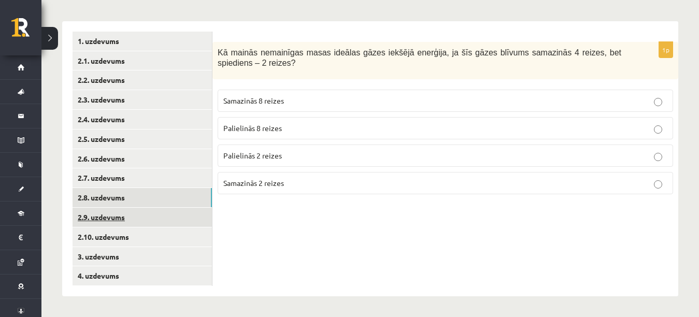
click at [176, 219] on link "2.9. uzdevums" at bounding box center [142, 217] width 139 height 19
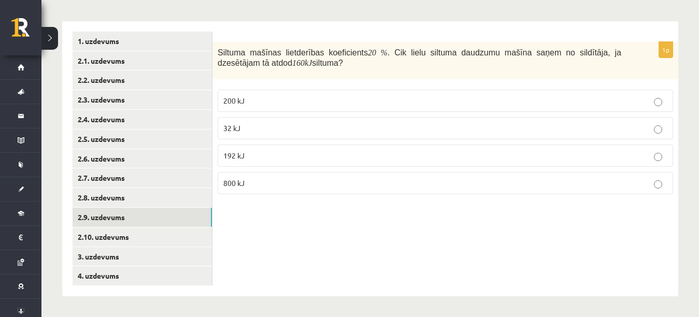
click at [312, 98] on p "200 kJ" at bounding box center [445, 100] width 444 height 11
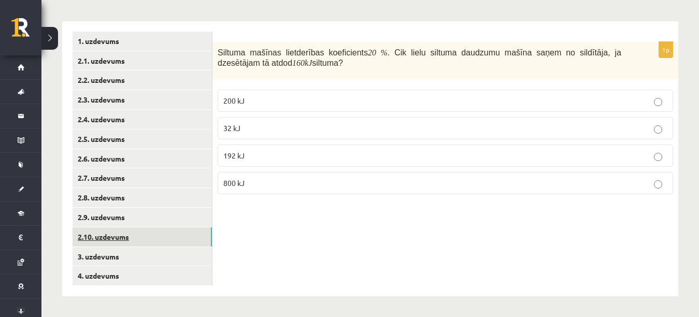
click at [166, 232] on link "2.10. uzdevums" at bounding box center [142, 236] width 139 height 19
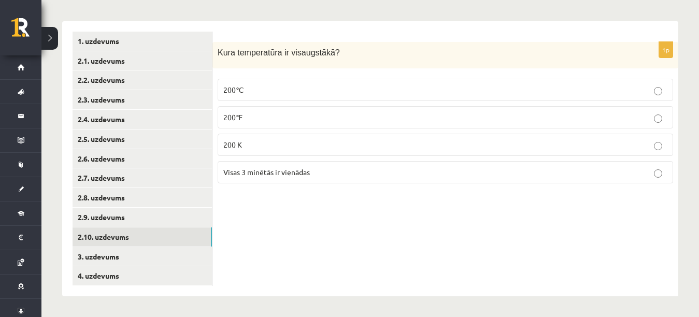
click at [360, 92] on p "200℃" at bounding box center [445, 89] width 444 height 11
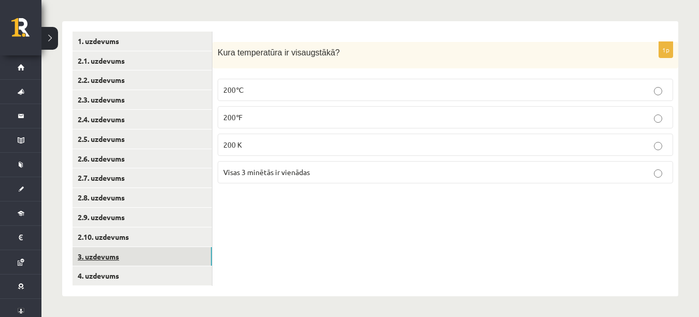
click at [169, 260] on link "3. uzdevums" at bounding box center [142, 256] width 139 height 19
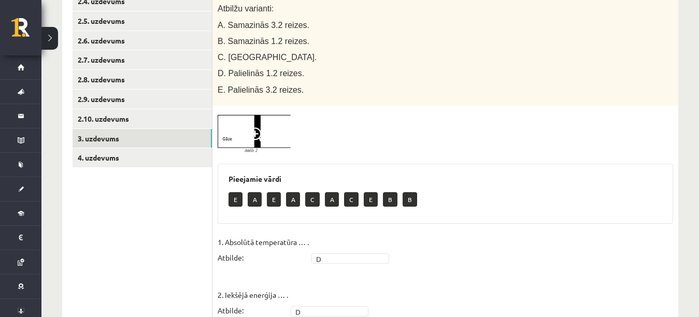
scroll to position [289, 0]
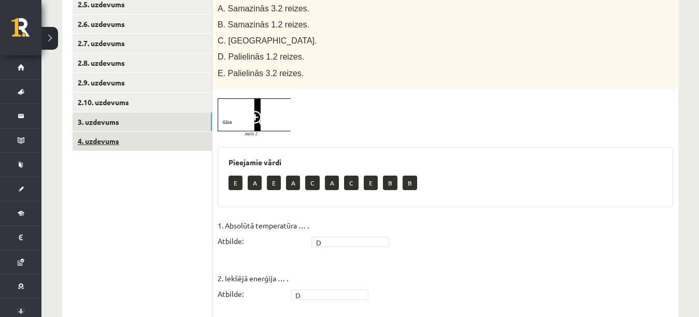
click at [167, 141] on link "4. uzdevums" at bounding box center [142, 141] width 139 height 19
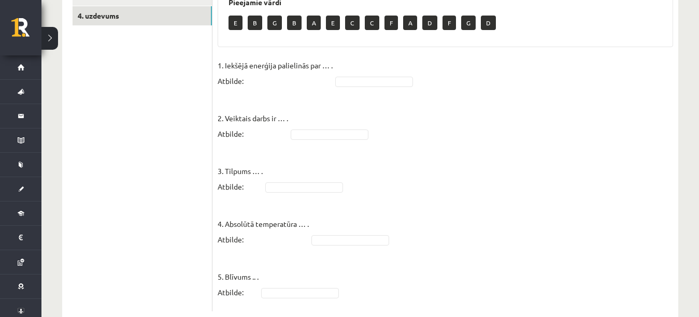
scroll to position [440, 0]
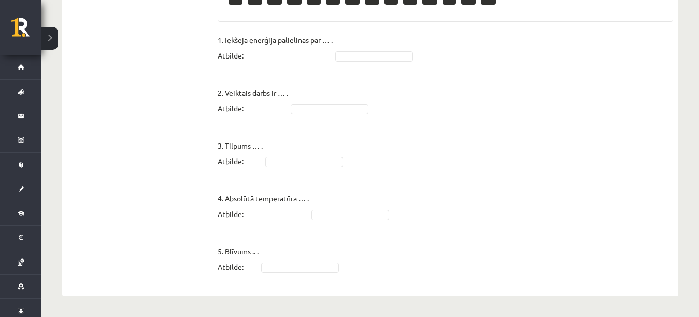
drag, startPoint x: 374, startPoint y: 63, endPoint x: 376, endPoint y: 56, distance: 7.0
click at [376, 56] on fieldset "1. Iekšējā enerģija palielinās par … . Atbilde: 2. Veiktais darbs ir … . Atbild…" at bounding box center [445, 156] width 455 height 249
click at [371, 208] on fieldset "1. Iekšējā enerģija palielinās par … . Atbilde: E * 2. Veiktais darbs ir … . At…" at bounding box center [445, 156] width 455 height 249
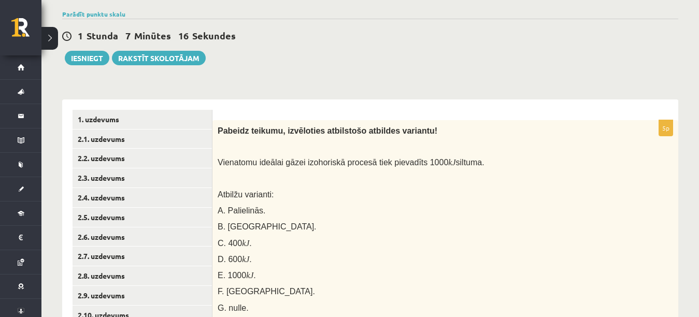
scroll to position [75, 0]
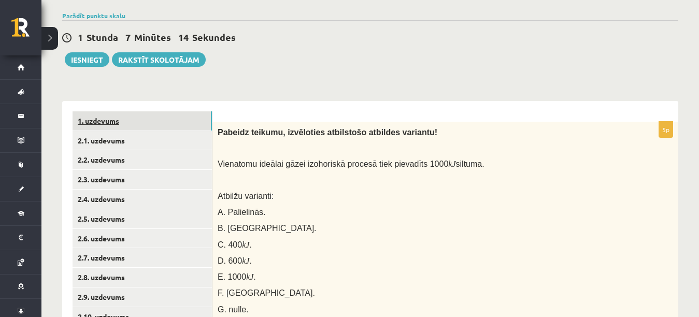
click at [150, 116] on link "1. uzdevums" at bounding box center [142, 120] width 139 height 19
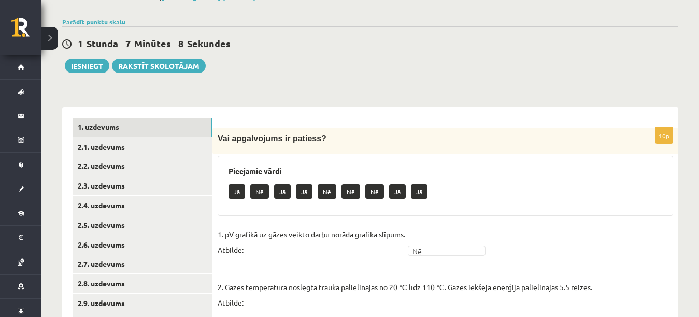
scroll to position [53, 0]
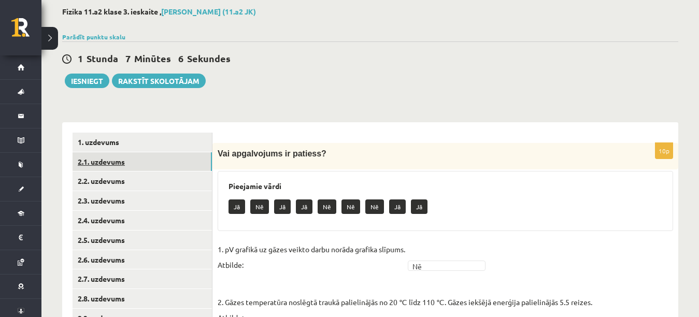
click at [198, 159] on link "2.1. uzdevums" at bounding box center [142, 161] width 139 height 19
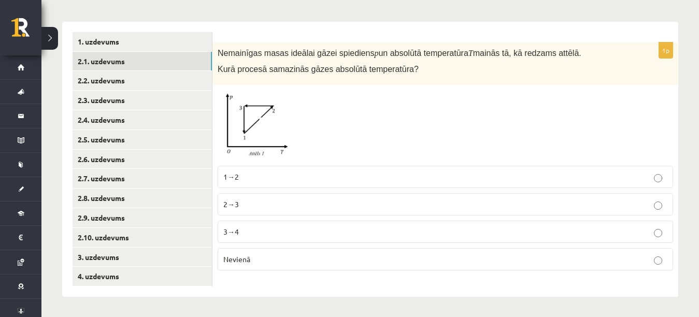
scroll to position [155, 0]
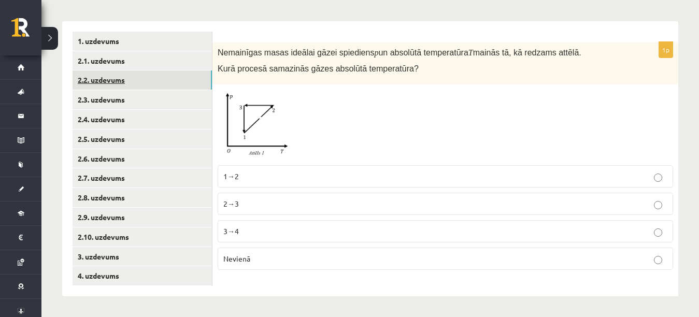
click at [196, 81] on link "2.2. uzdevums" at bounding box center [142, 79] width 139 height 19
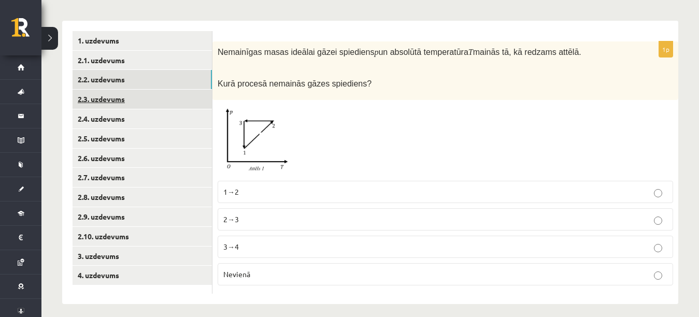
click at [188, 98] on link "2.3. uzdevums" at bounding box center [142, 99] width 139 height 19
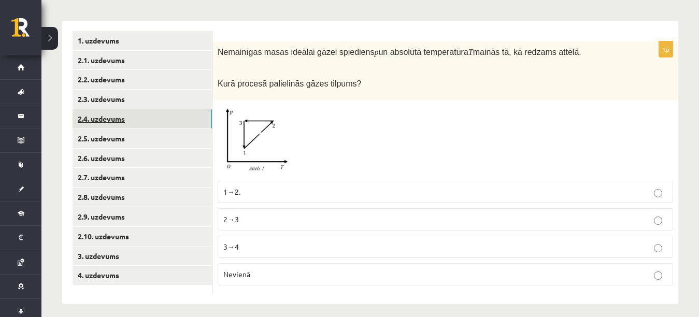
click at [185, 125] on link "2.4. uzdevums" at bounding box center [142, 118] width 139 height 19
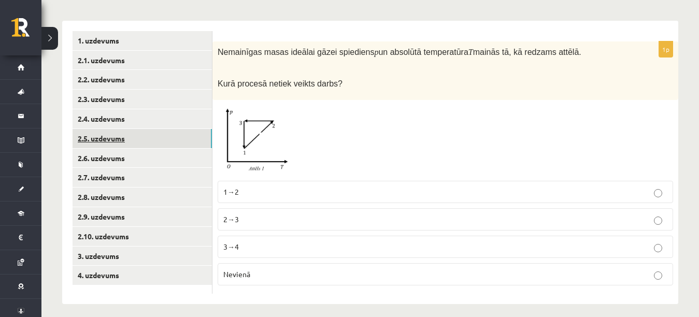
click at [180, 144] on link "2.5. uzdevums" at bounding box center [142, 138] width 139 height 19
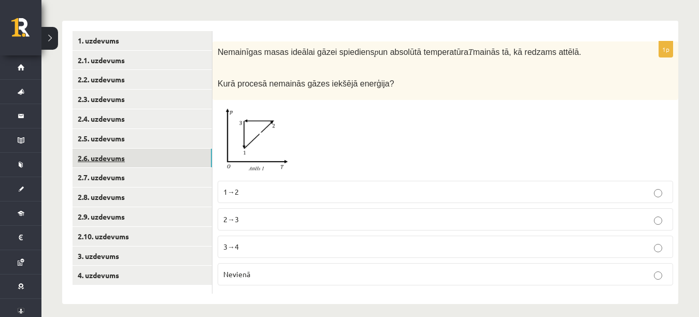
click at [176, 160] on link "2.6. uzdevums" at bounding box center [142, 158] width 139 height 19
click at [174, 178] on link "2.7. uzdevums" at bounding box center [142, 177] width 139 height 19
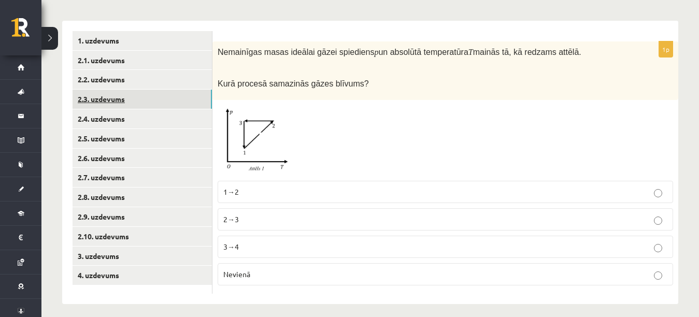
click at [175, 105] on link "2.3. uzdevums" at bounding box center [142, 99] width 139 height 19
click at [180, 69] on link "2.1. uzdevums" at bounding box center [142, 60] width 139 height 19
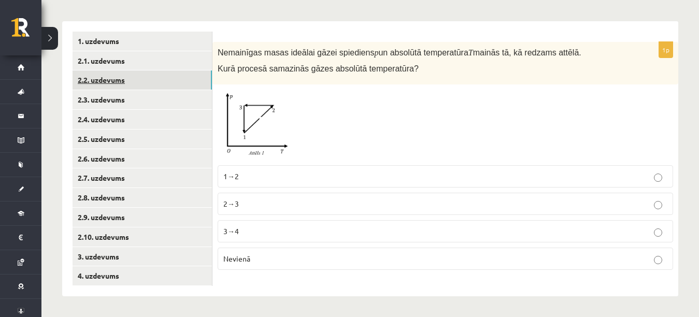
click at [179, 77] on link "2.2. uzdevums" at bounding box center [142, 79] width 139 height 19
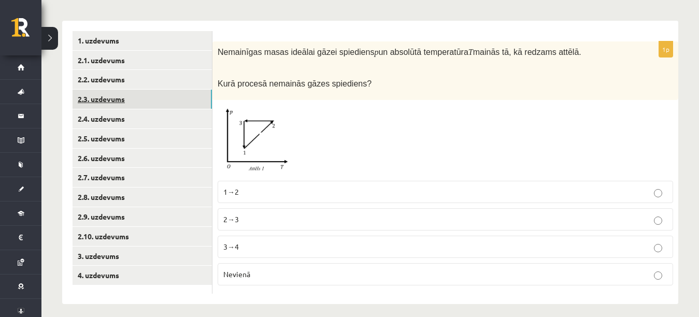
click at [175, 90] on link "2.3. uzdevums" at bounding box center [142, 99] width 139 height 19
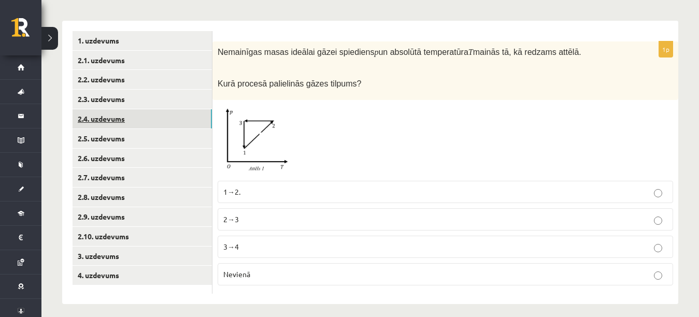
click at [168, 113] on link "2.4. uzdevums" at bounding box center [142, 118] width 139 height 19
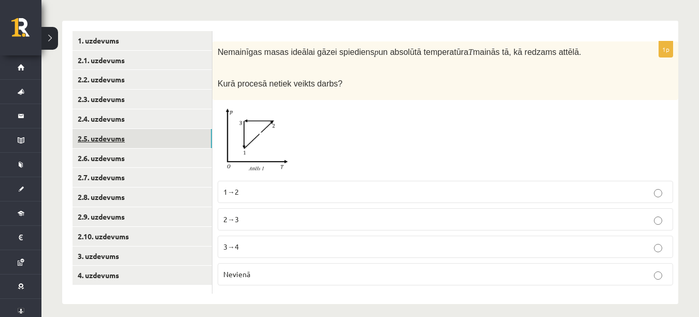
click at [161, 142] on link "2.5. uzdevums" at bounding box center [142, 138] width 139 height 19
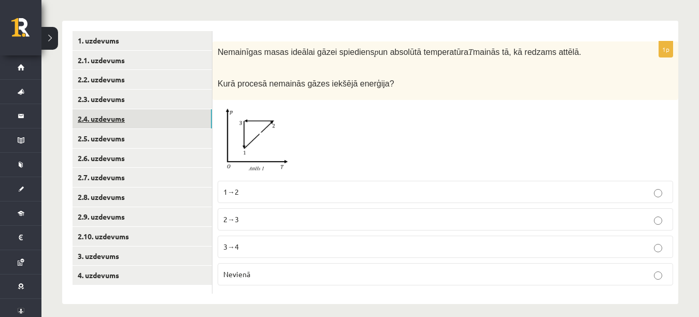
click at [160, 122] on link "2.4. uzdevums" at bounding box center [142, 118] width 139 height 19
click at [159, 135] on link "2.5. uzdevums" at bounding box center [142, 138] width 139 height 19
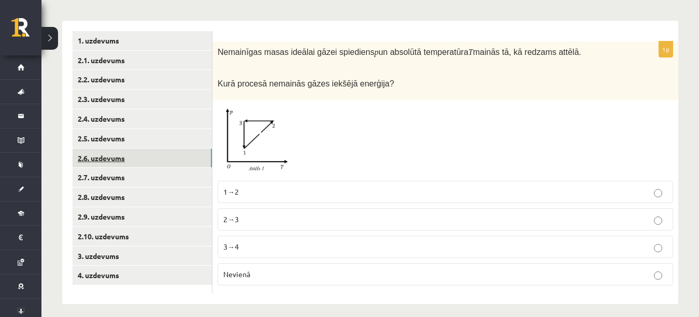
click at [154, 158] on link "2.6. uzdevums" at bounding box center [142, 158] width 139 height 19
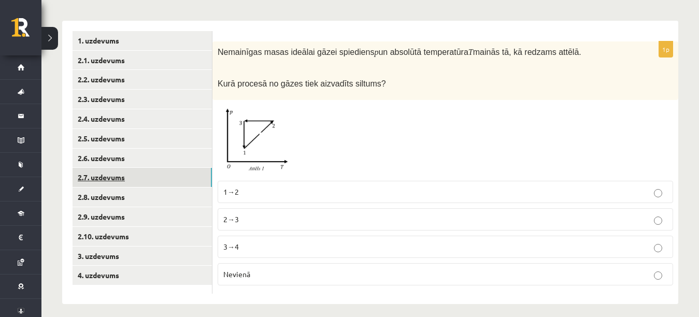
click at [146, 186] on link "2.7. uzdevums" at bounding box center [142, 177] width 139 height 19
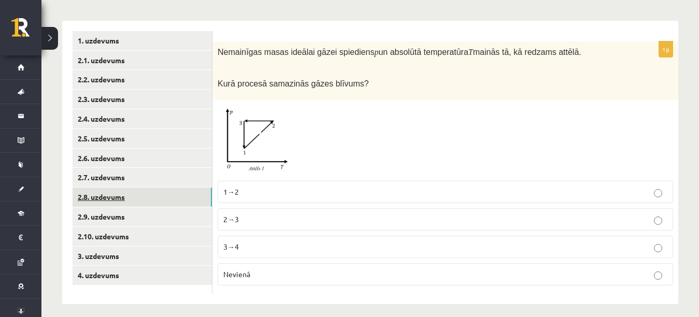
click at [144, 195] on link "2.8. uzdevums" at bounding box center [142, 197] width 139 height 19
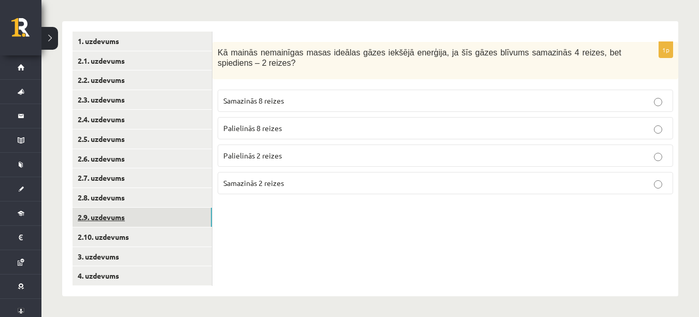
click at [135, 225] on link "2.9. uzdevums" at bounding box center [142, 217] width 139 height 19
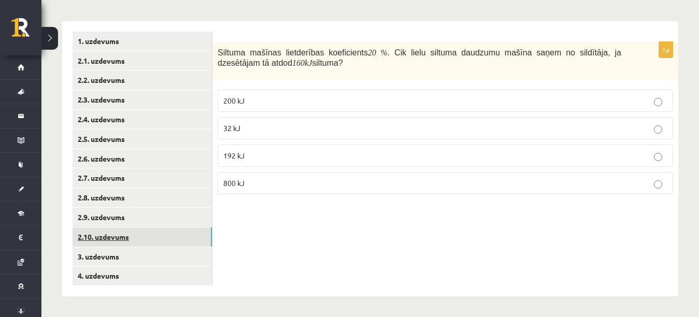
click at [136, 232] on link "2.10. uzdevums" at bounding box center [142, 236] width 139 height 19
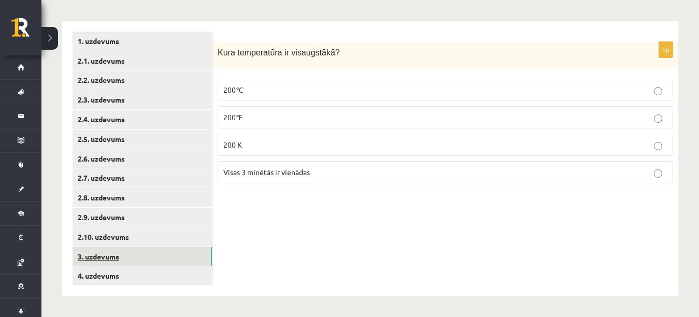
click at [134, 249] on link "3. uzdevums" at bounding box center [142, 256] width 139 height 19
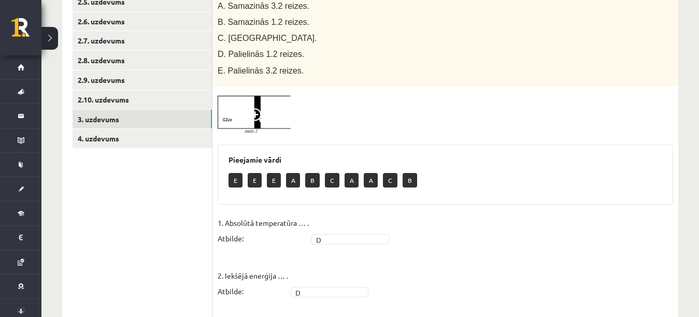
scroll to position [237, 0]
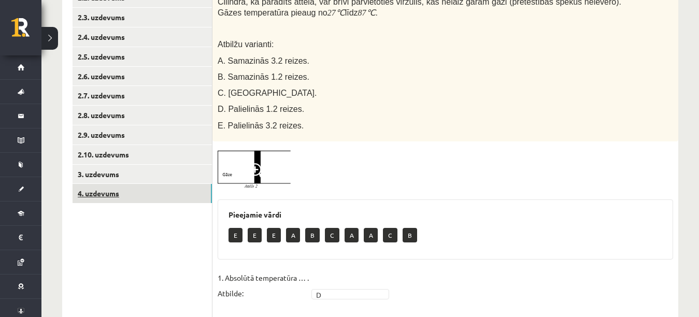
click at [161, 190] on link "4. uzdevums" at bounding box center [142, 193] width 139 height 19
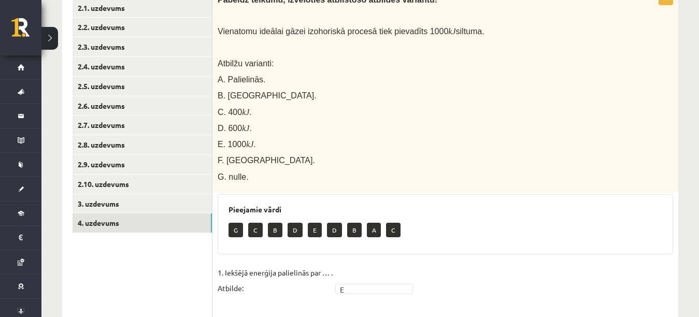
scroll to position [206, 0]
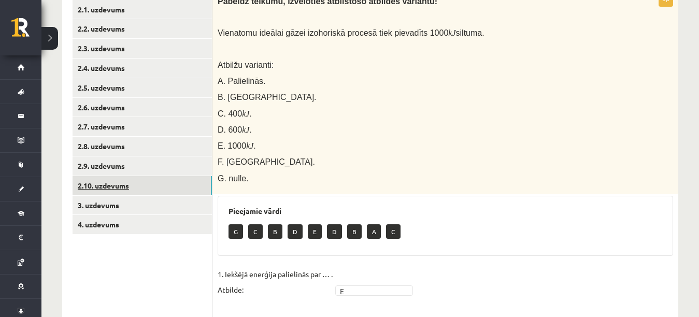
click at [171, 194] on link "2.10. uzdevums" at bounding box center [142, 185] width 139 height 19
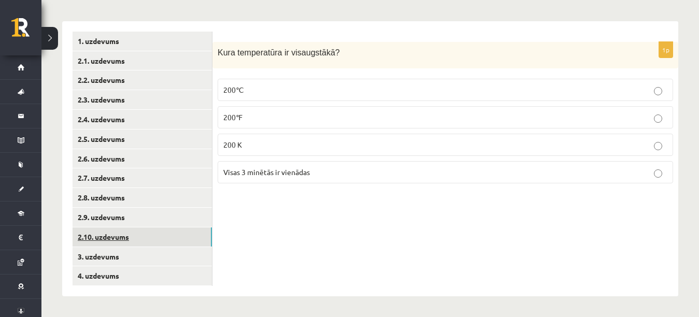
scroll to position [155, 0]
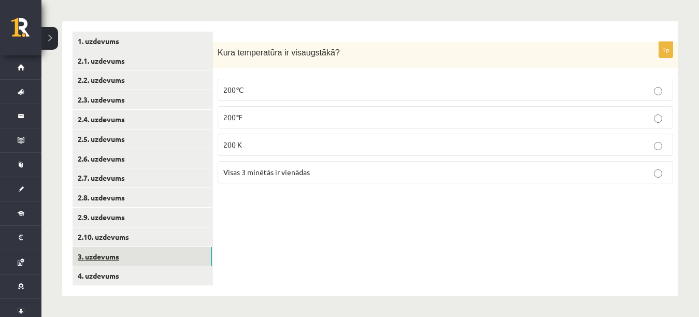
click at [165, 249] on link "3. uzdevums" at bounding box center [142, 256] width 139 height 19
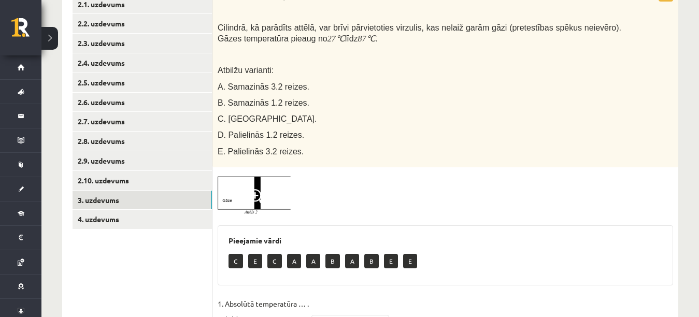
scroll to position [203, 0]
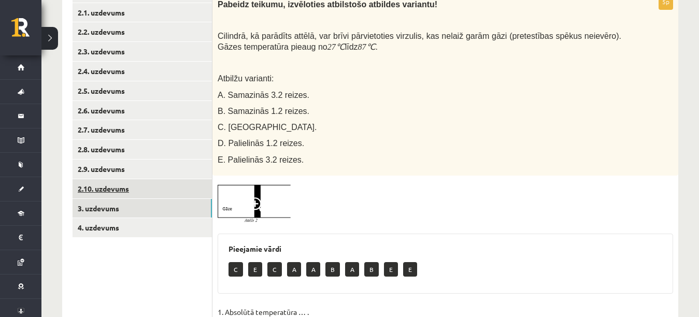
click at [166, 191] on link "2.10. uzdevums" at bounding box center [142, 188] width 139 height 19
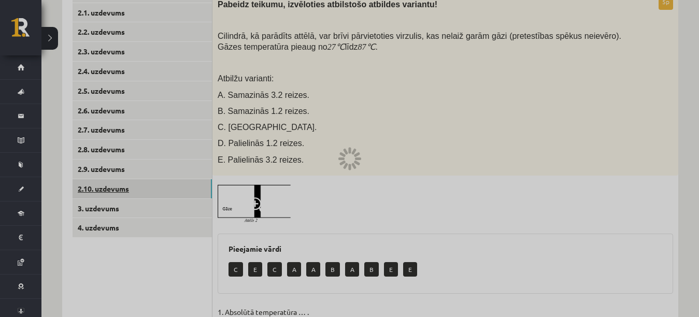
scroll to position [155, 0]
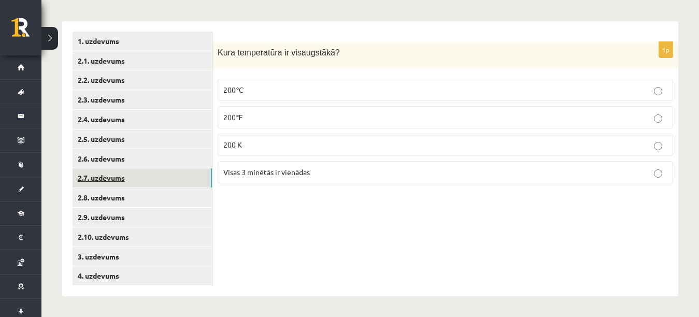
click at [167, 174] on link "2.7. uzdevums" at bounding box center [142, 177] width 139 height 19
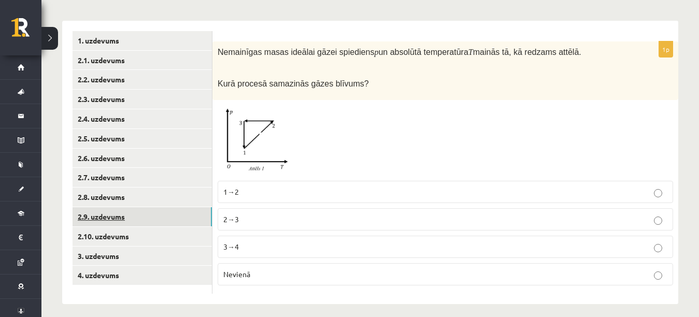
click at [156, 219] on link "2.9. uzdevums" at bounding box center [142, 216] width 139 height 19
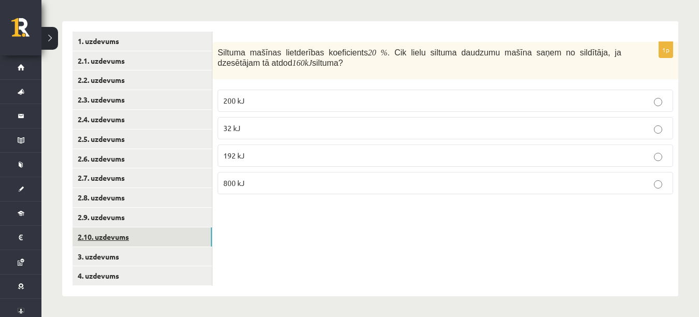
click at [150, 243] on link "2.10. uzdevums" at bounding box center [142, 236] width 139 height 19
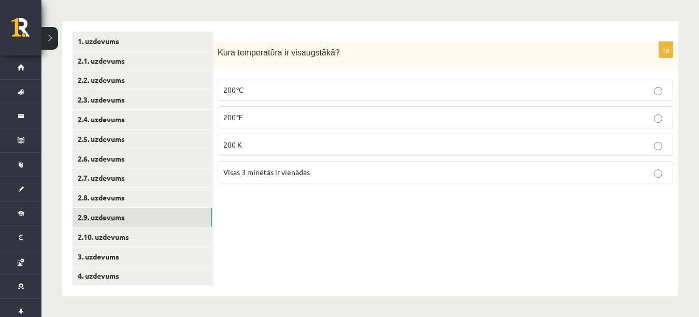
click at [154, 222] on link "2.9. uzdevums" at bounding box center [142, 217] width 139 height 19
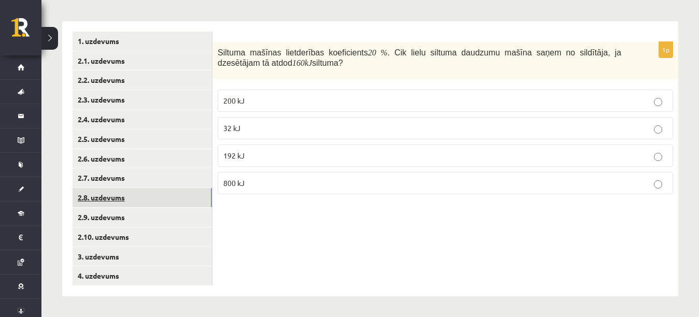
click at [162, 192] on link "2.8. uzdevums" at bounding box center [142, 197] width 139 height 19
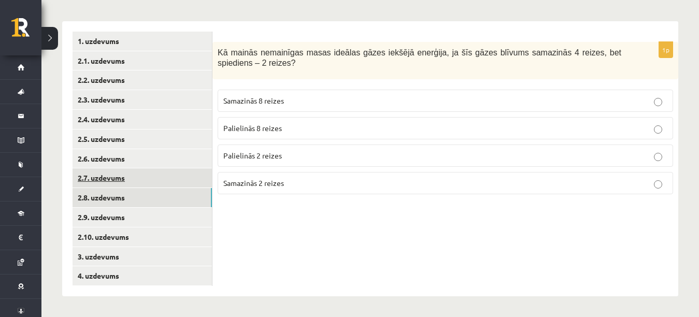
click at [163, 175] on link "2.7. uzdevums" at bounding box center [142, 177] width 139 height 19
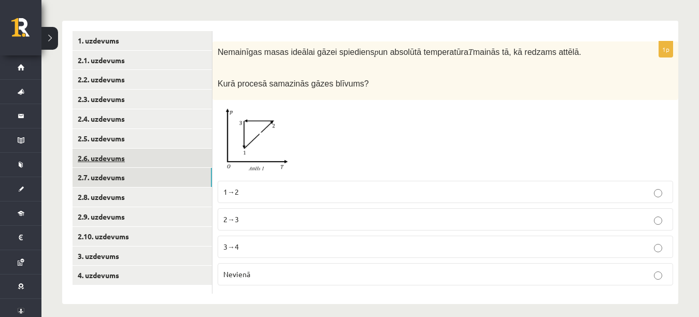
click at [162, 162] on link "2.6. uzdevums" at bounding box center [142, 158] width 139 height 19
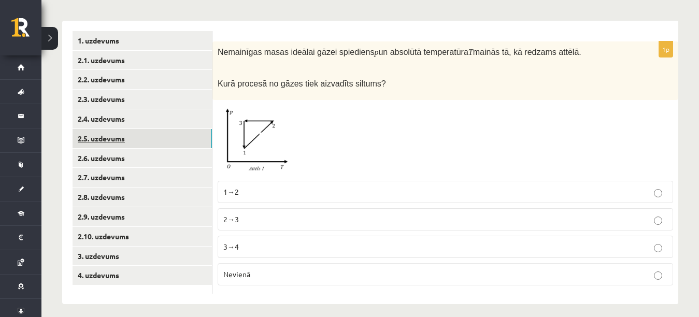
click at [163, 143] on link "2.5. uzdevums" at bounding box center [142, 138] width 139 height 19
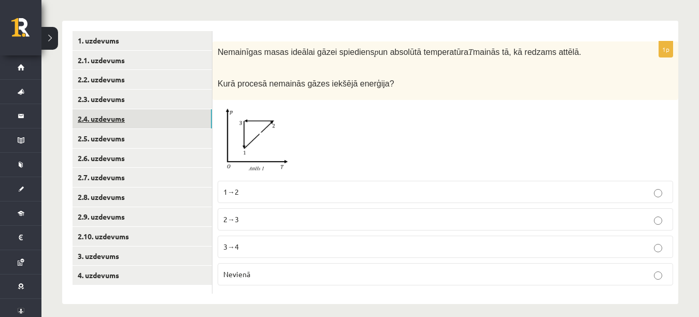
click at [165, 116] on link "2.4. uzdevums" at bounding box center [142, 118] width 139 height 19
click at [167, 103] on link "2.3. uzdevums" at bounding box center [142, 99] width 139 height 19
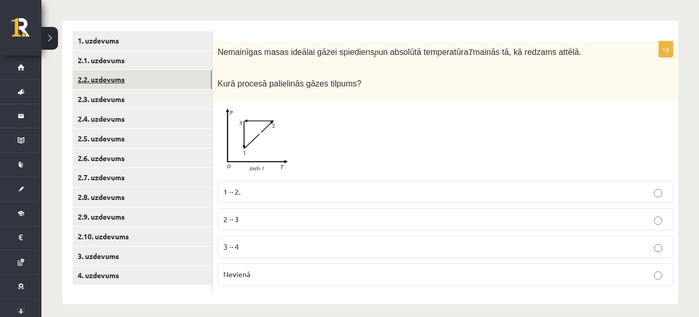
click at [168, 81] on link "2.2. uzdevums" at bounding box center [142, 79] width 139 height 19
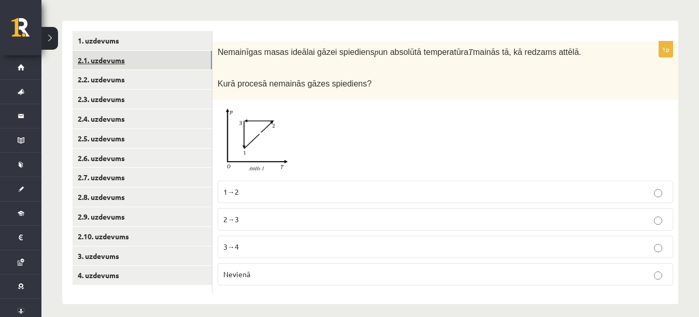
click at [170, 62] on link "2.1. uzdevums" at bounding box center [142, 60] width 139 height 19
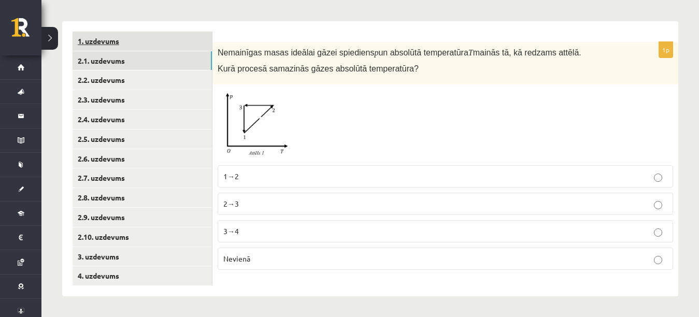
click at [174, 40] on link "1. uzdevums" at bounding box center [142, 41] width 139 height 19
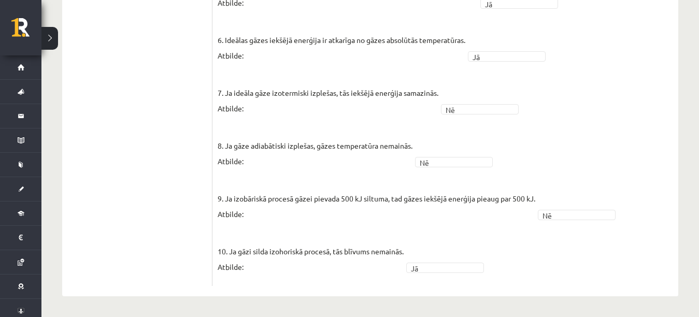
scroll to position [36, 0]
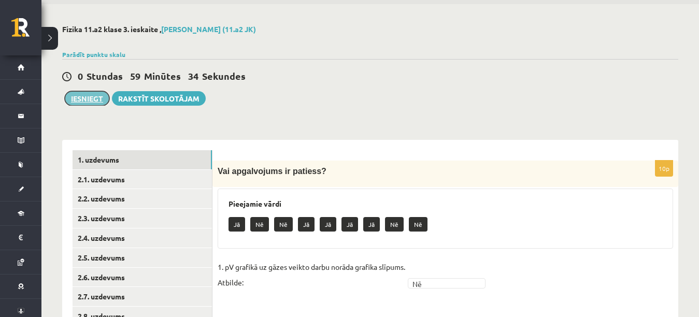
click at [77, 103] on button "Iesniegt" at bounding box center [87, 98] width 45 height 15
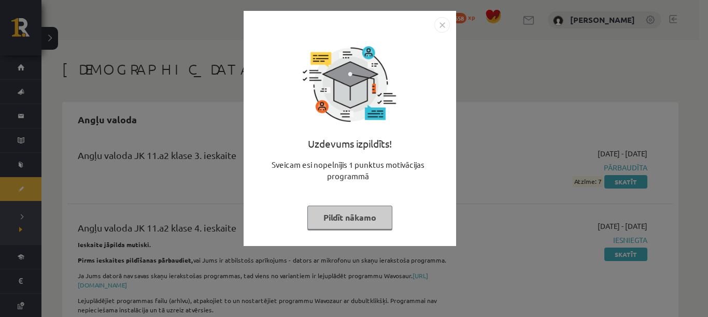
click at [438, 24] on img "Close" at bounding box center [442, 25] width 16 height 16
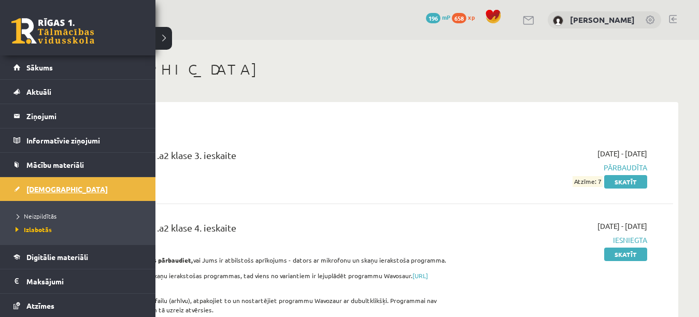
click at [37, 188] on span "[DEMOGRAPHIC_DATA]" at bounding box center [66, 188] width 81 height 9
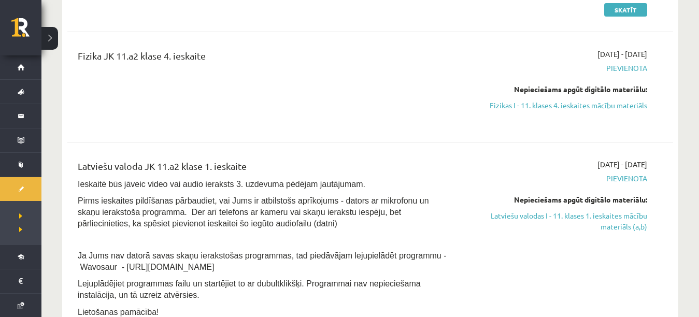
scroll to position [535, 0]
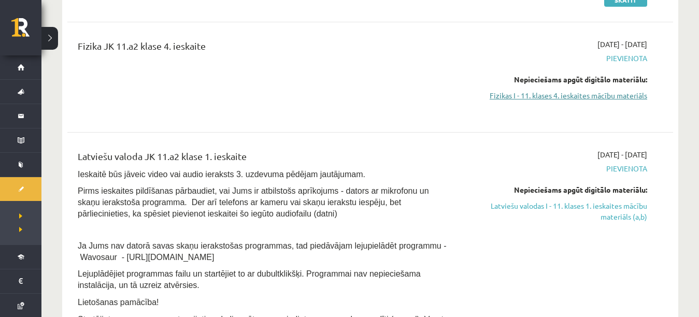
click at [630, 96] on link "Fizikas I - 11. klases 4. ieskaites mācību materiāls" at bounding box center [557, 95] width 179 height 11
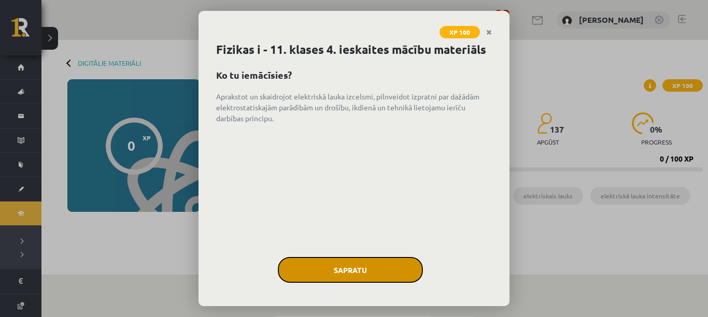
click at [348, 283] on button "Sapratu" at bounding box center [350, 270] width 145 height 26
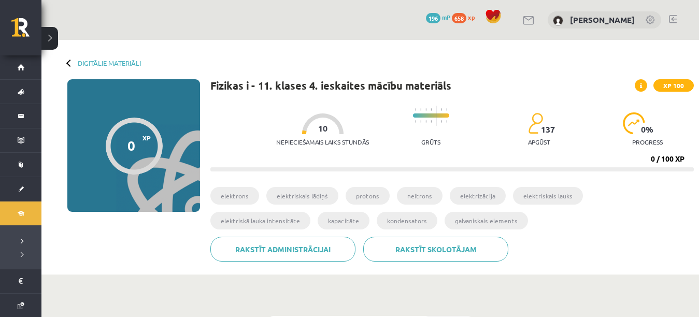
click at [674, 22] on link at bounding box center [673, 19] width 8 height 8
